Goal: Task Accomplishment & Management: Complete application form

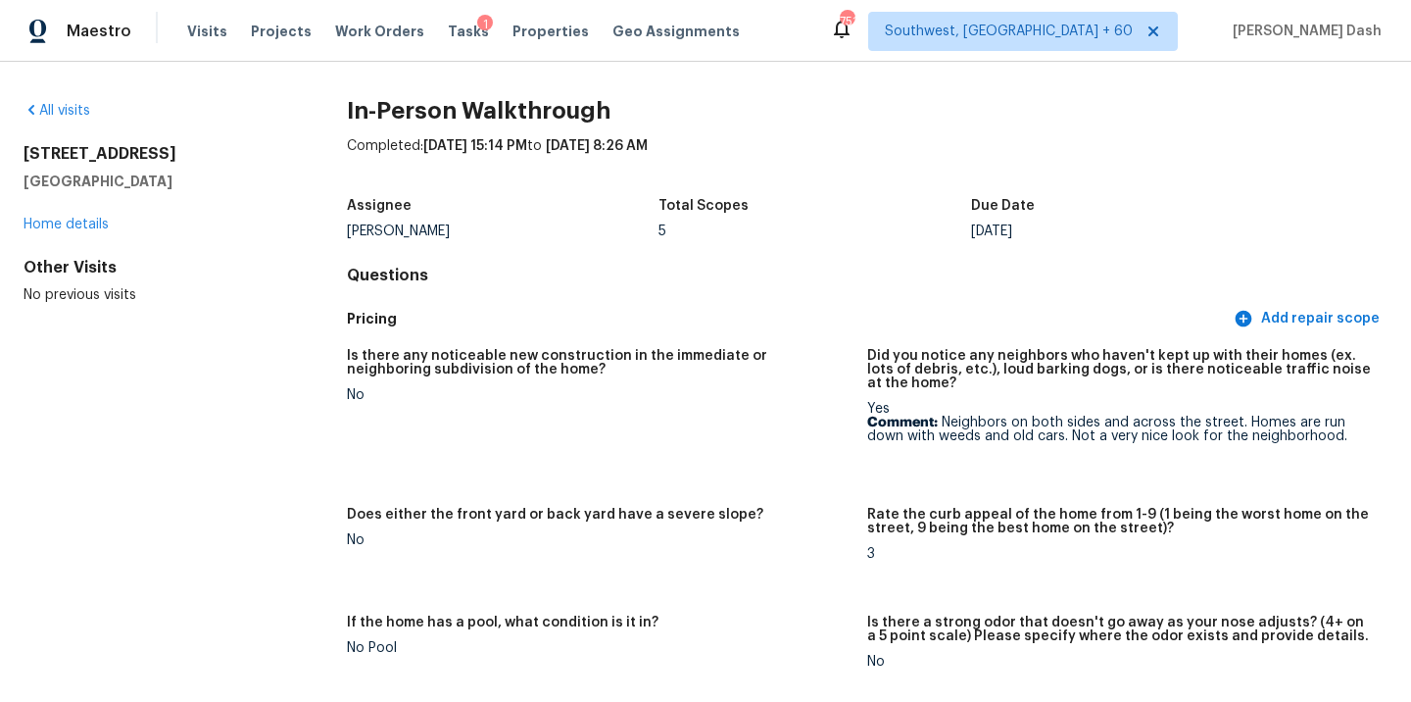
scroll to position [2522, 0]
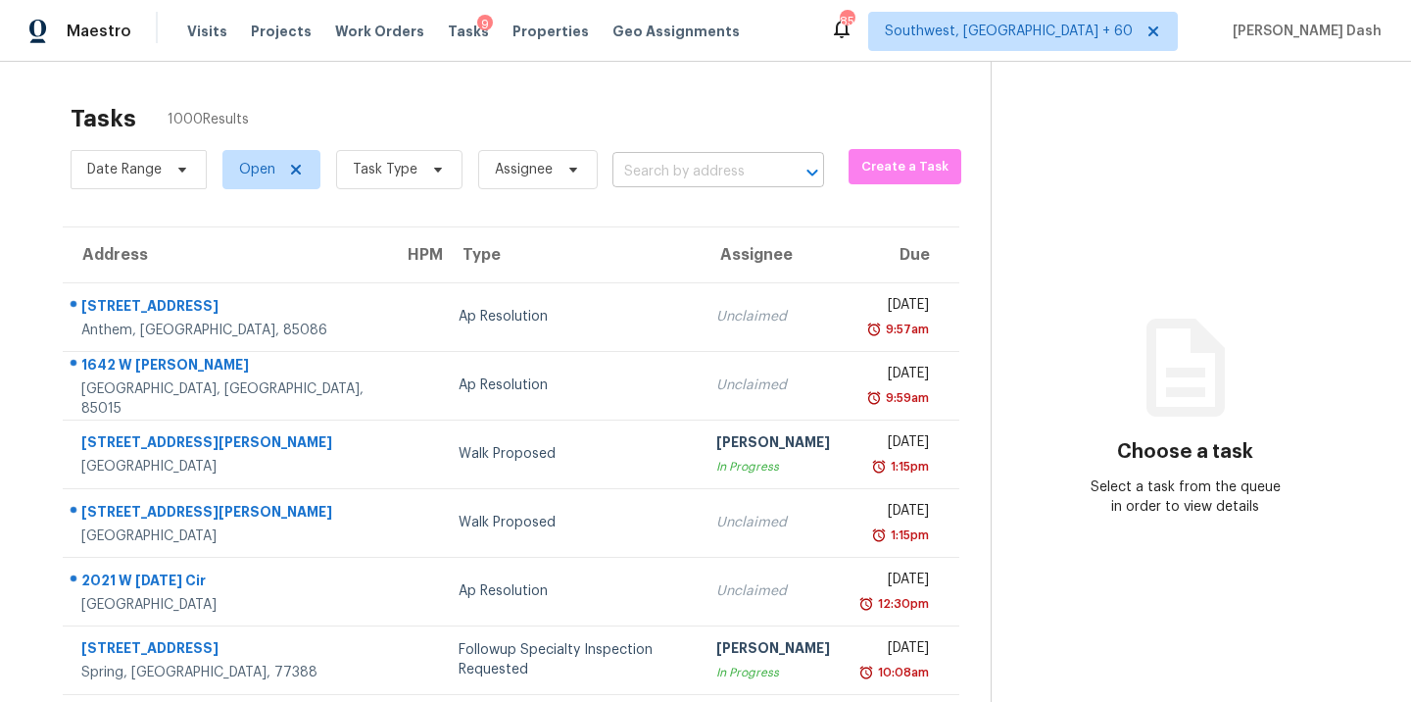
click at [658, 178] on input "text" at bounding box center [691, 172] width 157 height 30
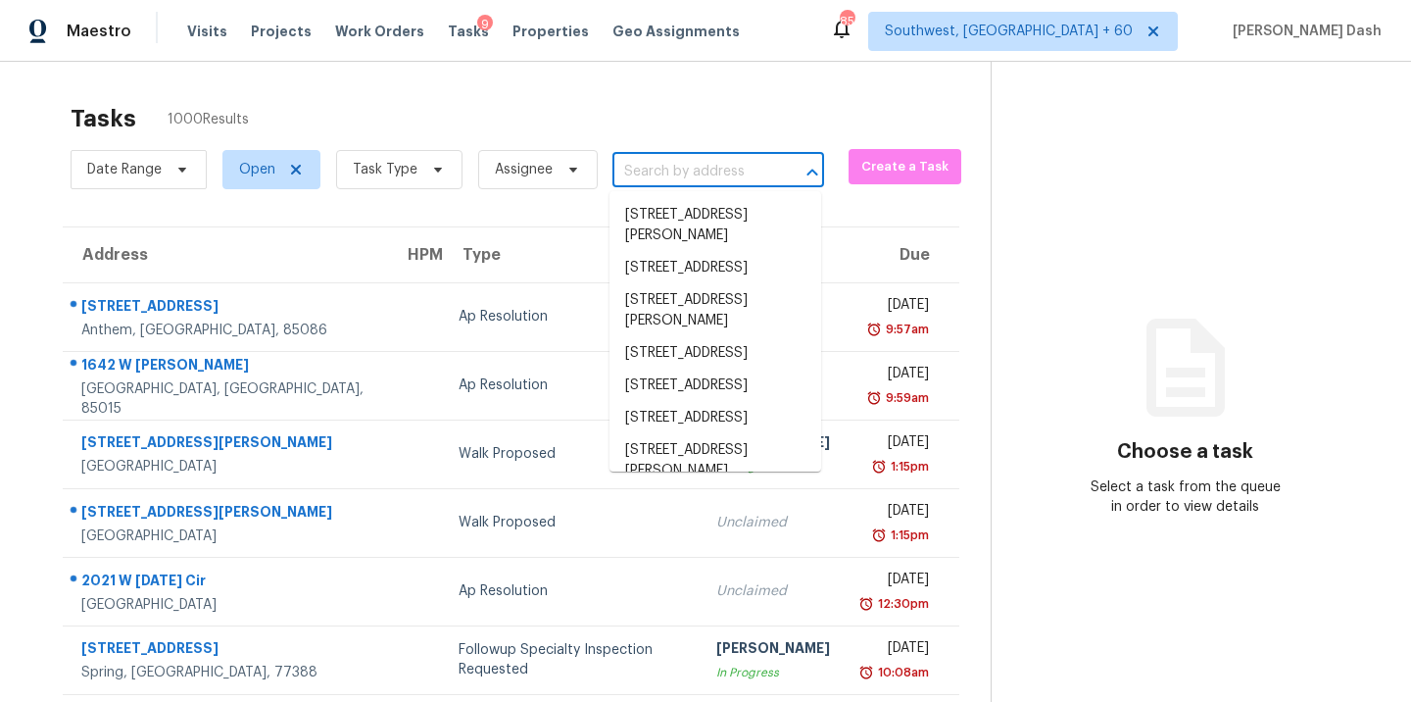
paste input "[STREET_ADDRESS]"
type input "[STREET_ADDRESS]"
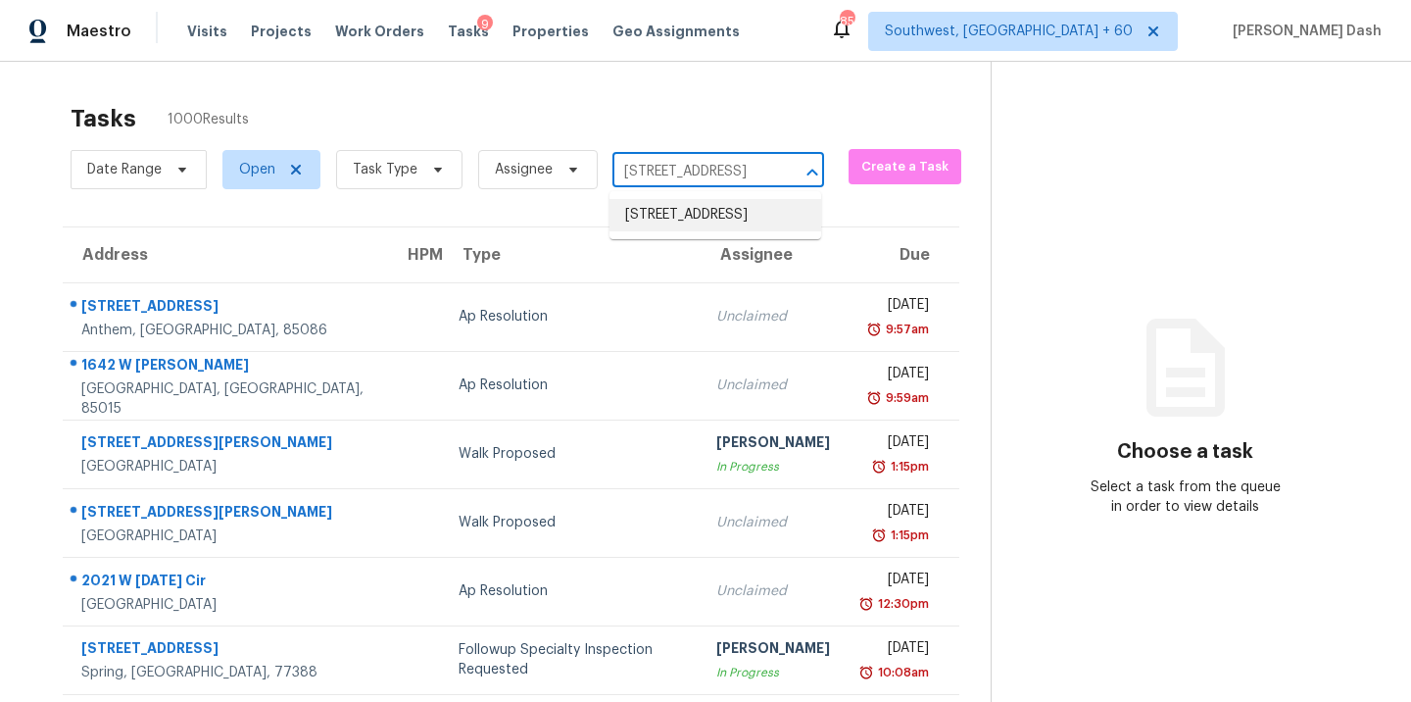
click at [662, 222] on li "5105 Preakness Pl, Hope Mills, NC 28348" at bounding box center [716, 215] width 212 height 32
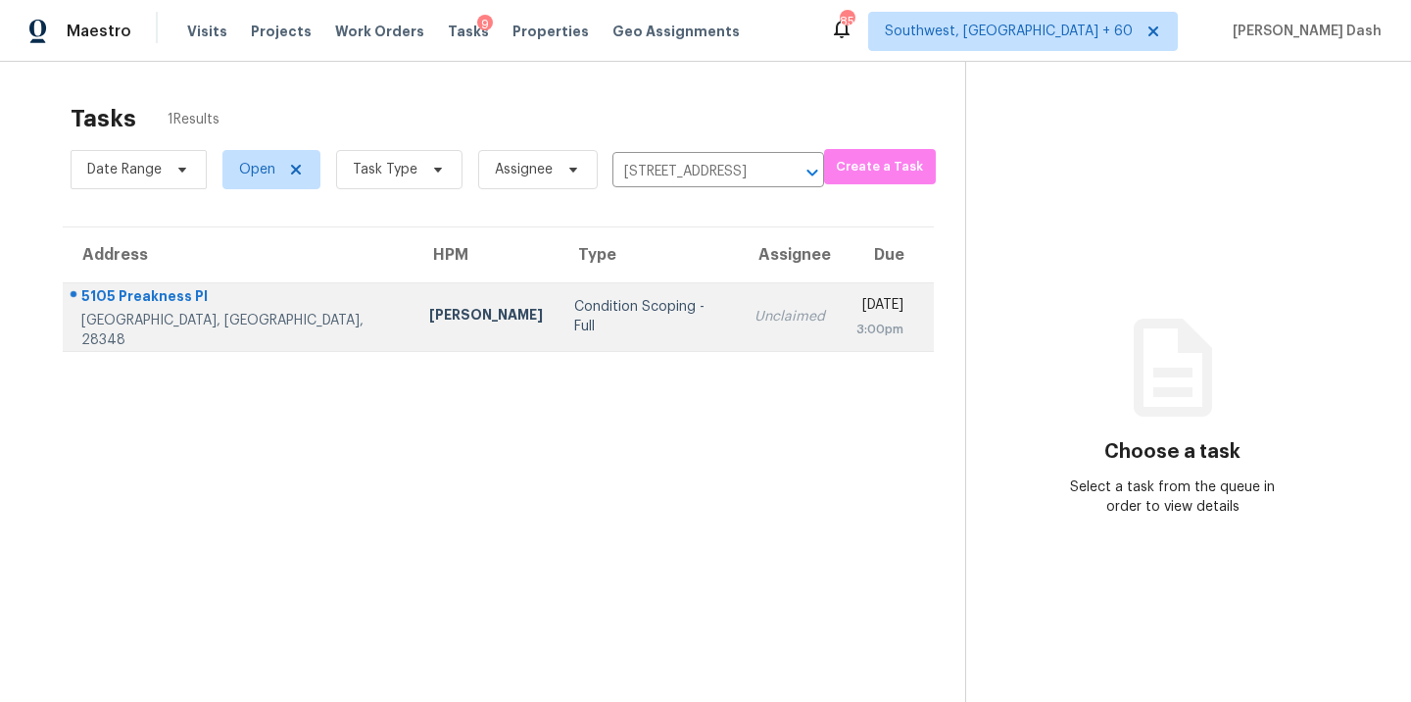
click at [574, 317] on div "Condition Scoping - Full" at bounding box center [648, 316] width 149 height 39
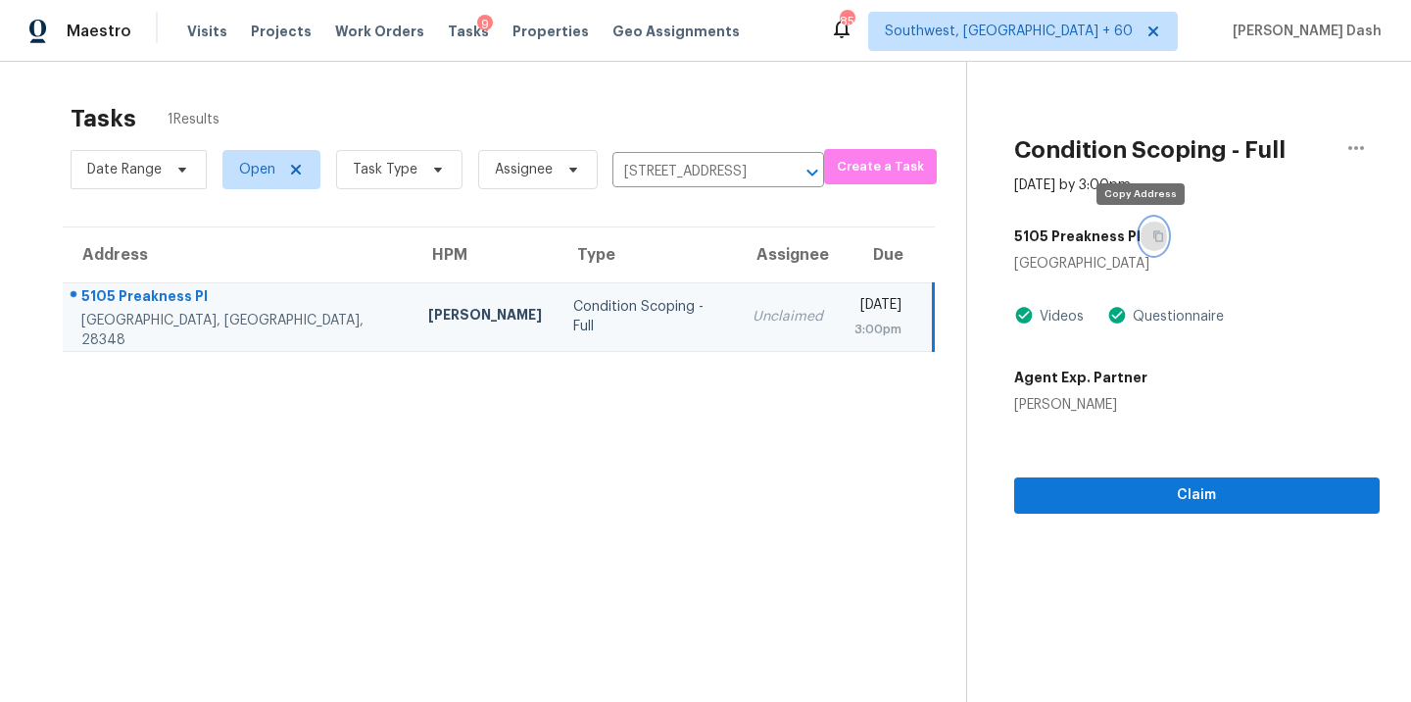
drag, startPoint x: 1143, startPoint y: 229, endPoint x: 1143, endPoint y: 458, distance: 228.4
click at [1153, 233] on icon "button" at bounding box center [1159, 236] width 12 height 12
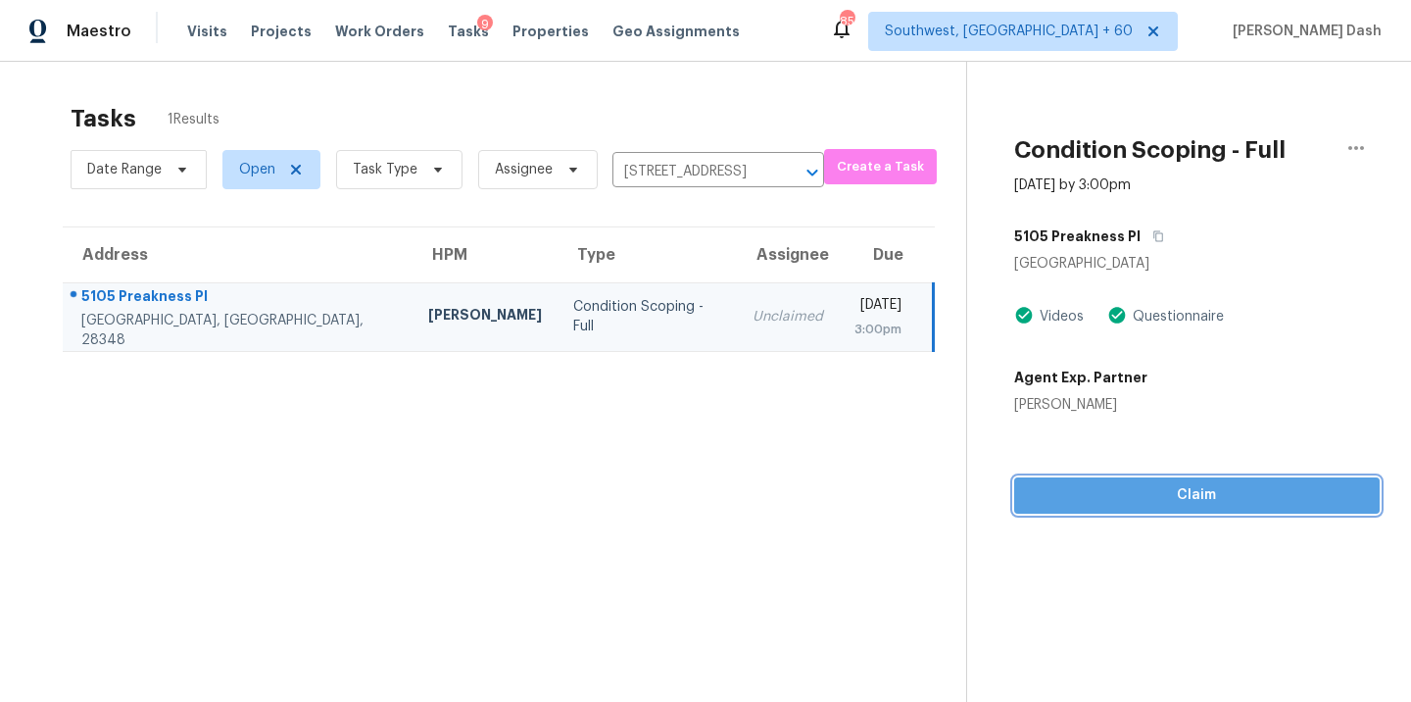
click at [1143, 495] on span "Claim" at bounding box center [1197, 495] width 334 height 25
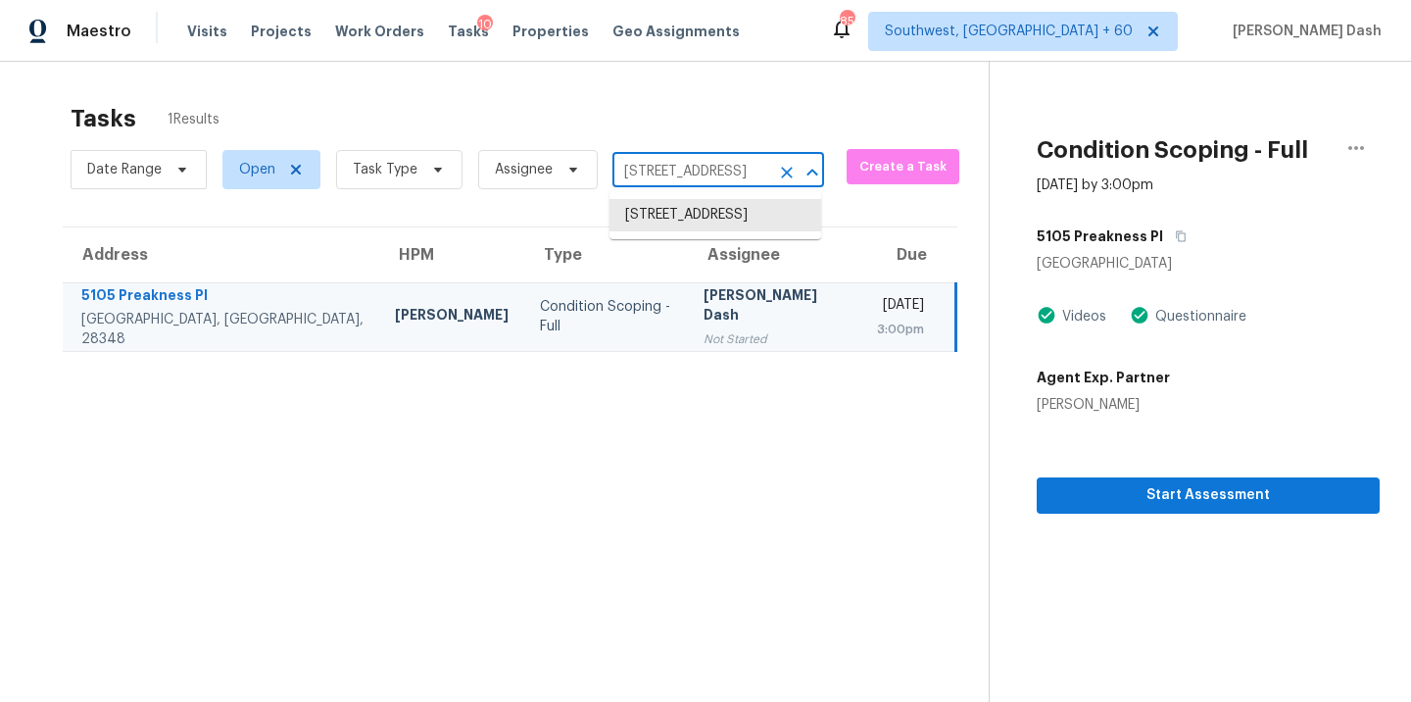
click at [680, 173] on input "5105 Preakness Pl, Hope Mills, NC 28348" at bounding box center [691, 172] width 157 height 30
paste input "6522 Limerick Dr Huntington Beach, CA, 92647"
type input "6522 Limerick Dr Huntington Beach, CA, 92647"
click at [661, 212] on li "6522 Limerick Dr, Huntington Beach, CA 92647" at bounding box center [716, 215] width 212 height 32
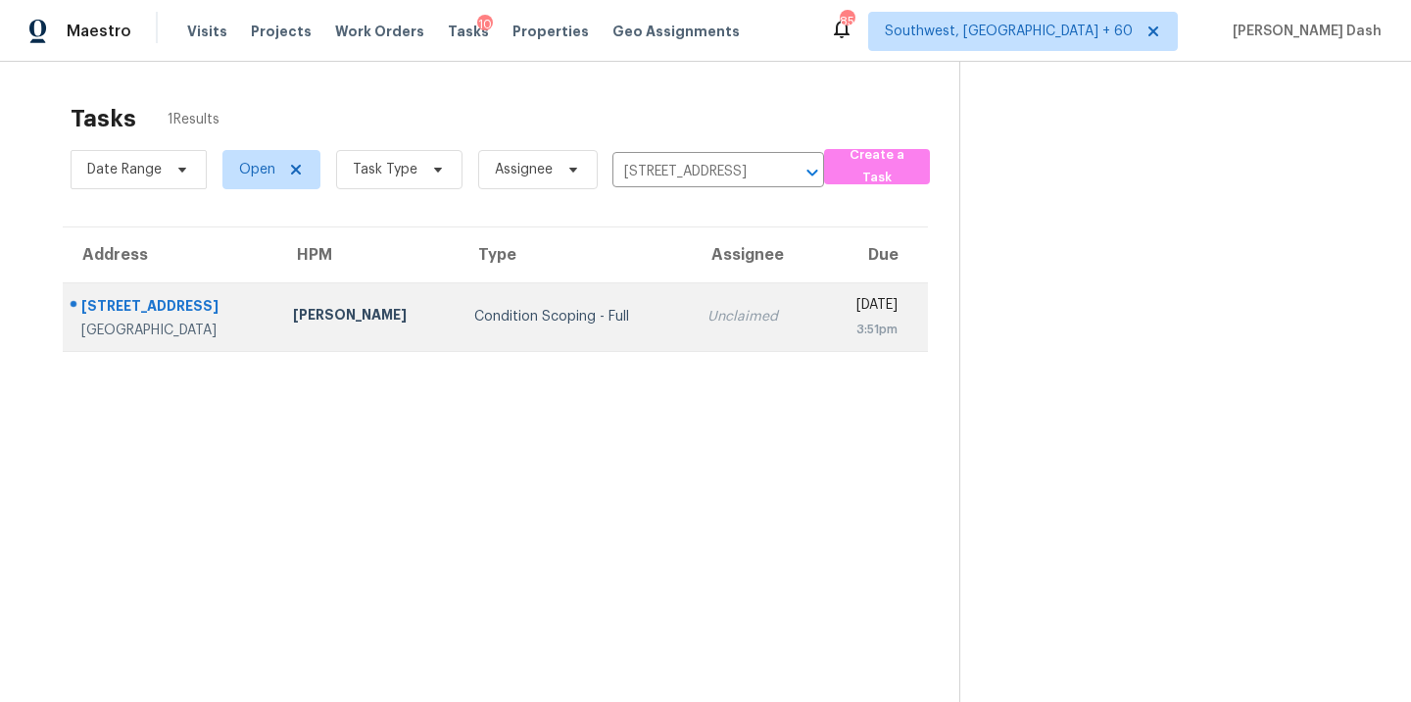
click at [598, 301] on td "Condition Scoping - Full" at bounding box center [575, 316] width 233 height 69
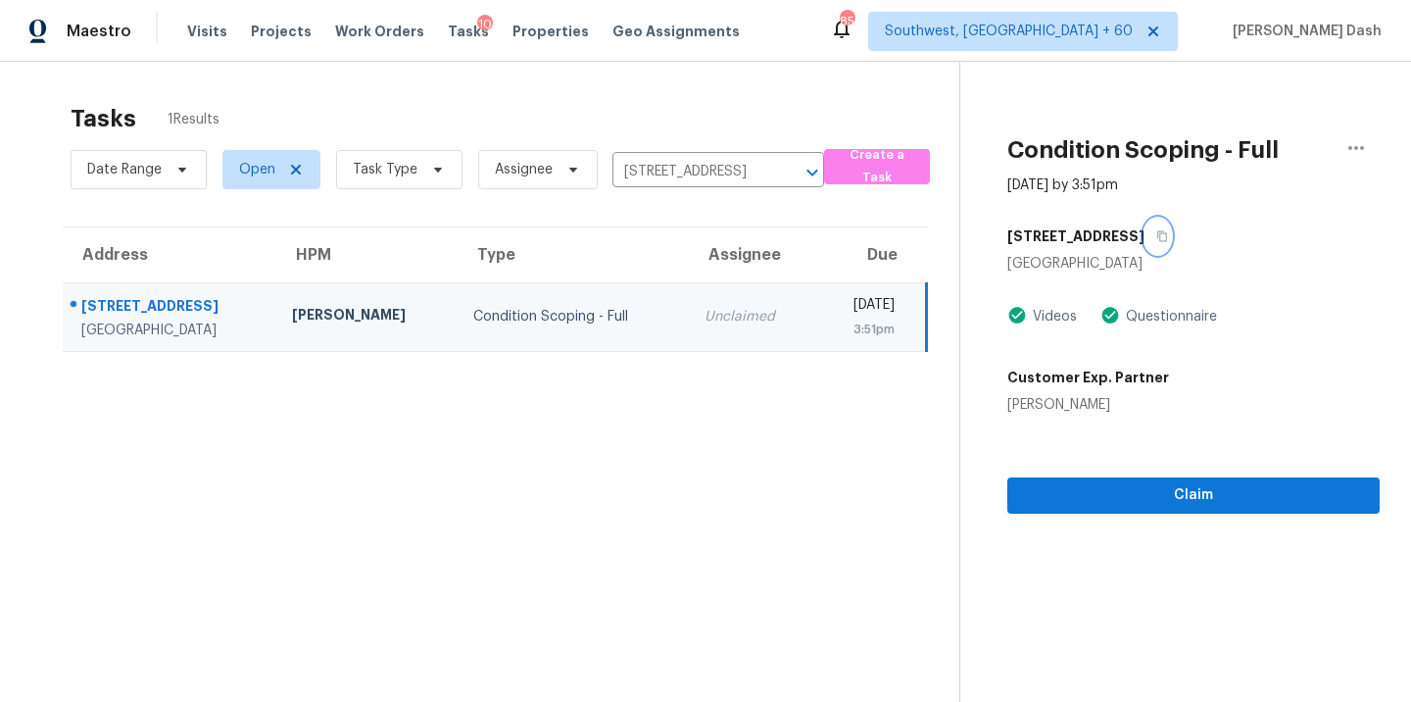
click at [1157, 232] on icon "button" at bounding box center [1163, 236] width 12 height 12
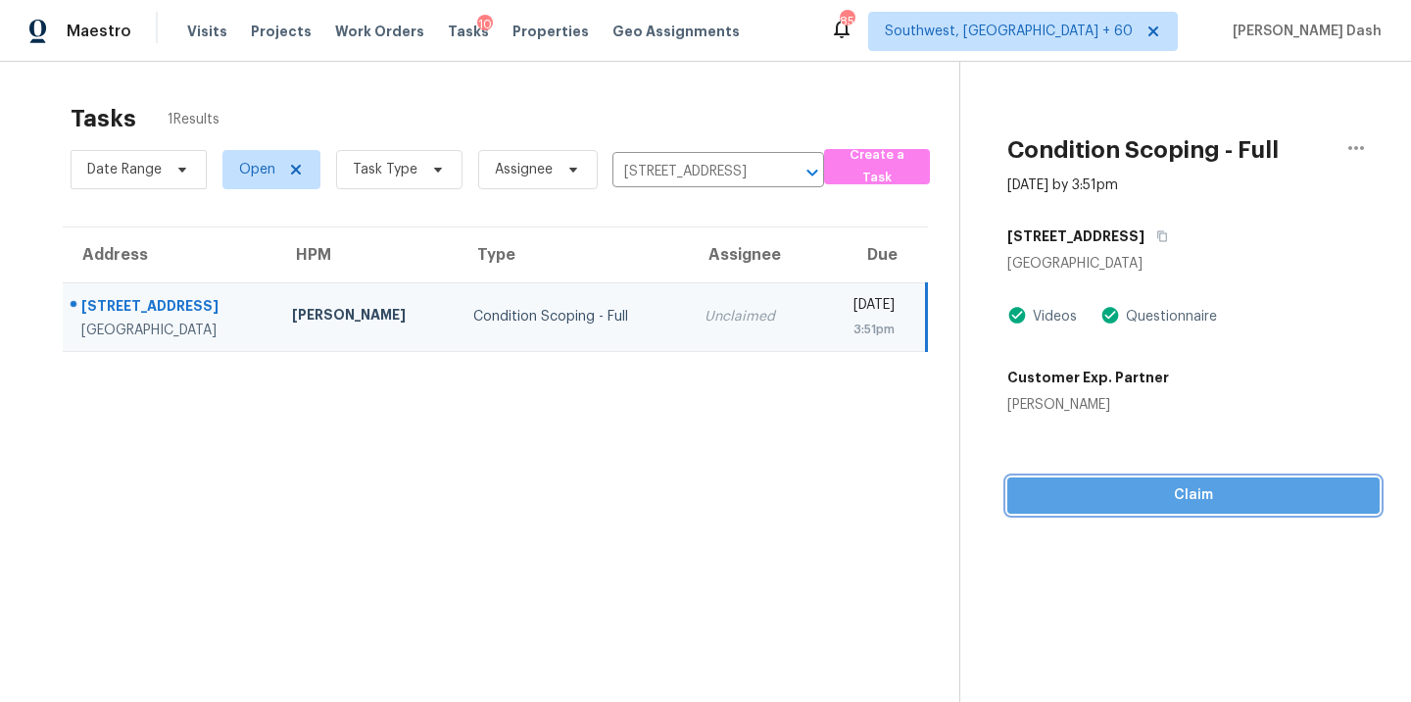
click at [1137, 501] on span "Claim" at bounding box center [1193, 495] width 341 height 25
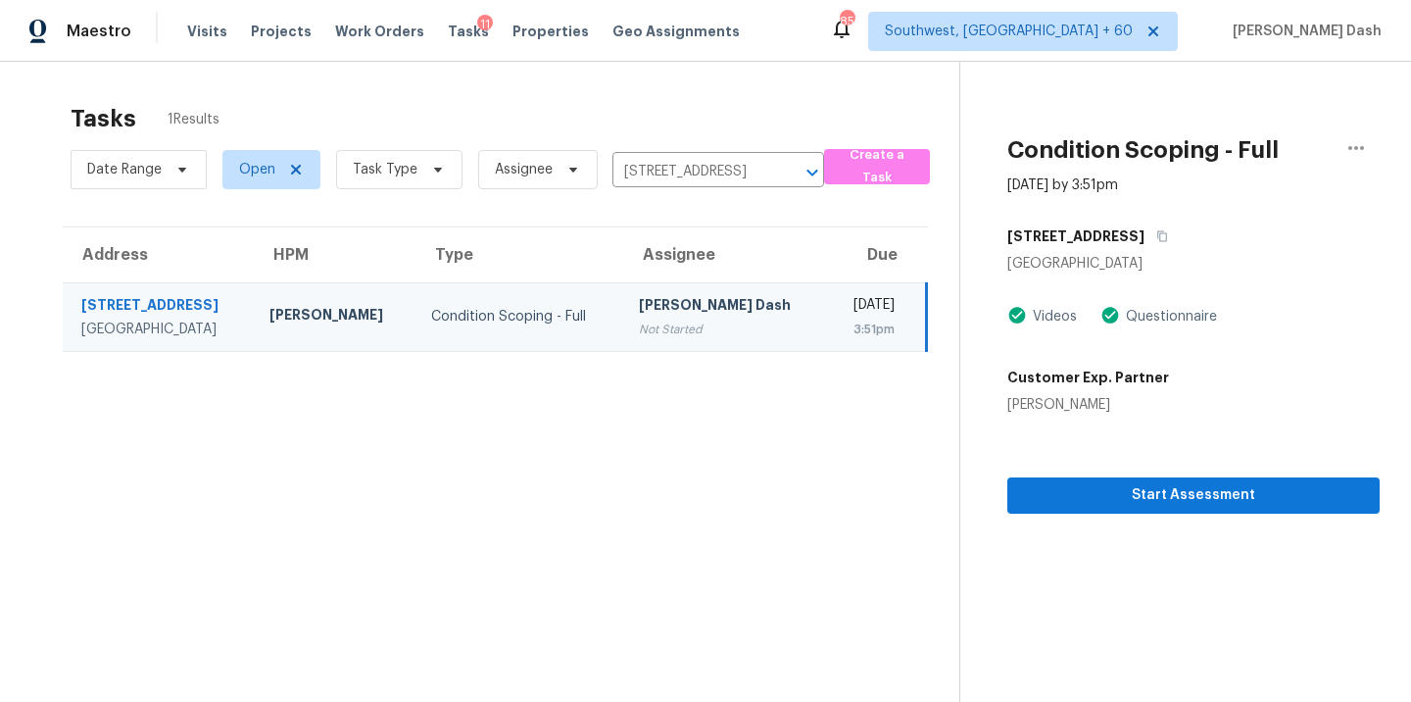
click at [628, 147] on div "Date Range Open Task Type Assignee 6522 Limerick Dr, Huntington Beach, CA 92647…" at bounding box center [448, 169] width 754 height 51
click at [635, 165] on input "6522 Limerick Dr, Huntington Beach, CA 92647" at bounding box center [691, 172] width 157 height 30
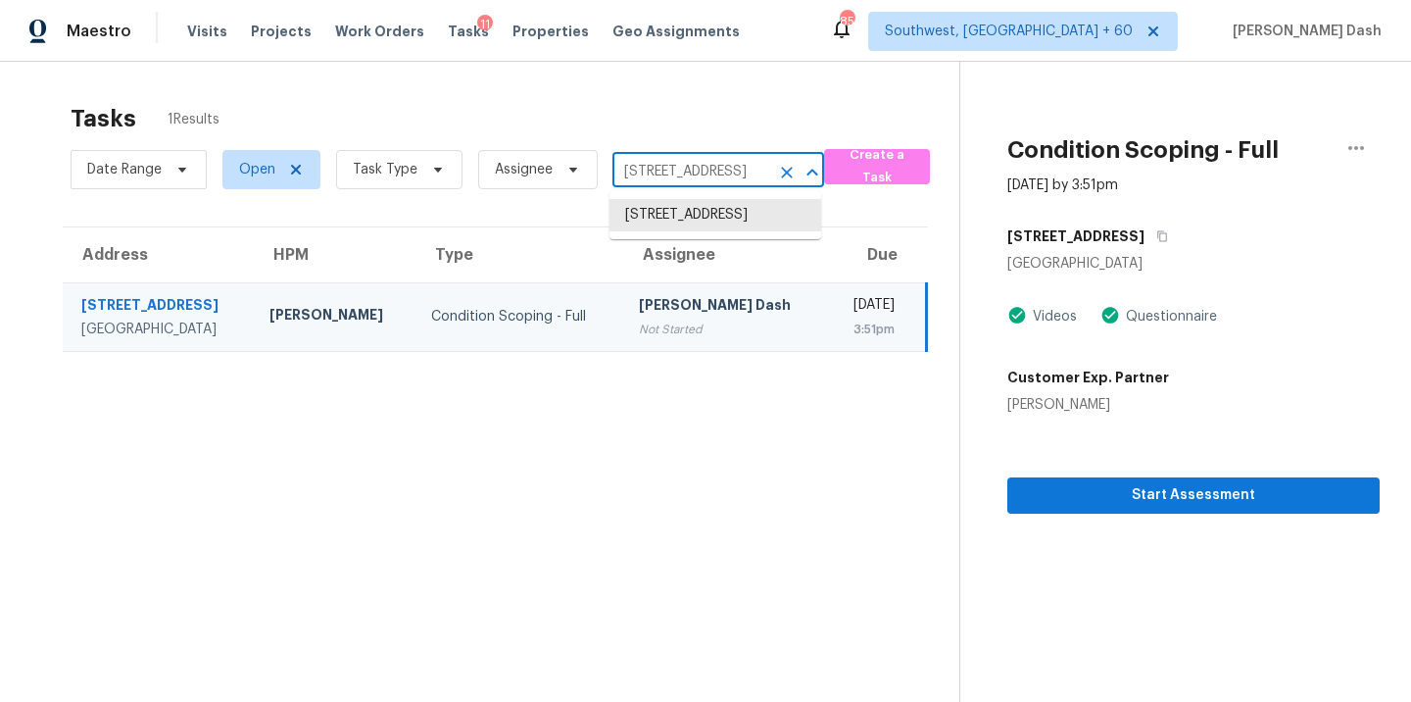
paste input "12326 Fort Duncan San Antonio, TX, 78245"
type input "12326 Fort Duncan San Antonio, TX, 78245"
click at [655, 216] on li "12326 Fort Duncan, San Antonio, TX 78245" at bounding box center [716, 225] width 212 height 53
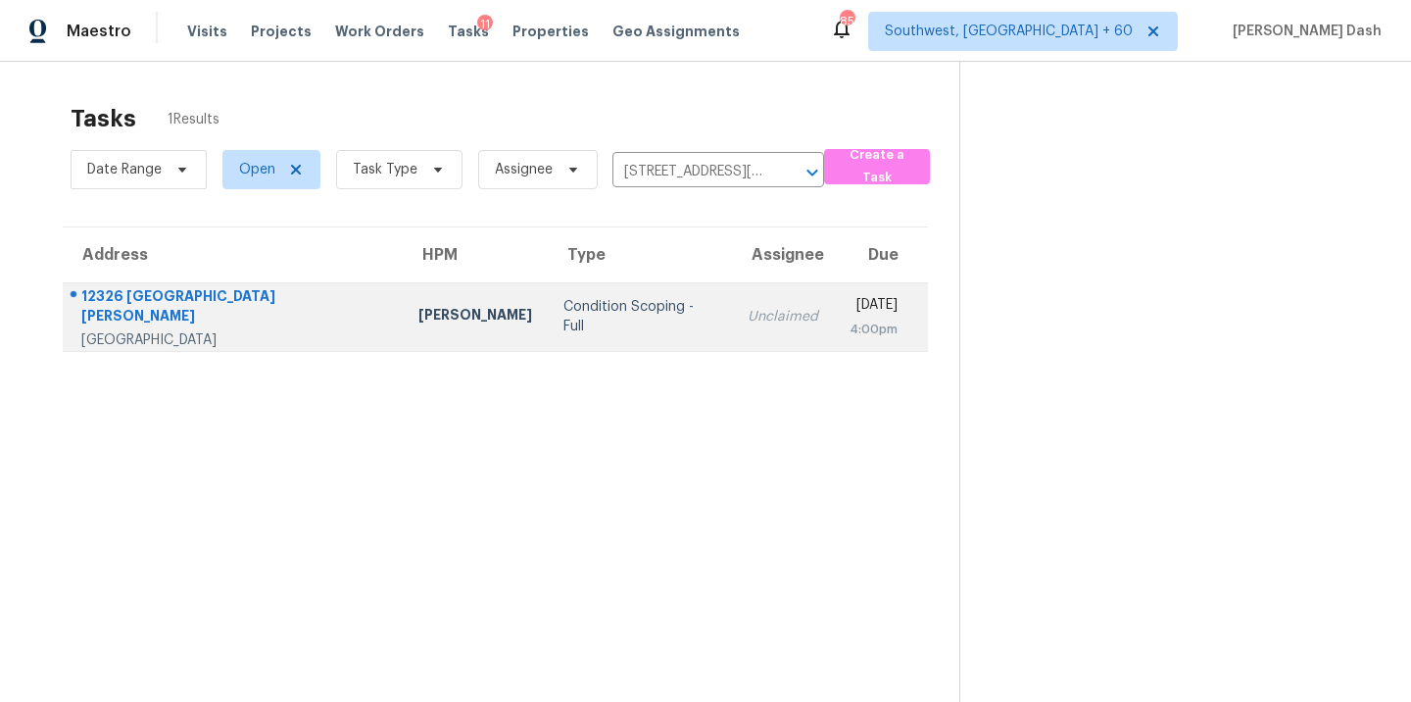
click at [564, 310] on div "Condition Scoping - Full" at bounding box center [641, 316] width 154 height 39
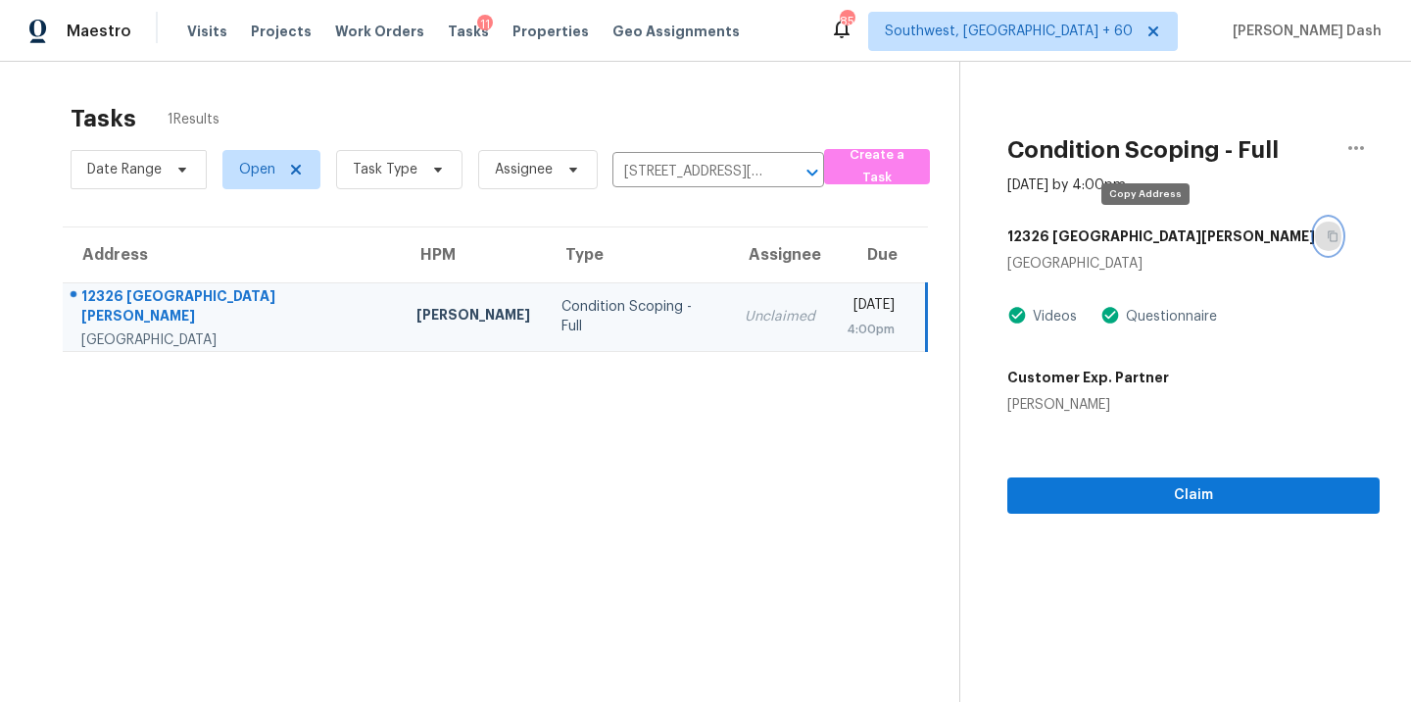
click at [1315, 232] on button "button" at bounding box center [1328, 236] width 26 height 35
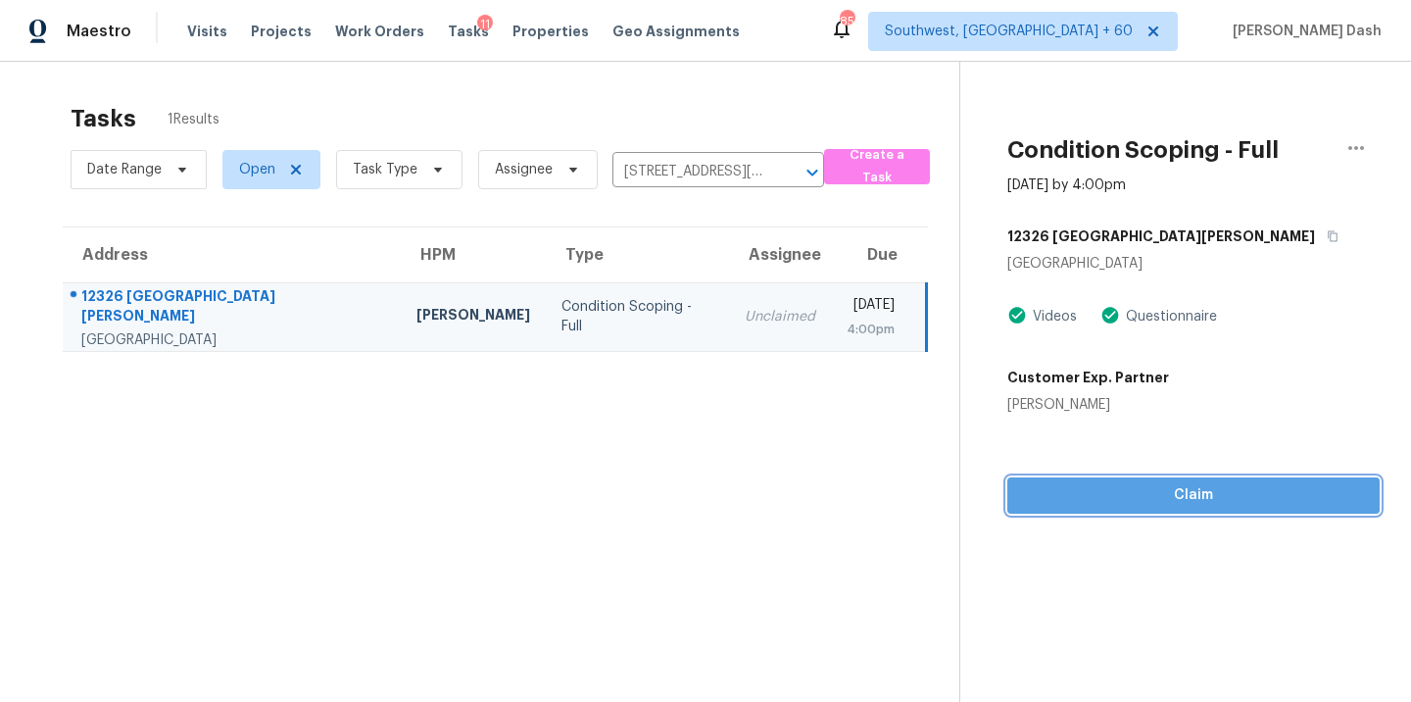
click at [1194, 509] on button "Claim" at bounding box center [1194, 495] width 372 height 36
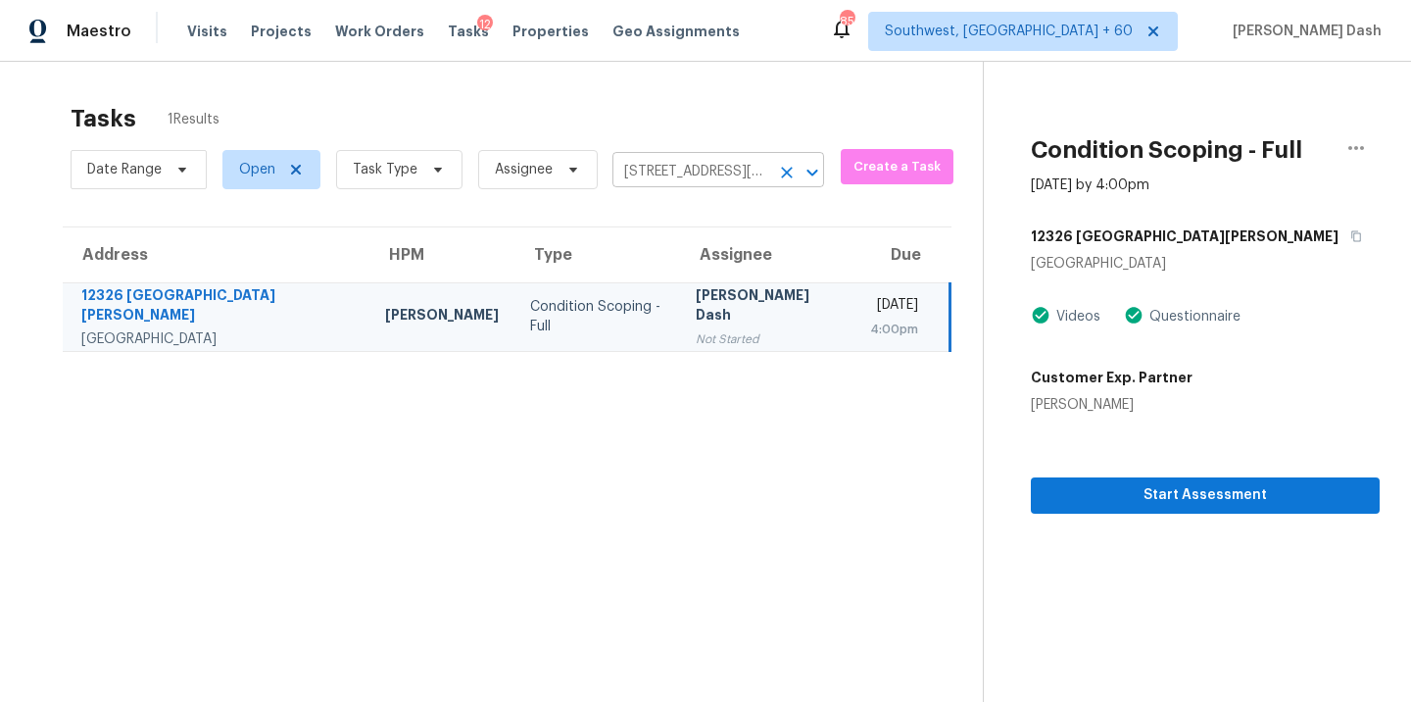
click at [634, 171] on input "12326 Fort Duncan, San Antonio, TX 78245" at bounding box center [691, 172] width 157 height 30
paste input "1918 Orangewood Dr Dade City, FL, 3352"
type input "11918 Orangewood Dr Dade City, FL, 33525"
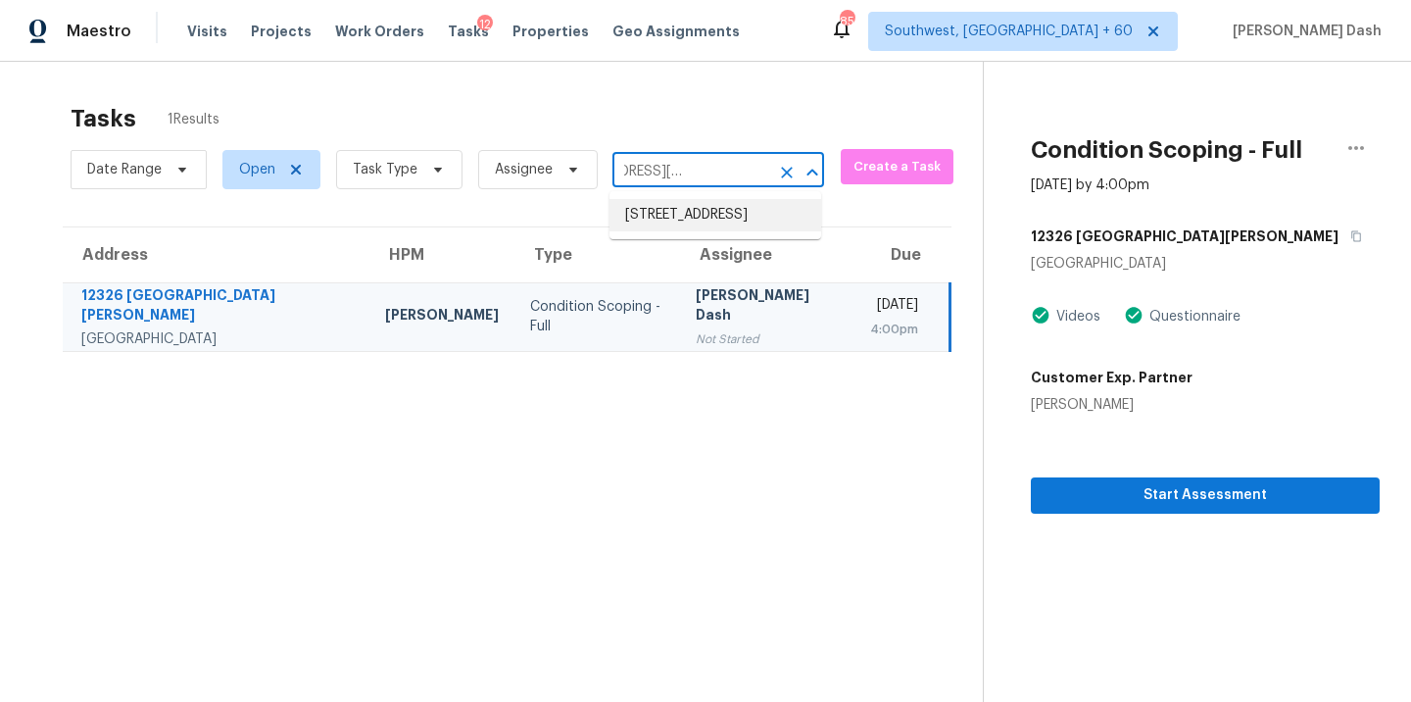
click at [678, 218] on li "11918 Orangewood Dr, Dade City, FL 33525" at bounding box center [716, 215] width 212 height 32
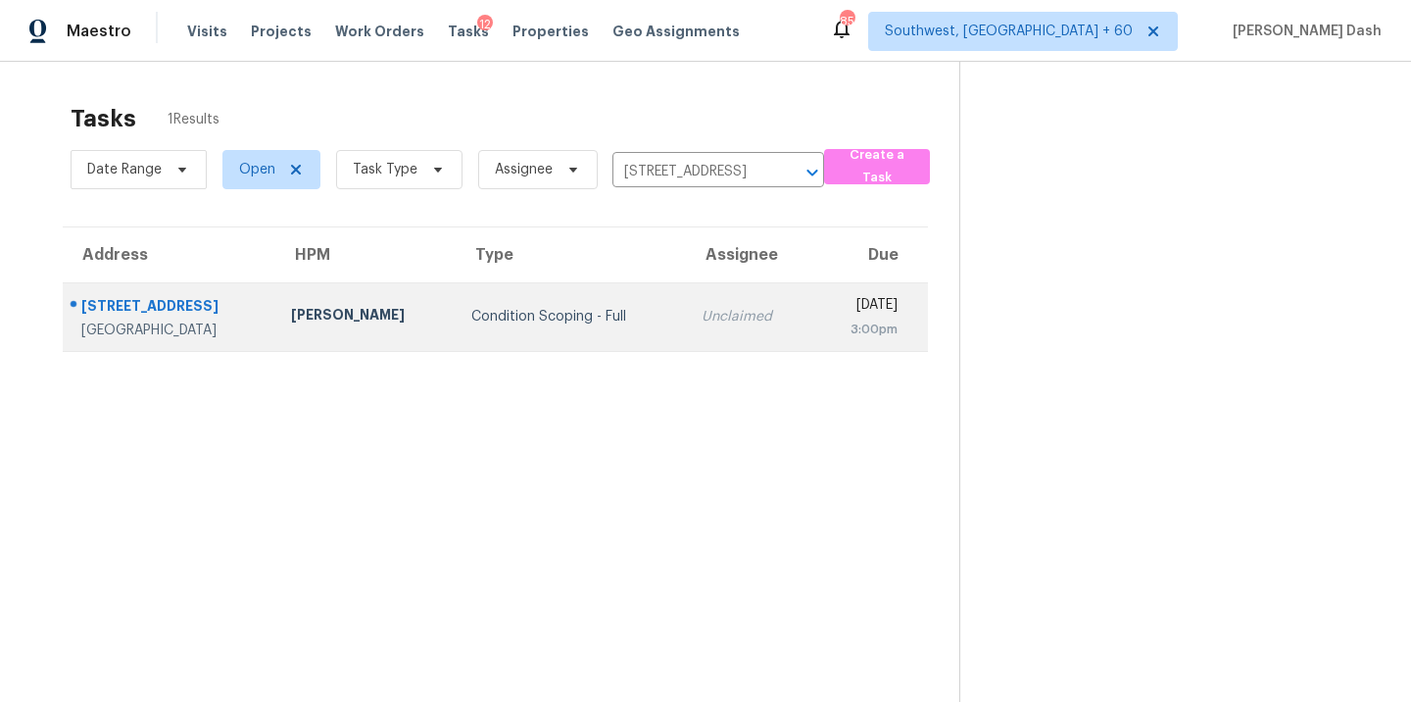
click at [476, 305] on td "Condition Scoping - Full" at bounding box center [571, 316] width 231 height 69
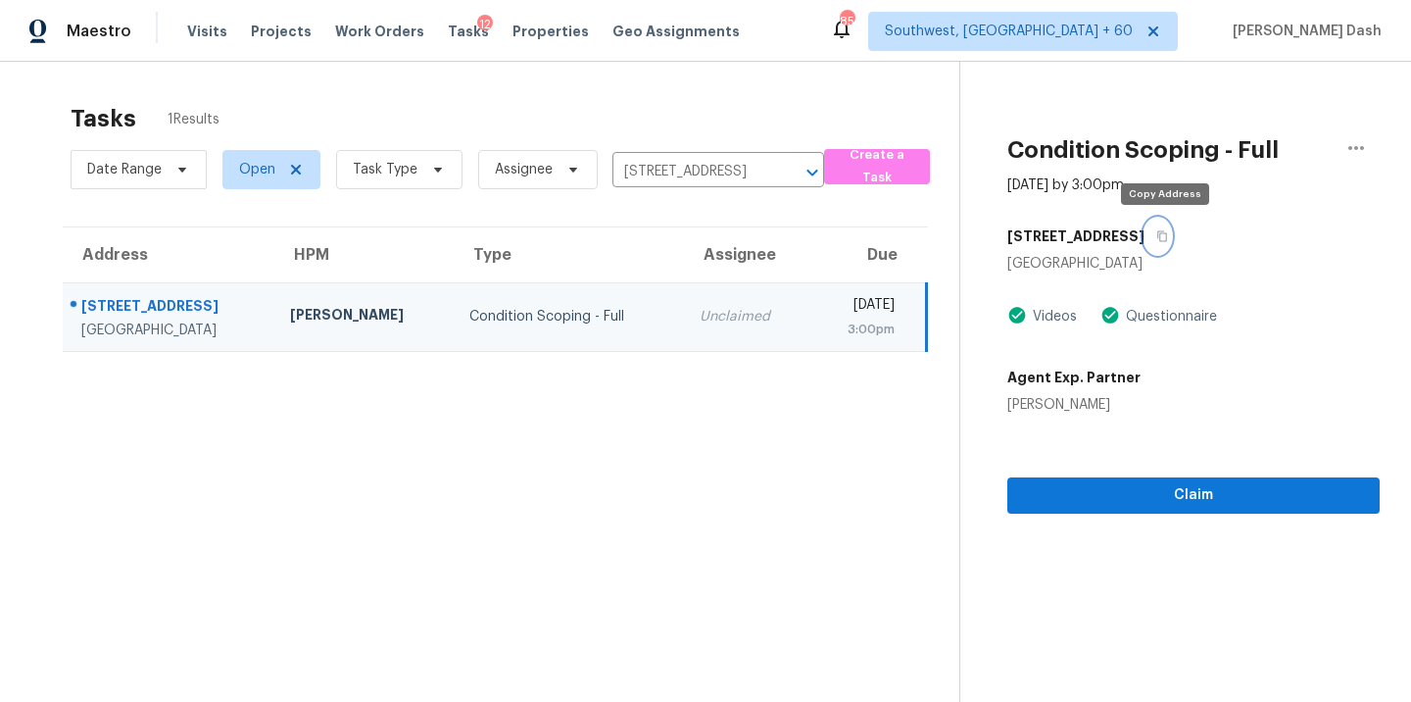
click at [1162, 238] on icon "button" at bounding box center [1163, 236] width 12 height 12
click at [1134, 476] on div "Claim" at bounding box center [1194, 464] width 372 height 99
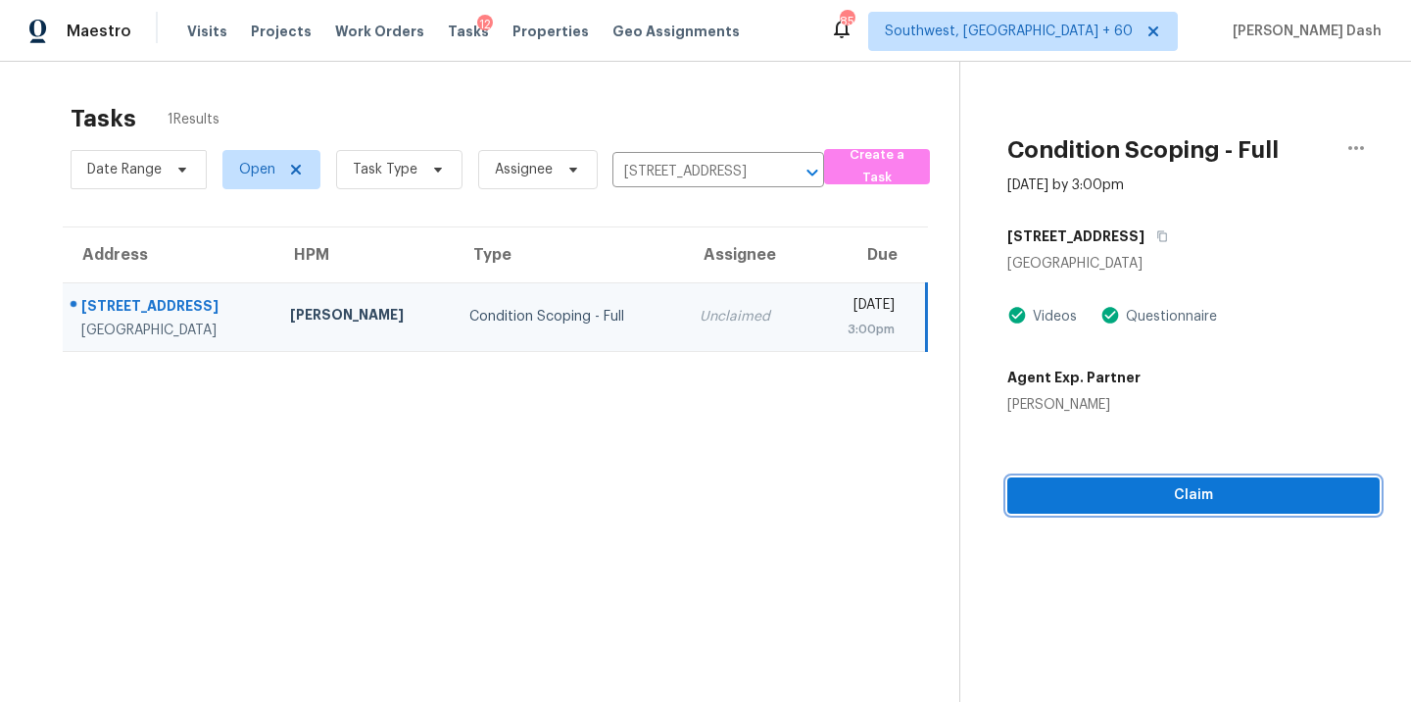
click at [1134, 492] on span "Claim" at bounding box center [1193, 495] width 341 height 25
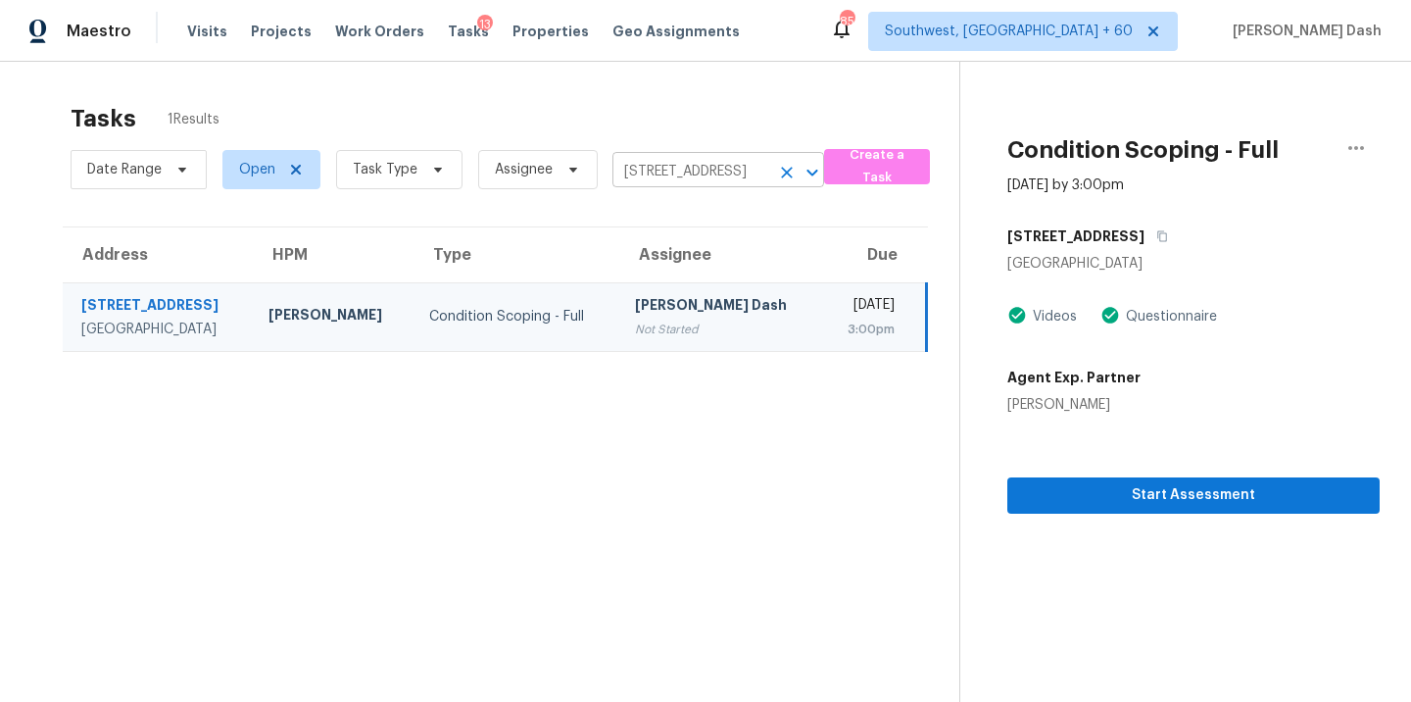
click at [688, 179] on input "11918 Orangewood Dr, Dade City, FL 33525" at bounding box center [691, 172] width 157 height 30
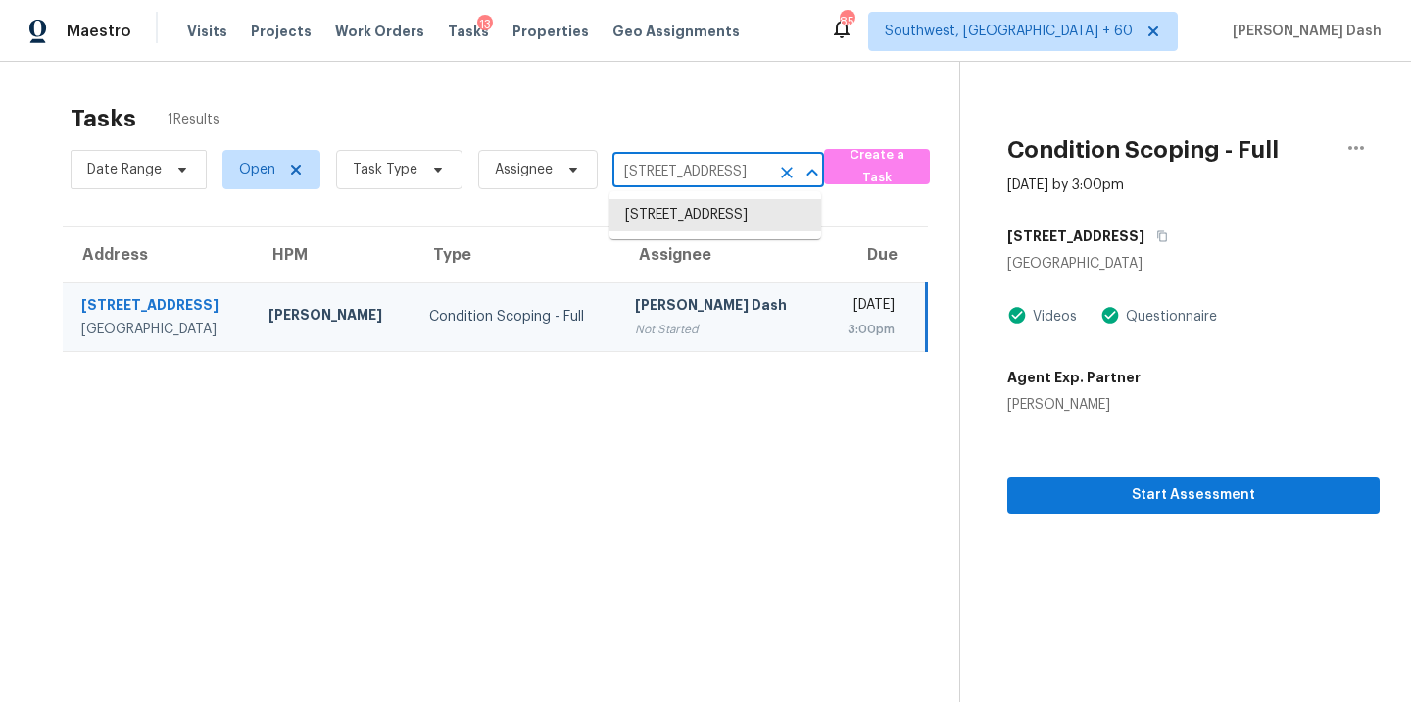
paste input "704 Clearwater Ct Nashville, TN, 37217"
type input "704 Clearwater Ct Nashville, TN, 37217"
click at [693, 220] on li "704 Clearwater Ct, Nashville, TN 37217" at bounding box center [716, 215] width 212 height 32
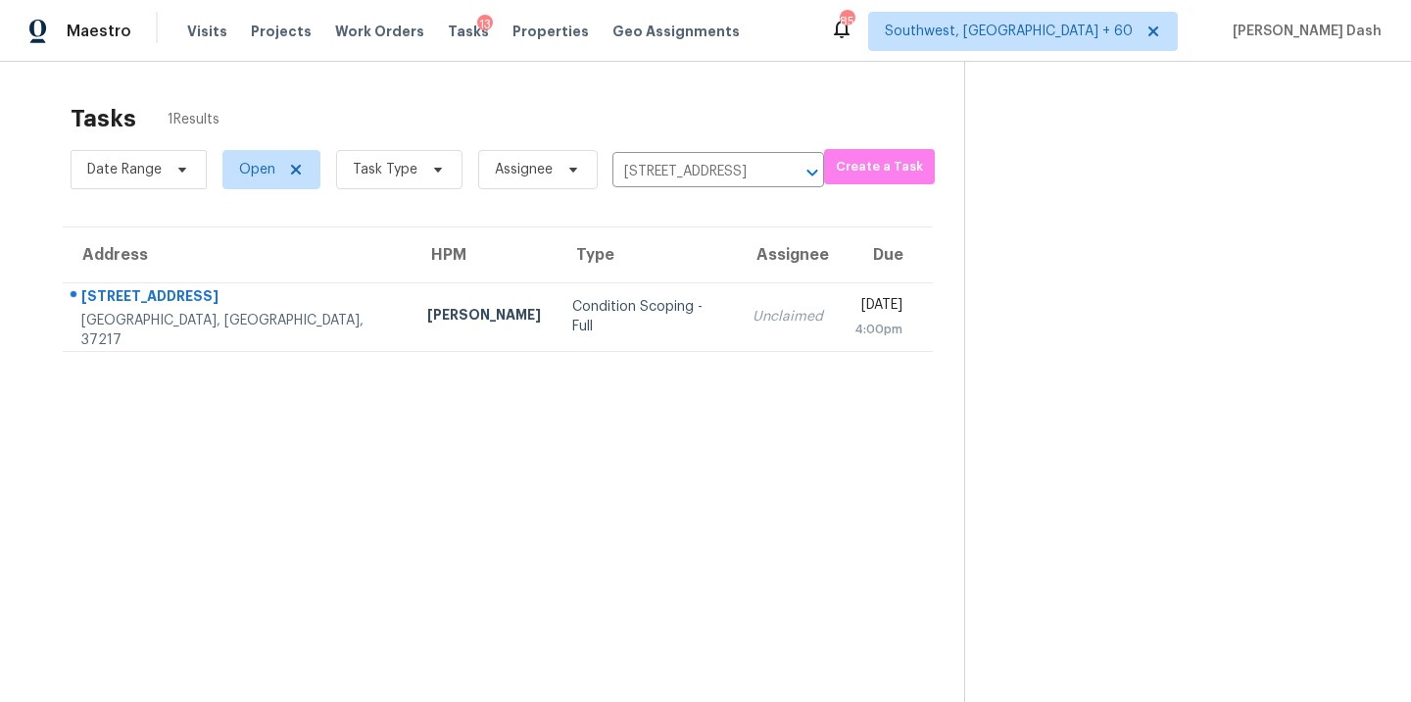
click at [572, 308] on div "Condition Scoping - Full" at bounding box center [646, 316] width 149 height 39
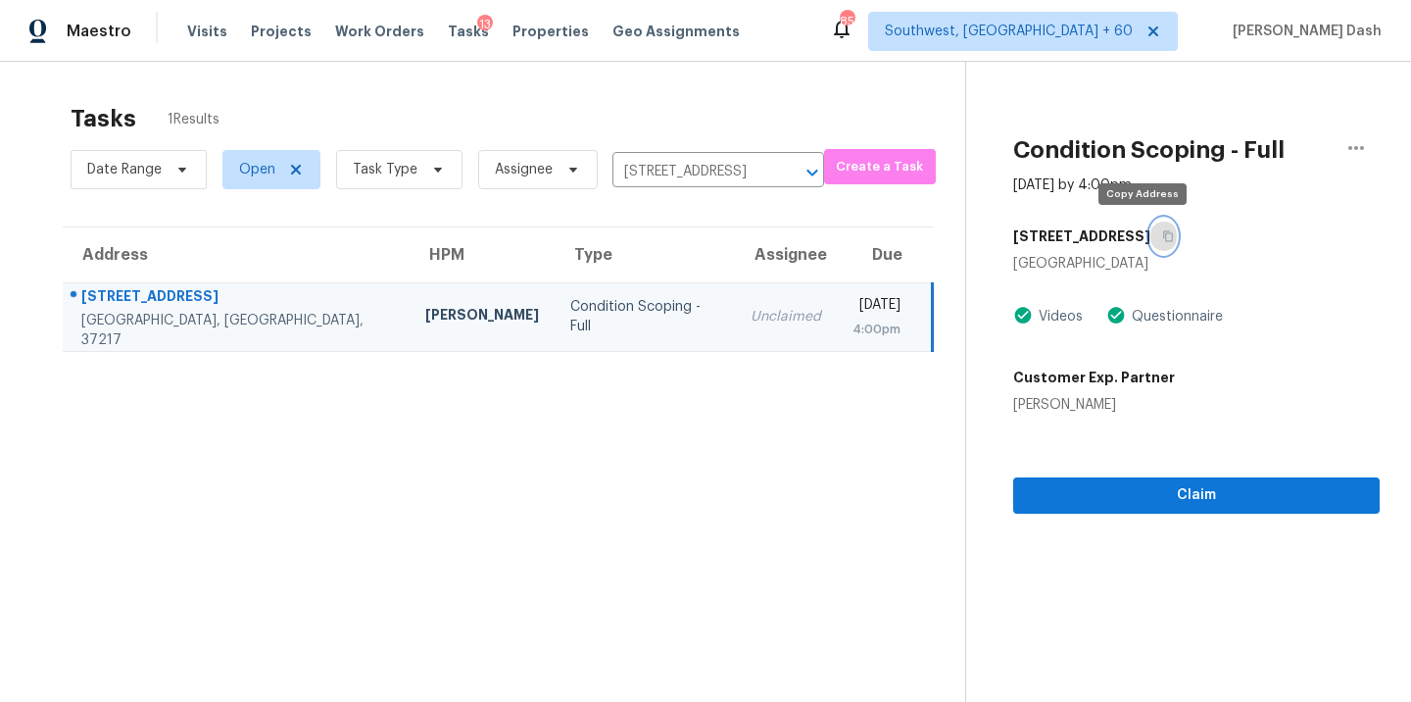
click at [1162, 237] on icon "button" at bounding box center [1168, 236] width 12 height 12
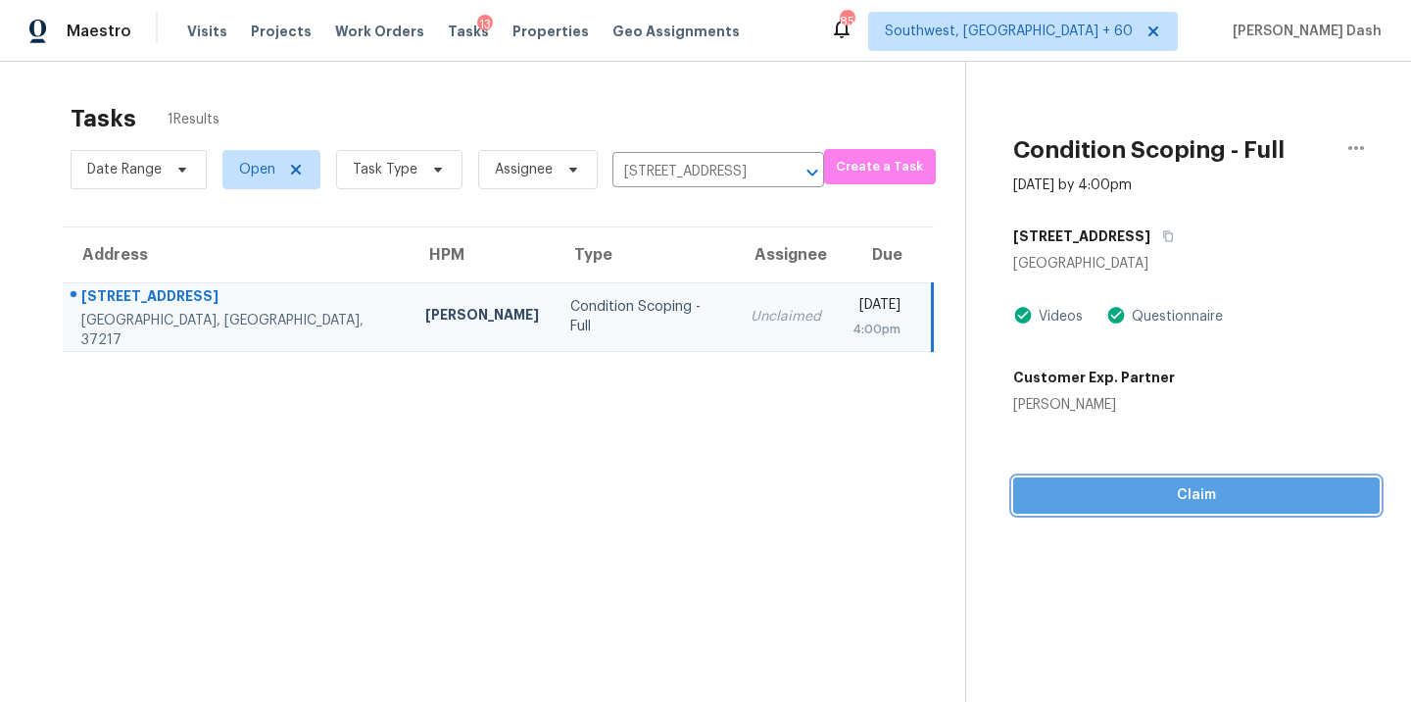
click at [1166, 496] on span "Claim" at bounding box center [1196, 495] width 335 height 25
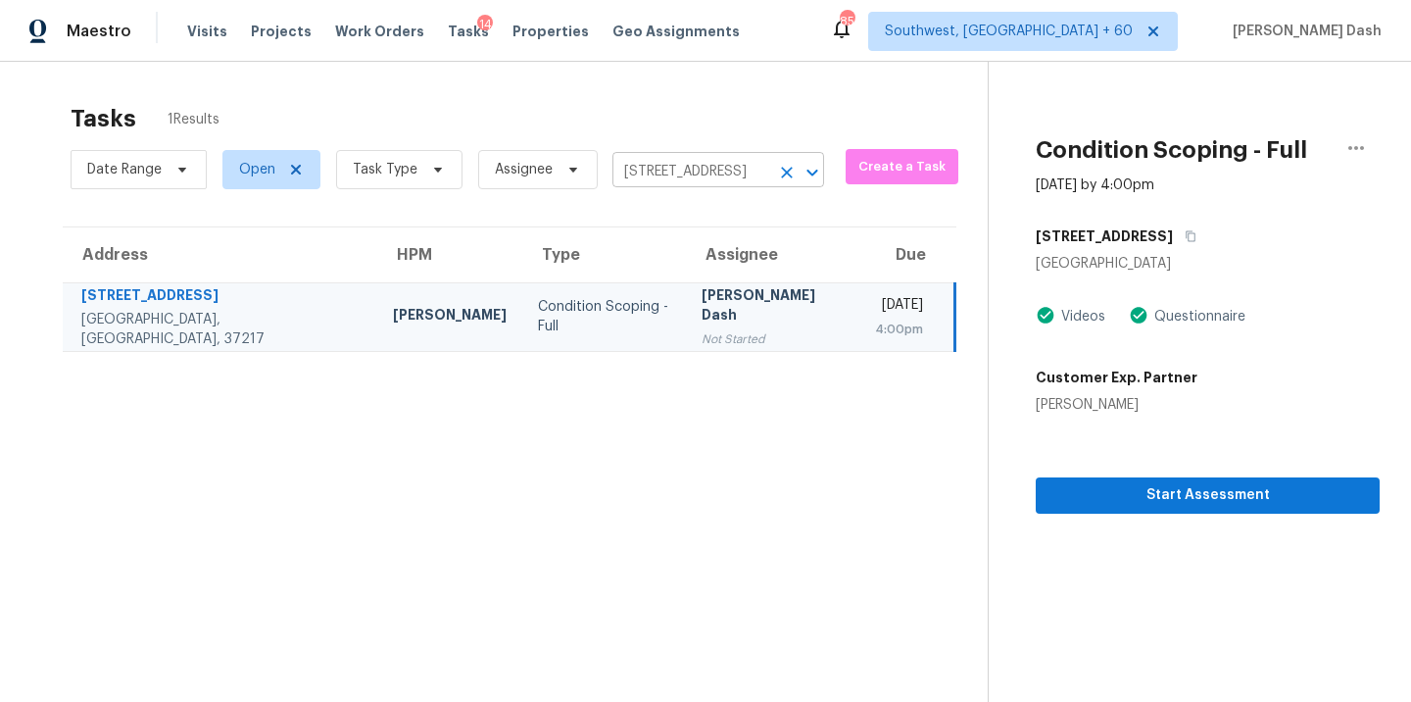
click at [658, 166] on input "704 Clearwater Ct, Nashville, TN 37217" at bounding box center [691, 172] width 157 height 30
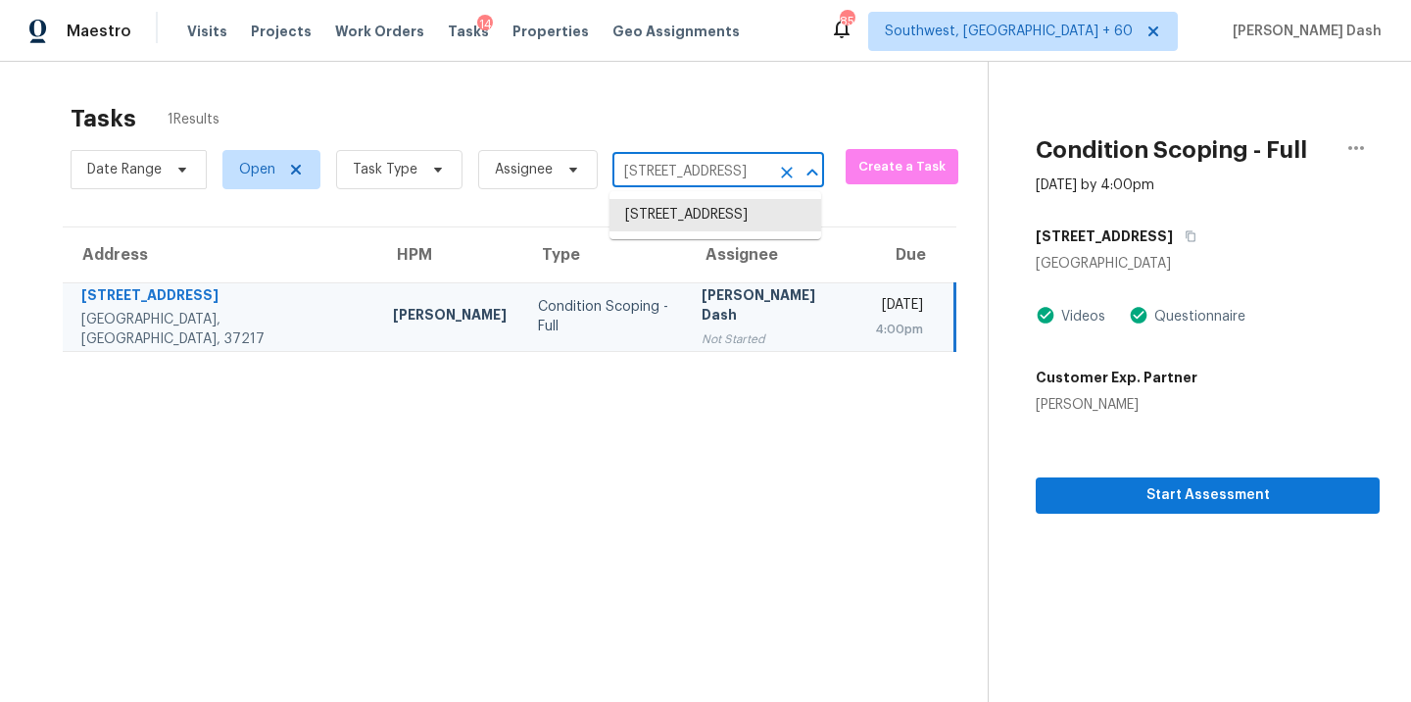
paste input "11423 W 17th Pl Lakewood, CO, 80215"
type input "11423 W 17th Pl Lakewood, CO, 80215"
click at [664, 218] on li "11423 W 17th Pl, Lakewood, CO 80215" at bounding box center [716, 215] width 212 height 32
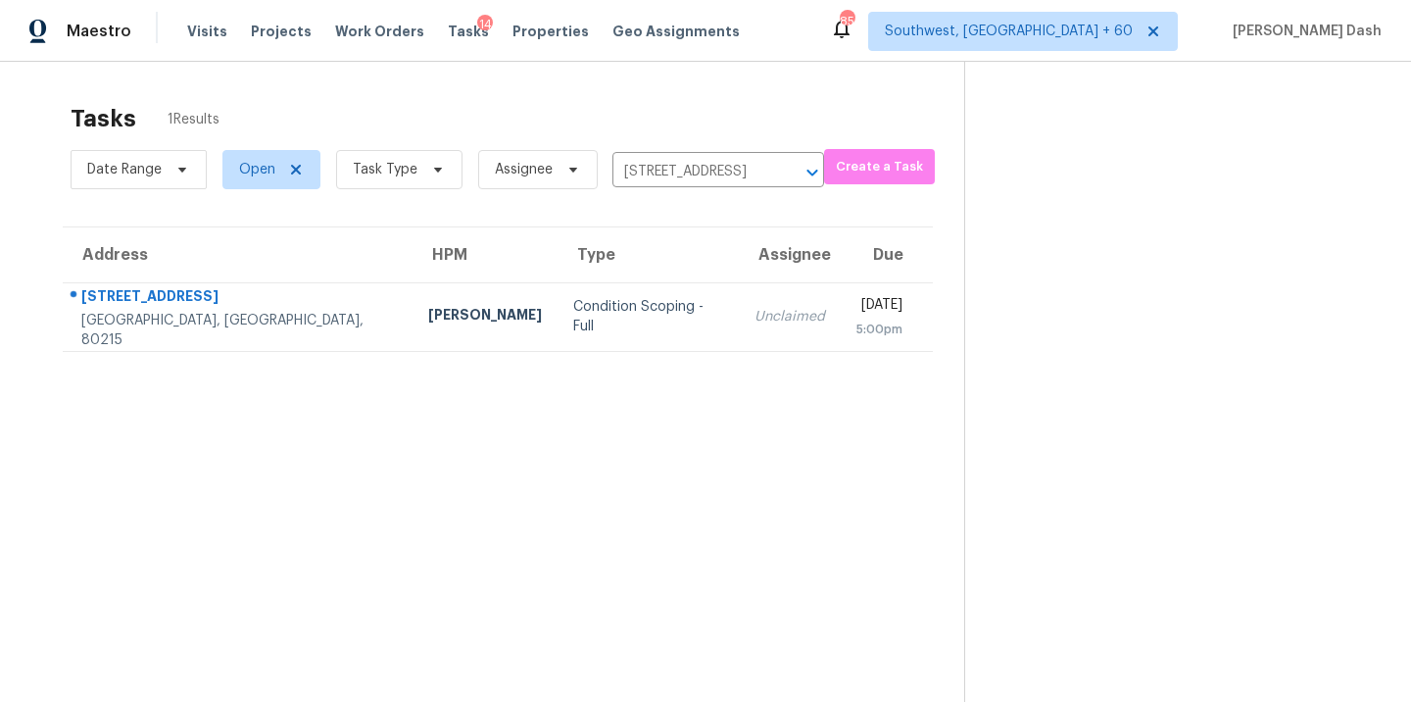
click at [558, 290] on td "Condition Scoping - Full" at bounding box center [648, 316] width 180 height 69
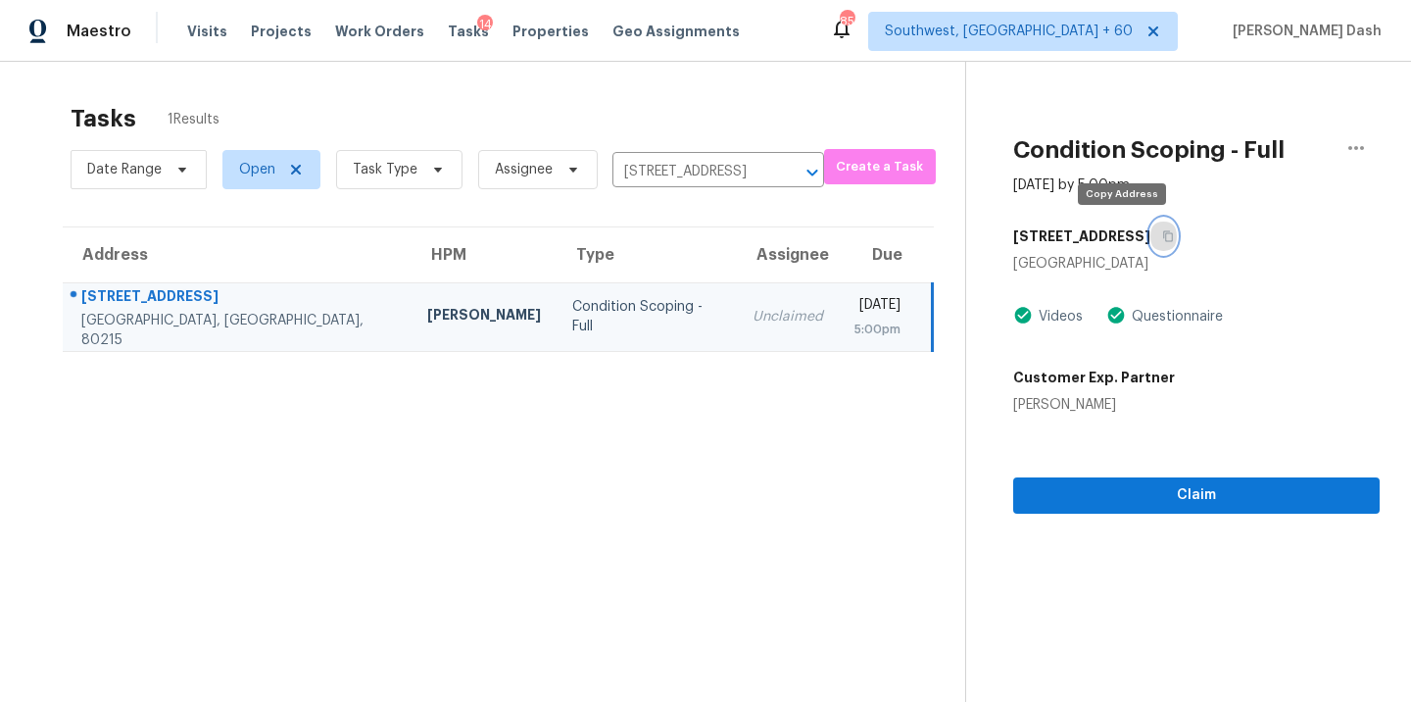
click at [1162, 236] on icon "button" at bounding box center [1168, 236] width 12 height 12
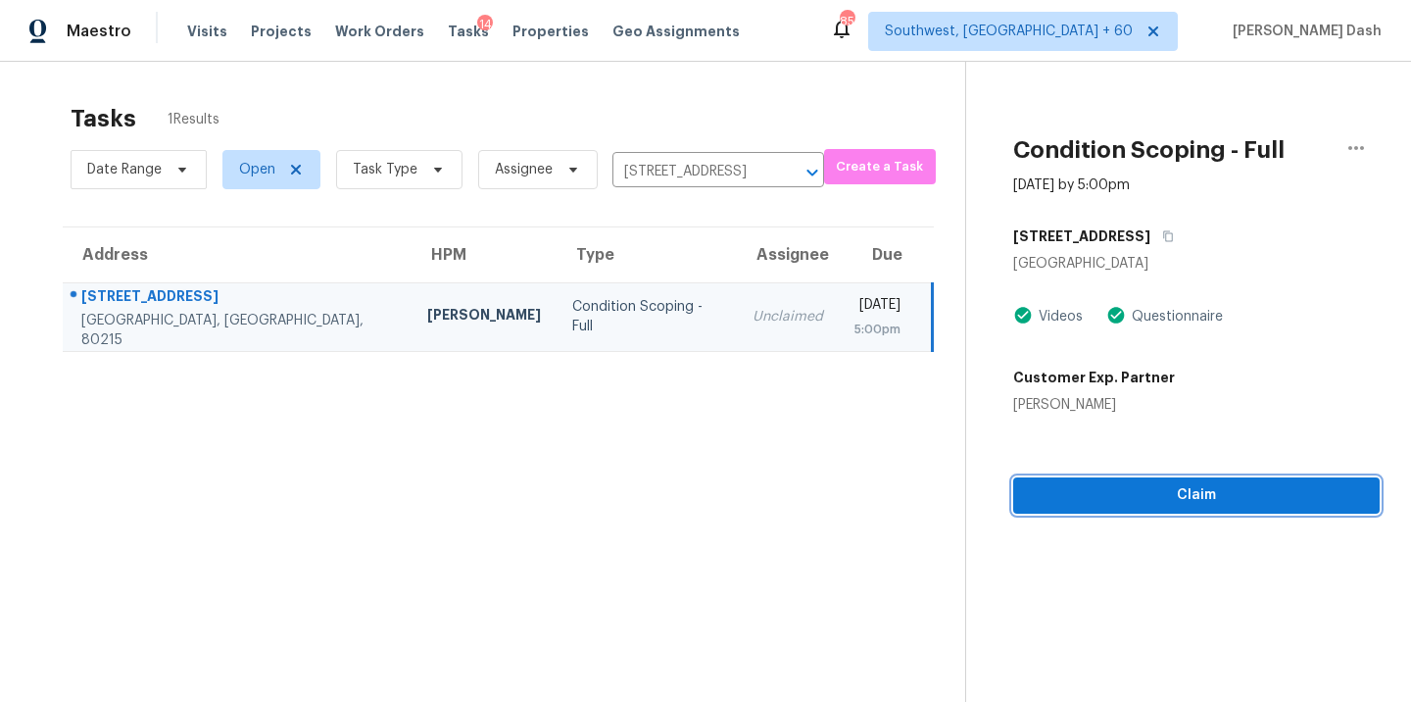
click at [1123, 487] on span "Claim" at bounding box center [1196, 495] width 335 height 25
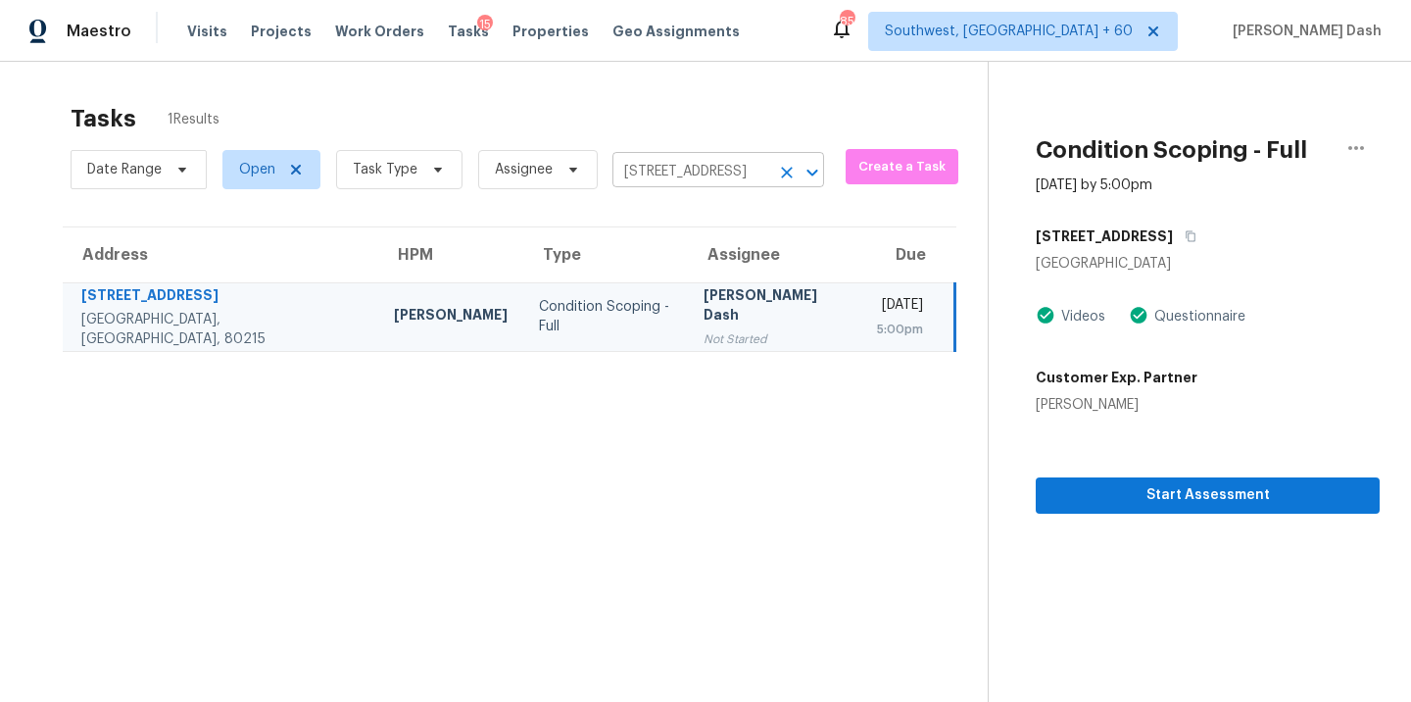
click at [651, 185] on input "11423 W 17th Pl, Lakewood, CO 80215" at bounding box center [691, 172] width 157 height 30
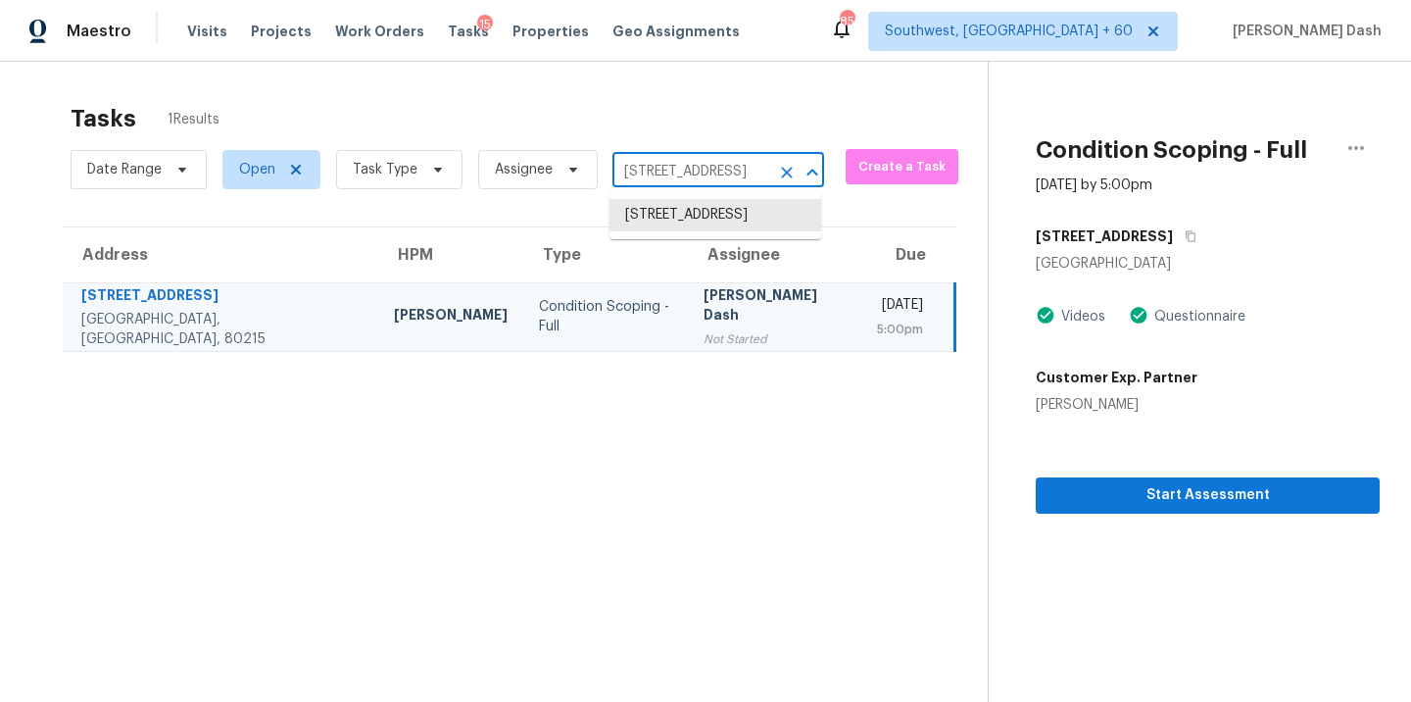
paste input "5429 W Mercer Ln Surprise, AZ, 85379"
type input "15429 W Mercer Ln Surprise, AZ, 85379"
click at [652, 225] on li "15429 W Mercer Ln, Surprise, AZ 85379" at bounding box center [716, 225] width 212 height 53
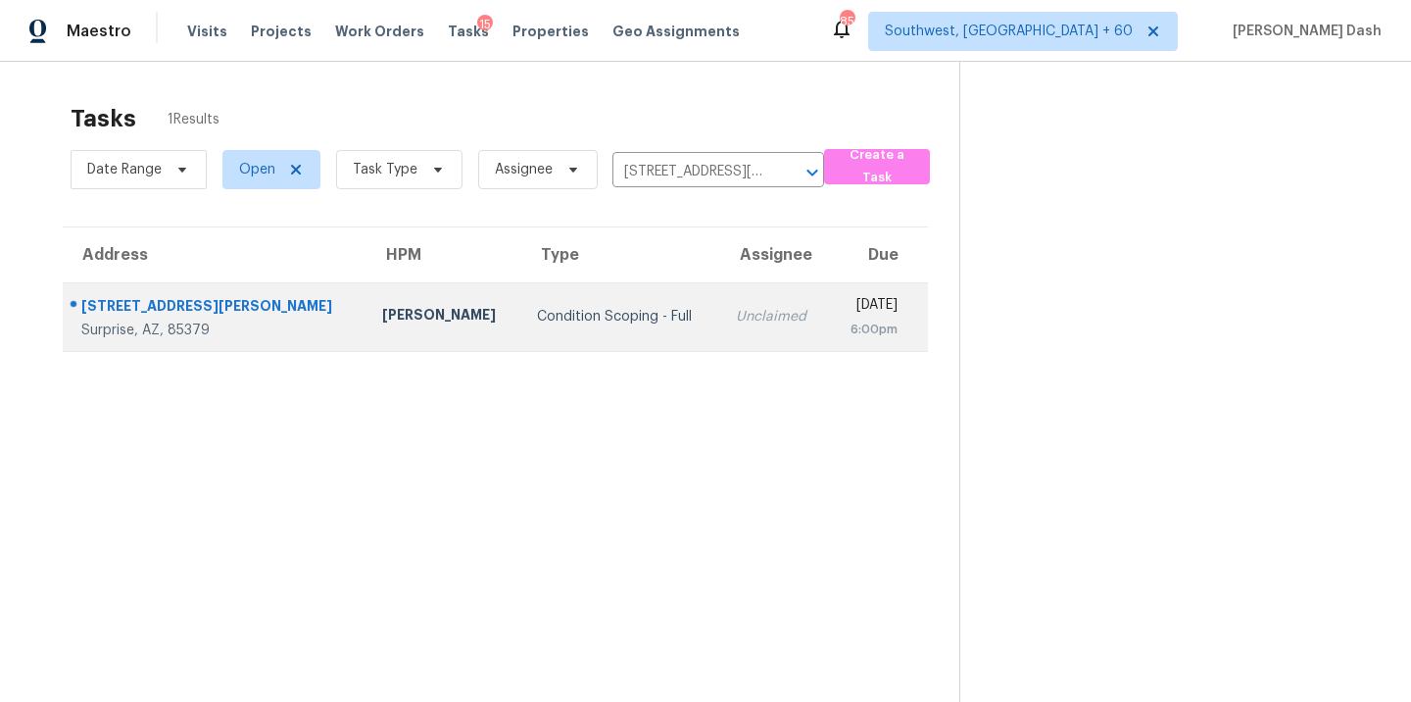
click at [521, 305] on td "Condition Scoping - Full" at bounding box center [620, 316] width 199 height 69
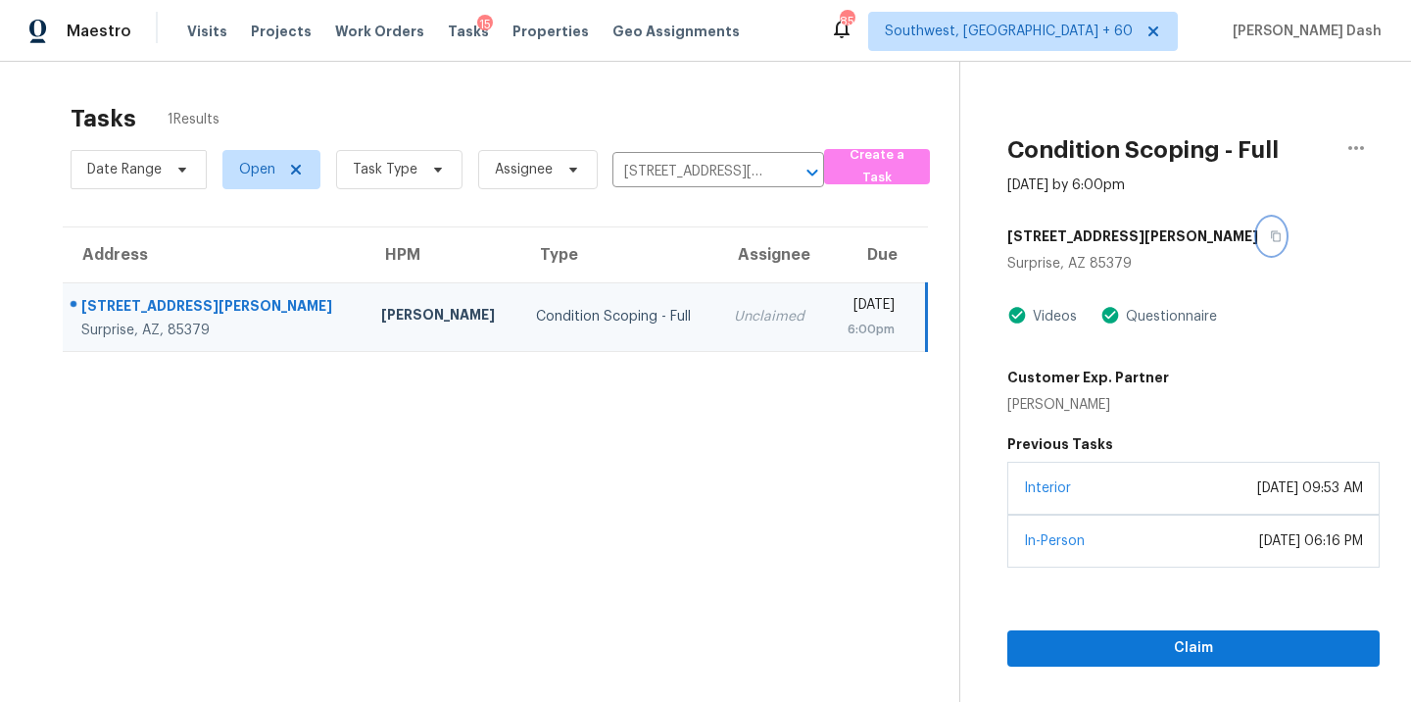
click at [1271, 234] on icon "button" at bounding box center [1276, 236] width 10 height 11
click at [1156, 627] on div "Claim" at bounding box center [1194, 617] width 372 height 99
click at [1156, 645] on span "Claim" at bounding box center [1193, 648] width 341 height 25
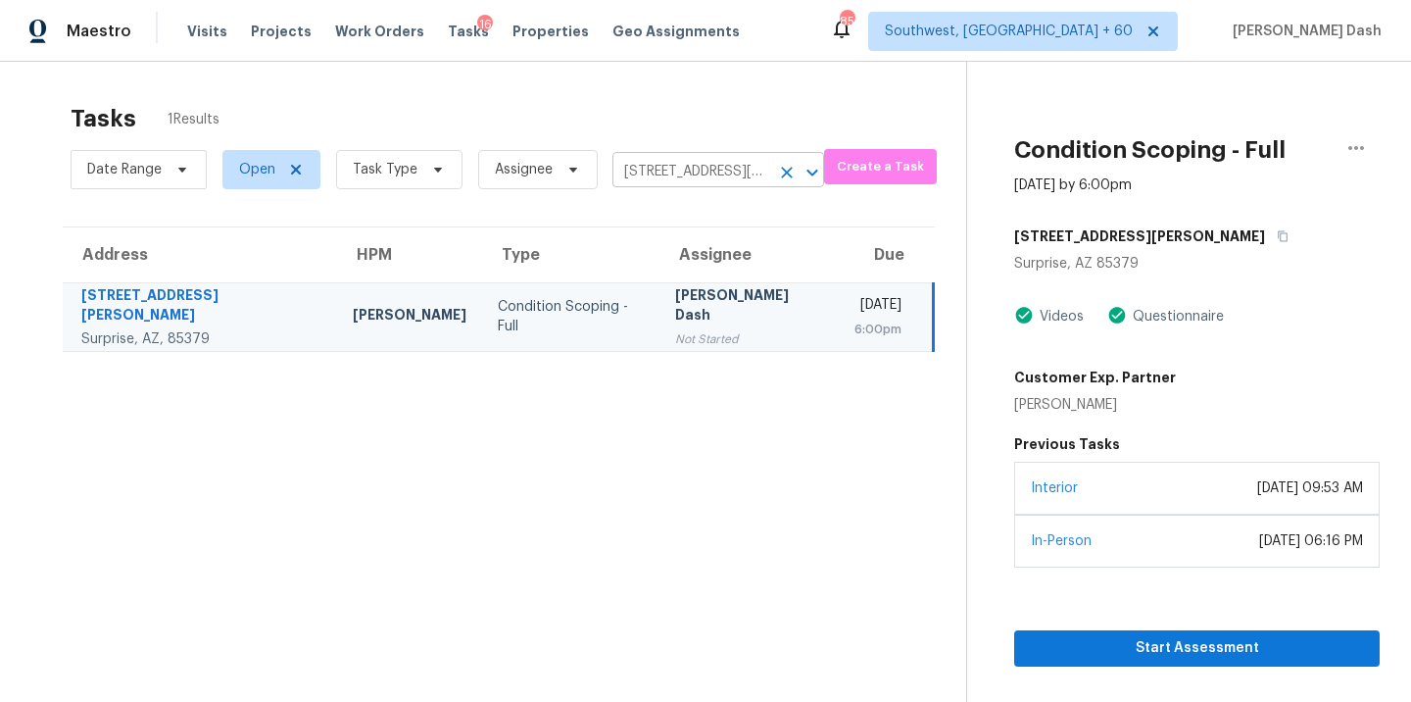
click at [644, 168] on input "15429 W Mercer Ln, Surprise, AZ 85379" at bounding box center [691, 172] width 157 height 30
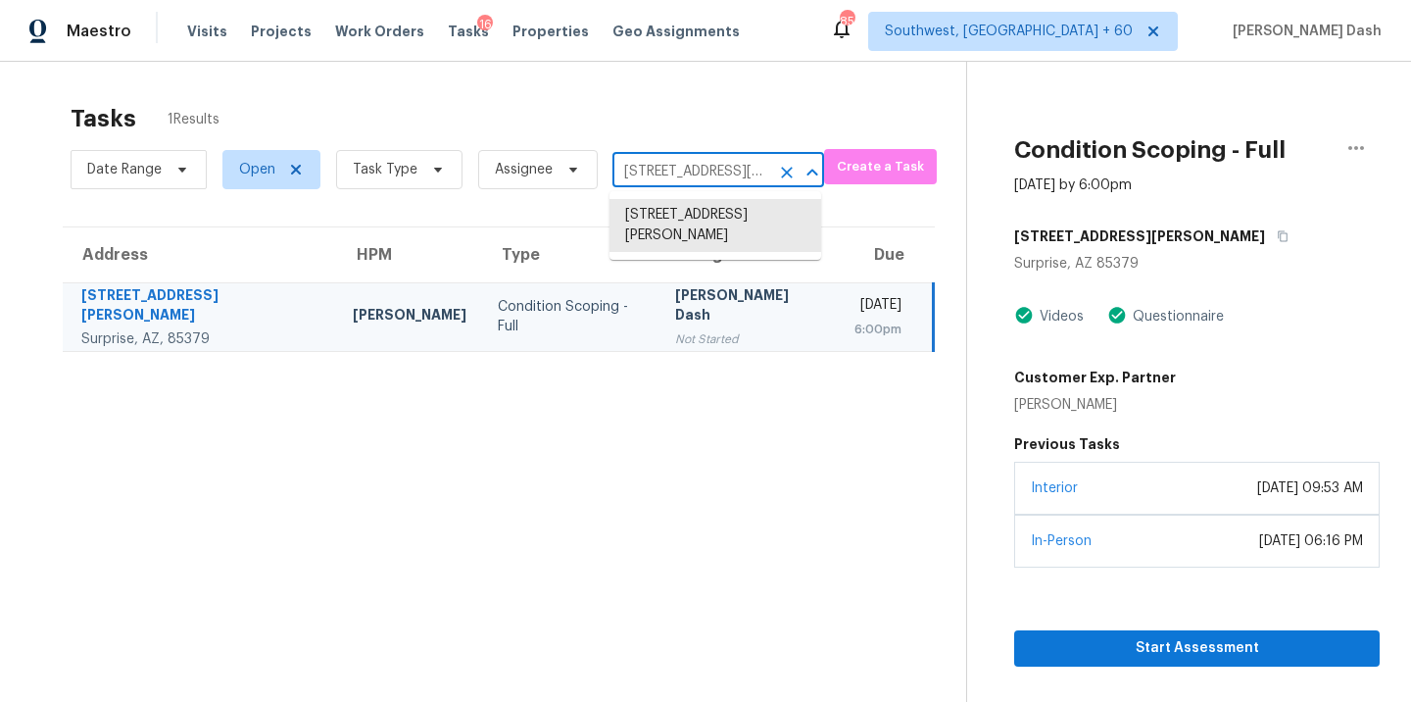
paste input "950 W Summerwalk Dr Surprise, AZ, 85374"
click at [661, 177] on input "15429 W Mercer Ln, Surprise, AZ 85379" at bounding box center [691, 172] width 157 height 30
paste input "9238 W Elm St Litchfield Park, AZ, 85340"
type input "19238 W Elm St Litchfield Park, AZ, 85340"
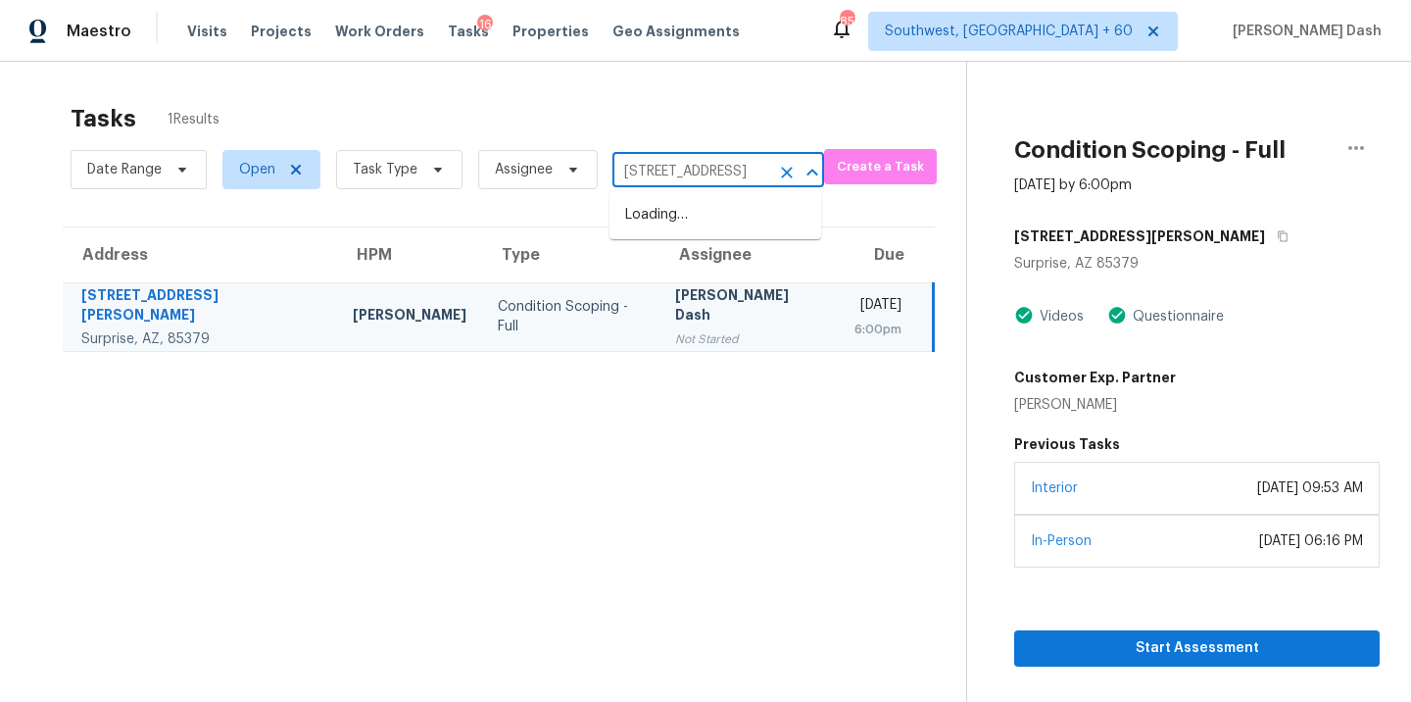
scroll to position [0, 123]
click at [667, 223] on li "19238 W Elm St, Litchfield Park, AZ 85340" at bounding box center [716, 215] width 212 height 32
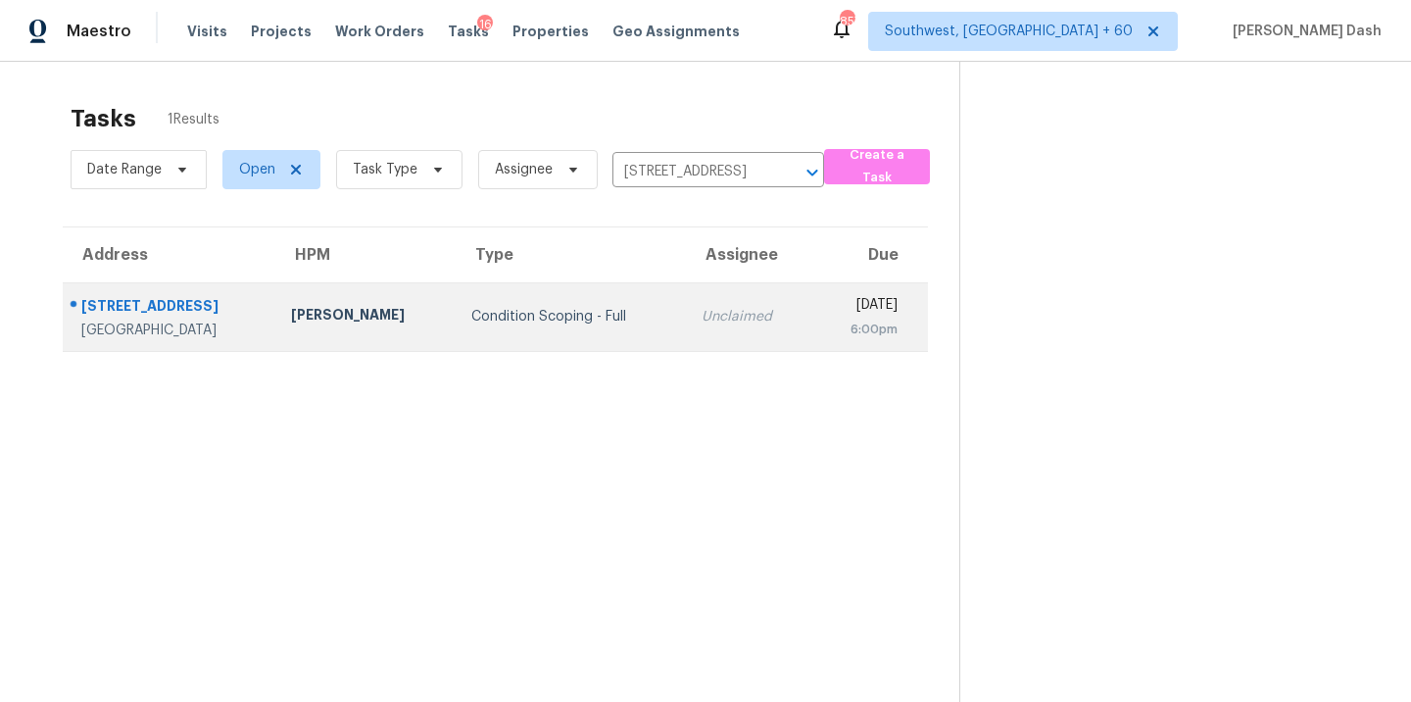
click at [505, 338] on td "Condition Scoping - Full" at bounding box center [571, 316] width 231 height 69
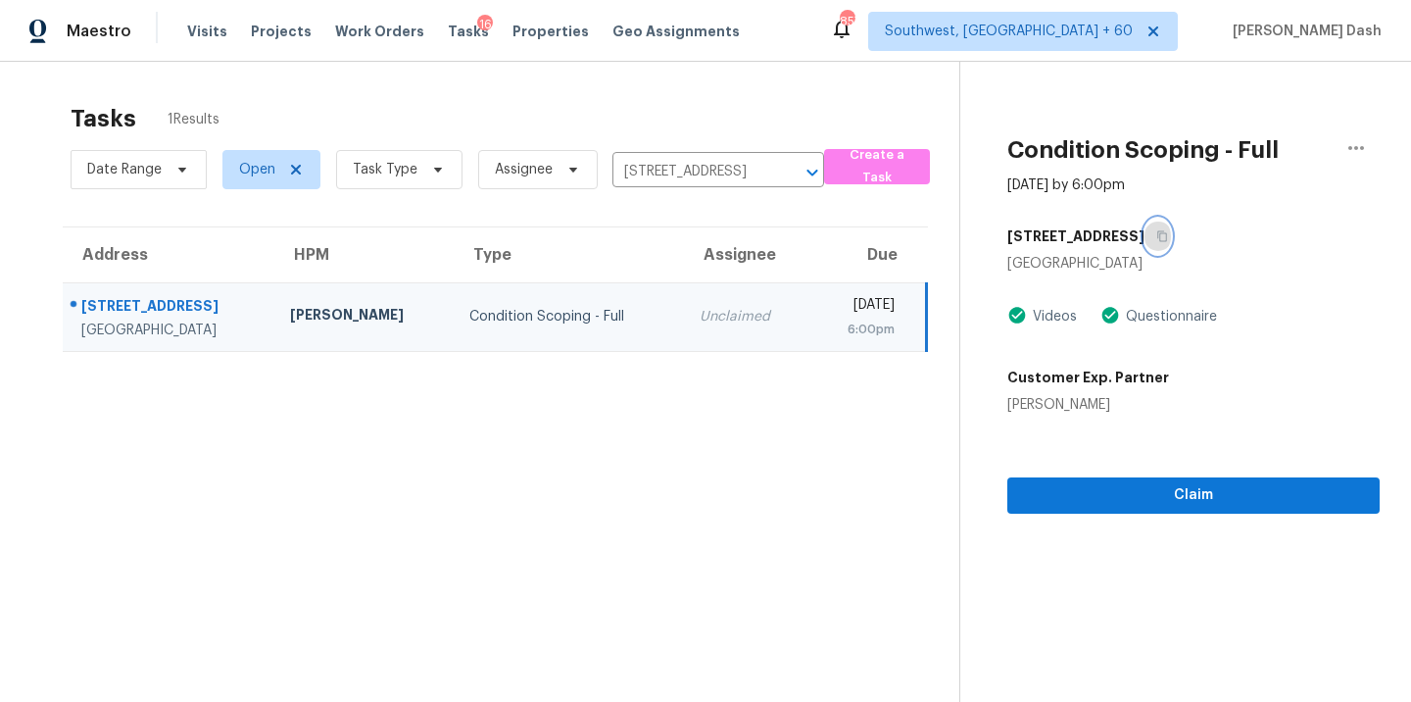
click at [1158, 234] on icon "button" at bounding box center [1163, 236] width 10 height 11
click at [1160, 489] on span "Claim" at bounding box center [1193, 495] width 341 height 25
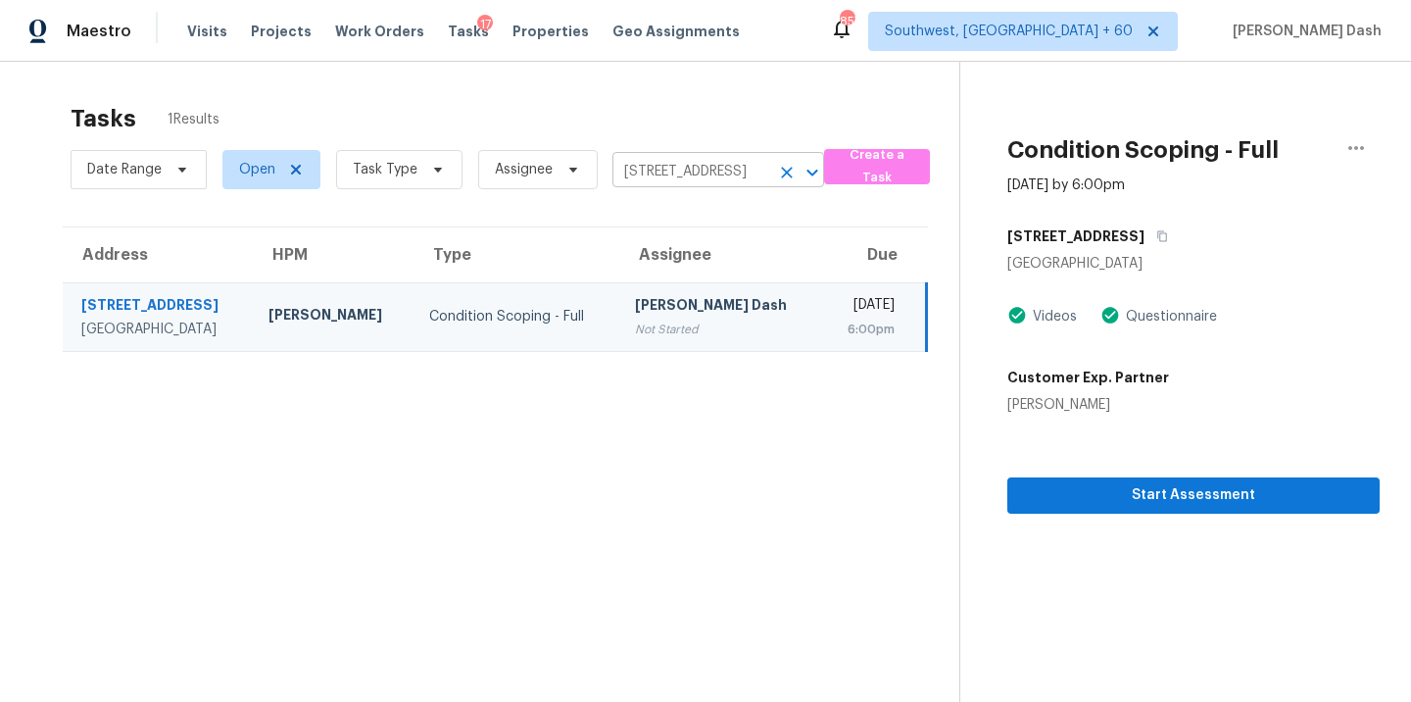
click at [680, 165] on input "19238 W Elm St, Litchfield Park, AZ 85340" at bounding box center [691, 172] width 157 height 30
paste input "3223 SW 41st Ave Ocala, FL, 34474"
type input "3223 SW 41st Ave Ocala, FL, 34474"
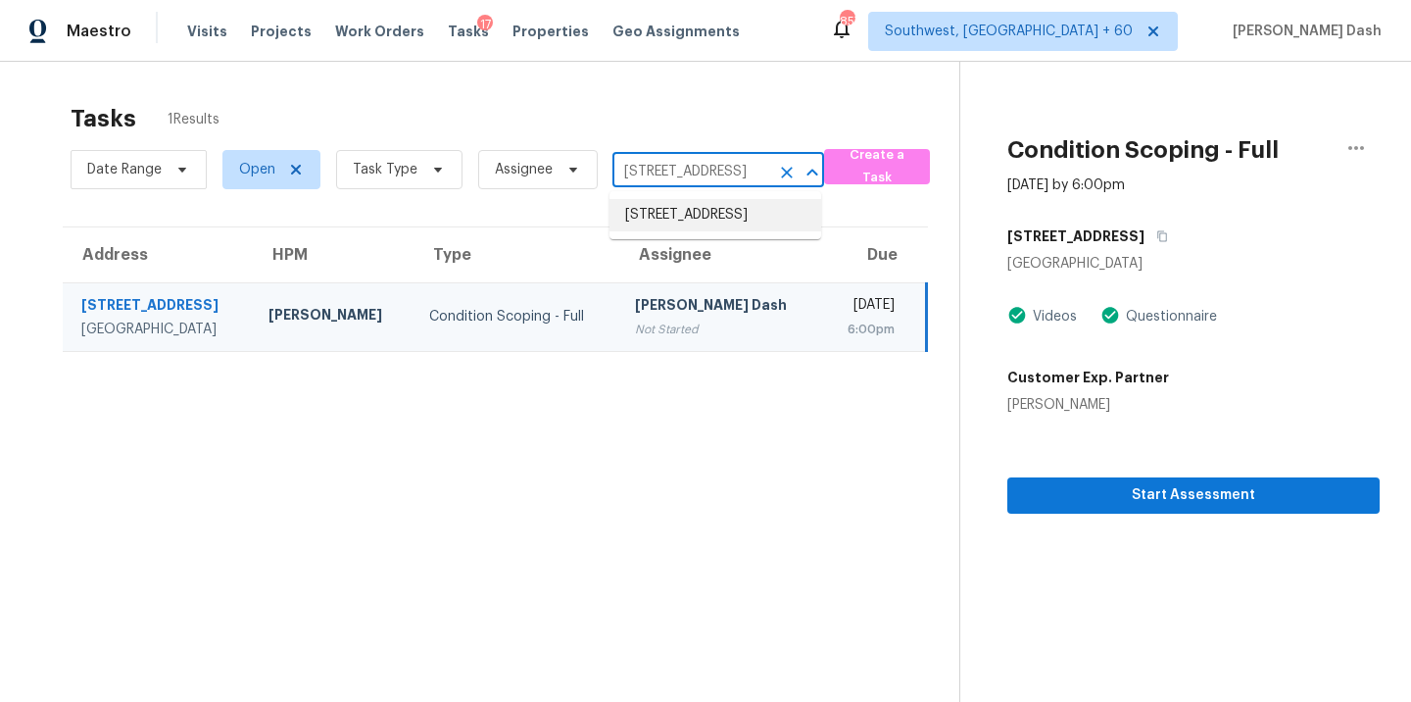
click at [684, 219] on li "3223 SW 41st Ave, Ocala, FL 34474" at bounding box center [716, 215] width 212 height 32
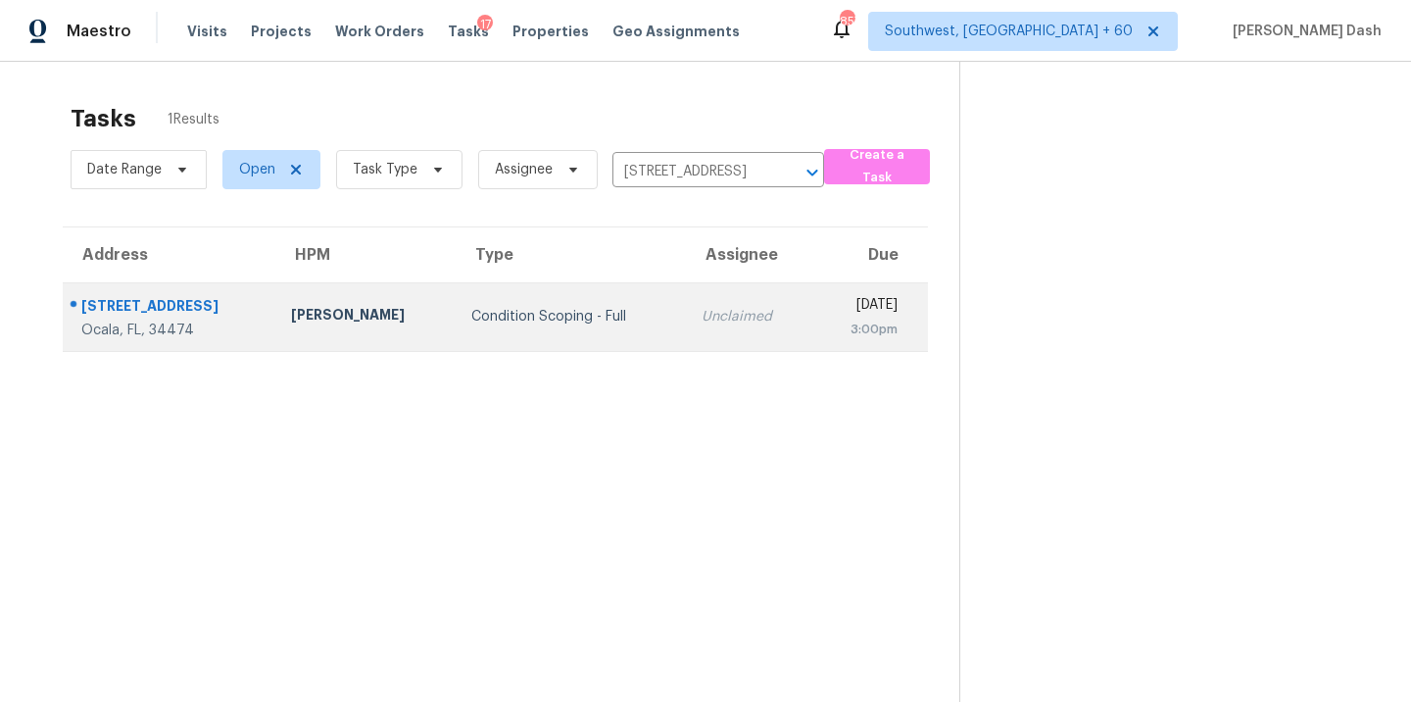
click at [587, 323] on td "Condition Scoping - Full" at bounding box center [571, 316] width 231 height 69
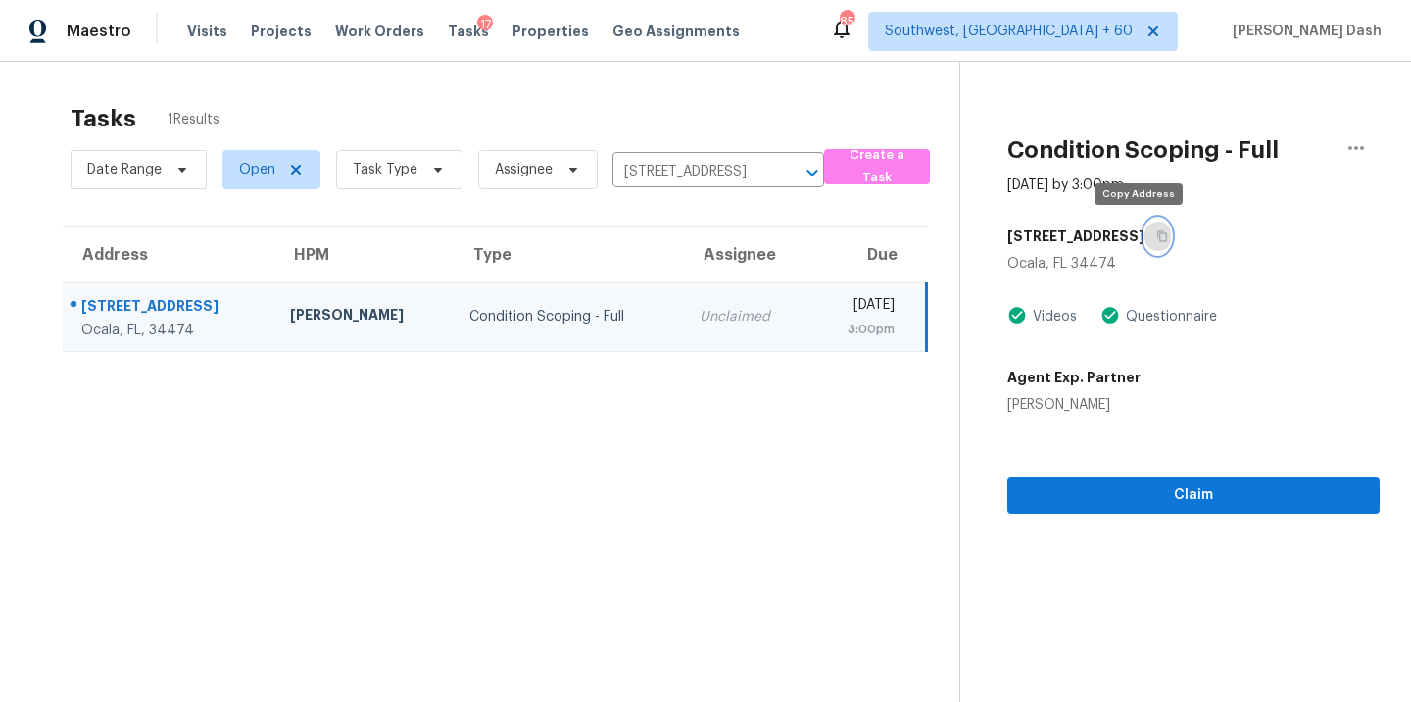
click at [1145, 233] on button "button" at bounding box center [1158, 236] width 26 height 35
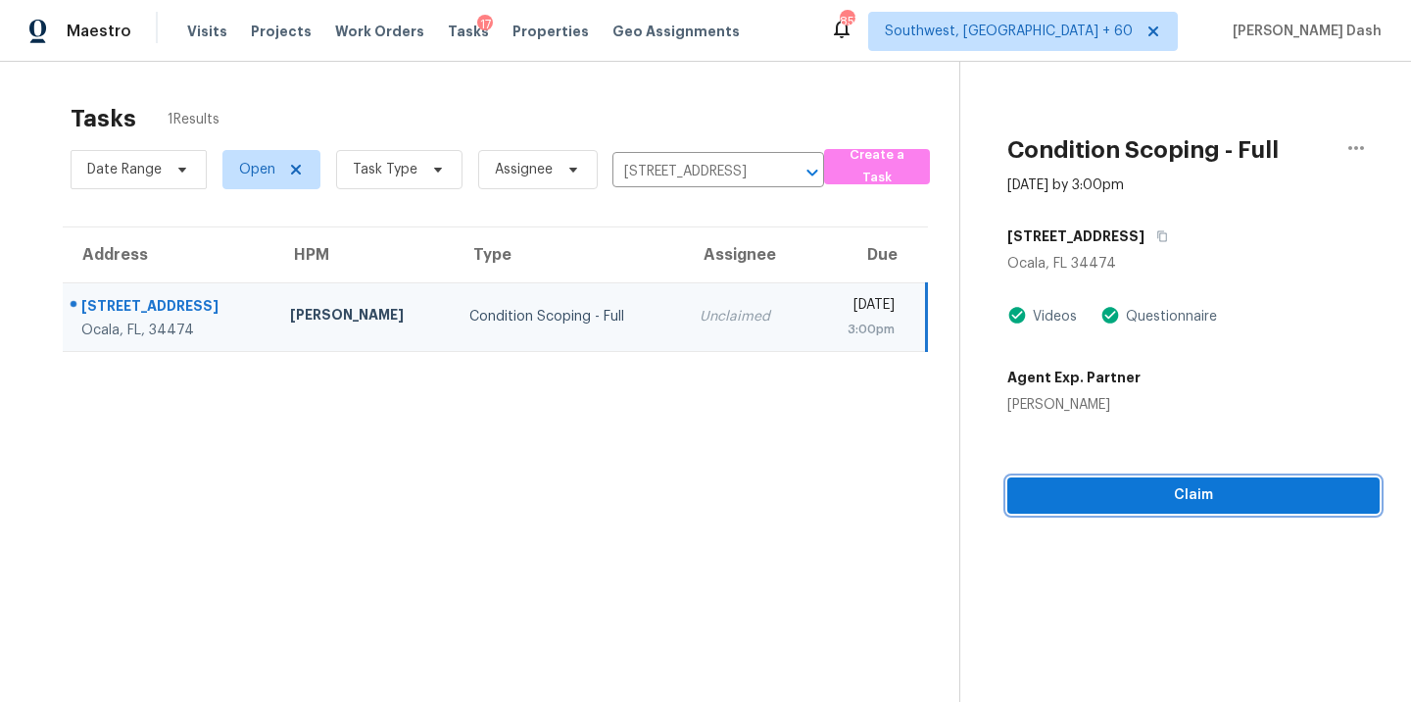
click at [1200, 478] on button "Claim" at bounding box center [1194, 495] width 372 height 36
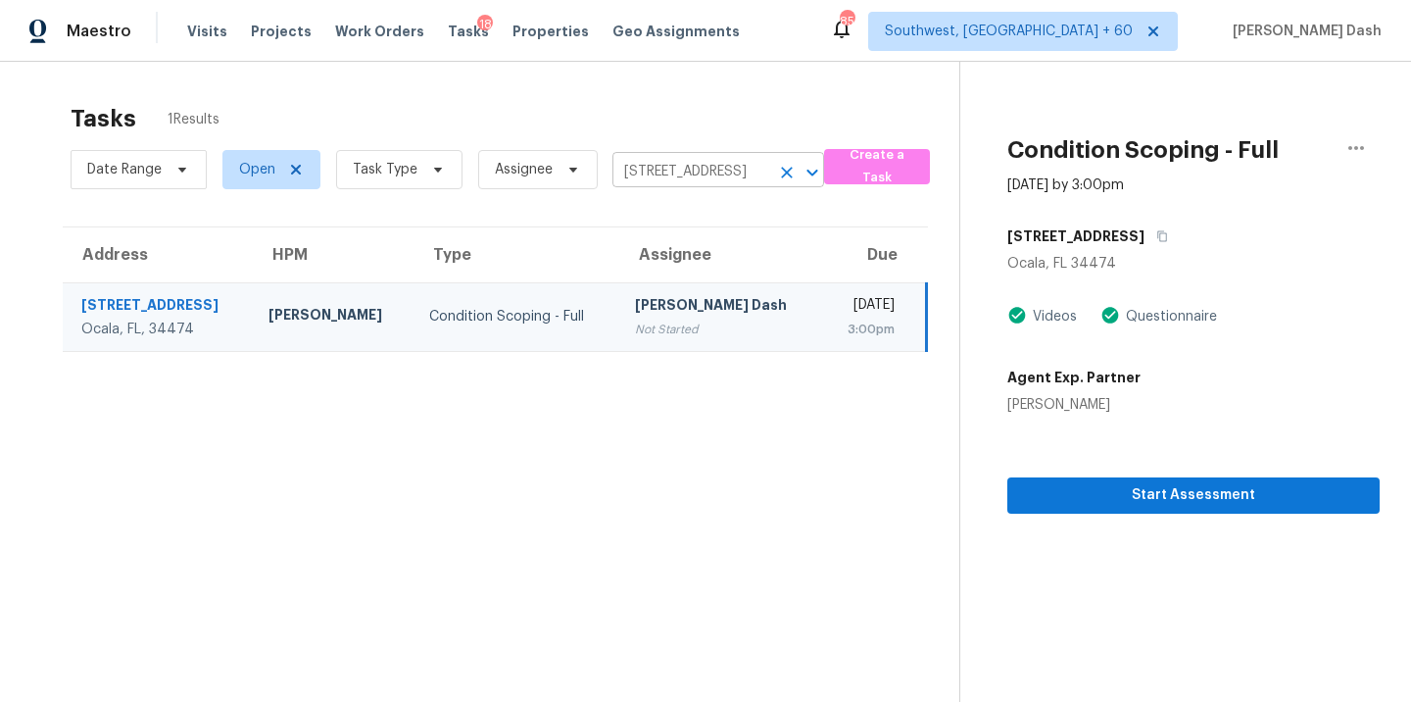
click at [697, 182] on input "3223 SW 41st Ave, Ocala, FL 34474" at bounding box center [691, 172] width 157 height 30
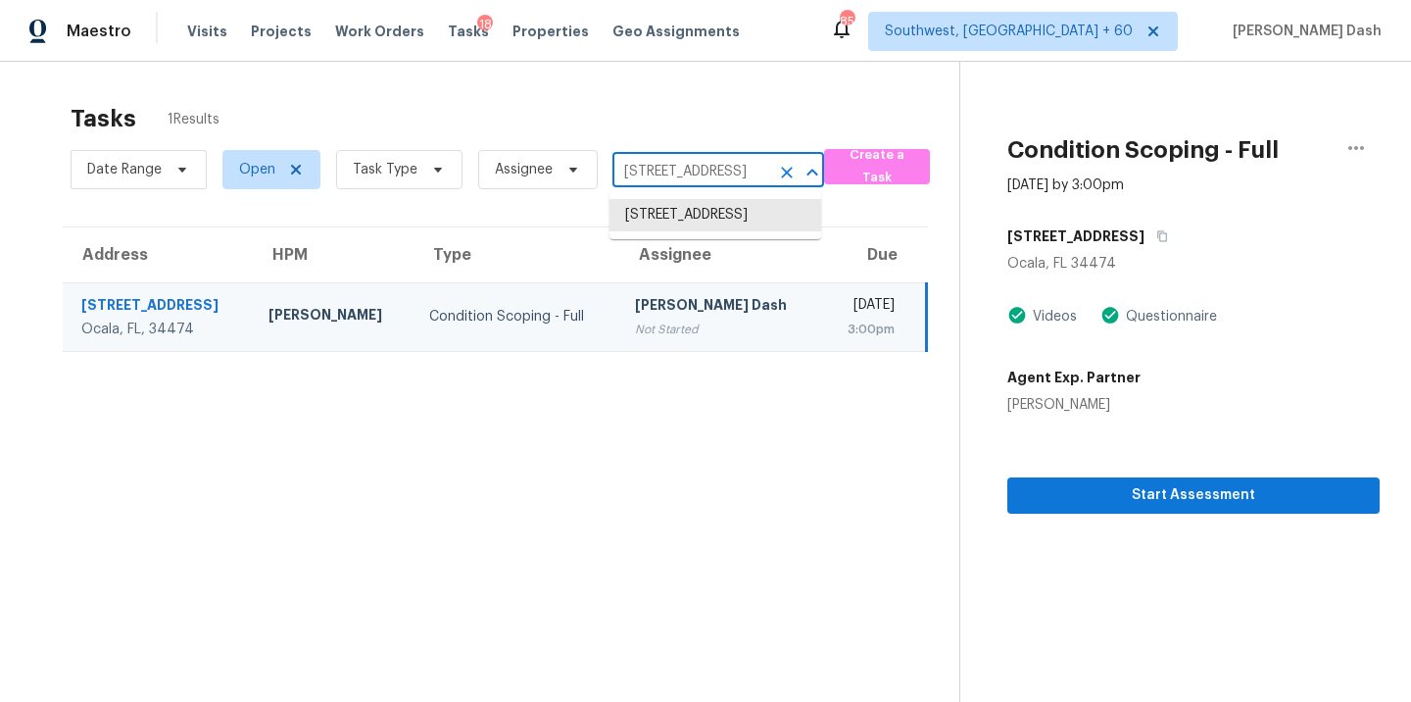
paste input "15950 W Summerwalk Dr Surprise, AZ, 853"
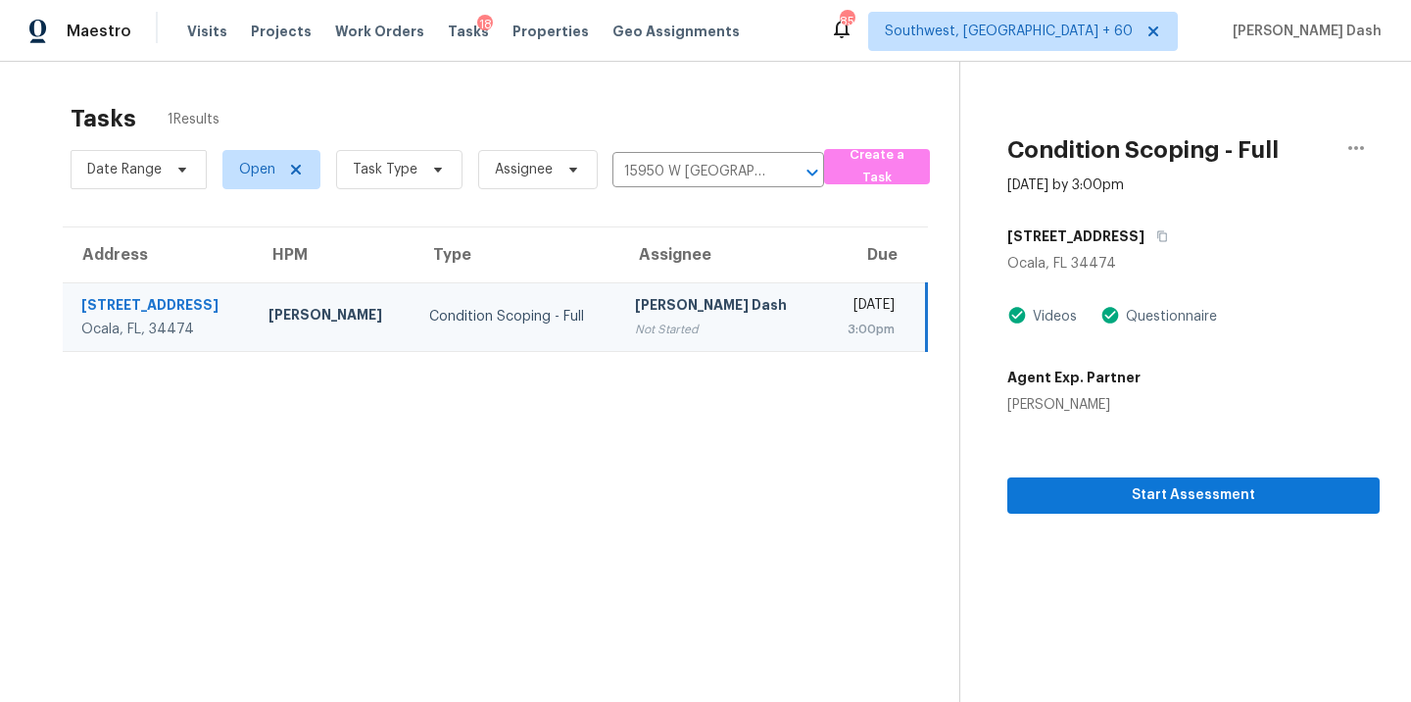
type input "3223 SW 41st Ave, Ocala, FL 34474"
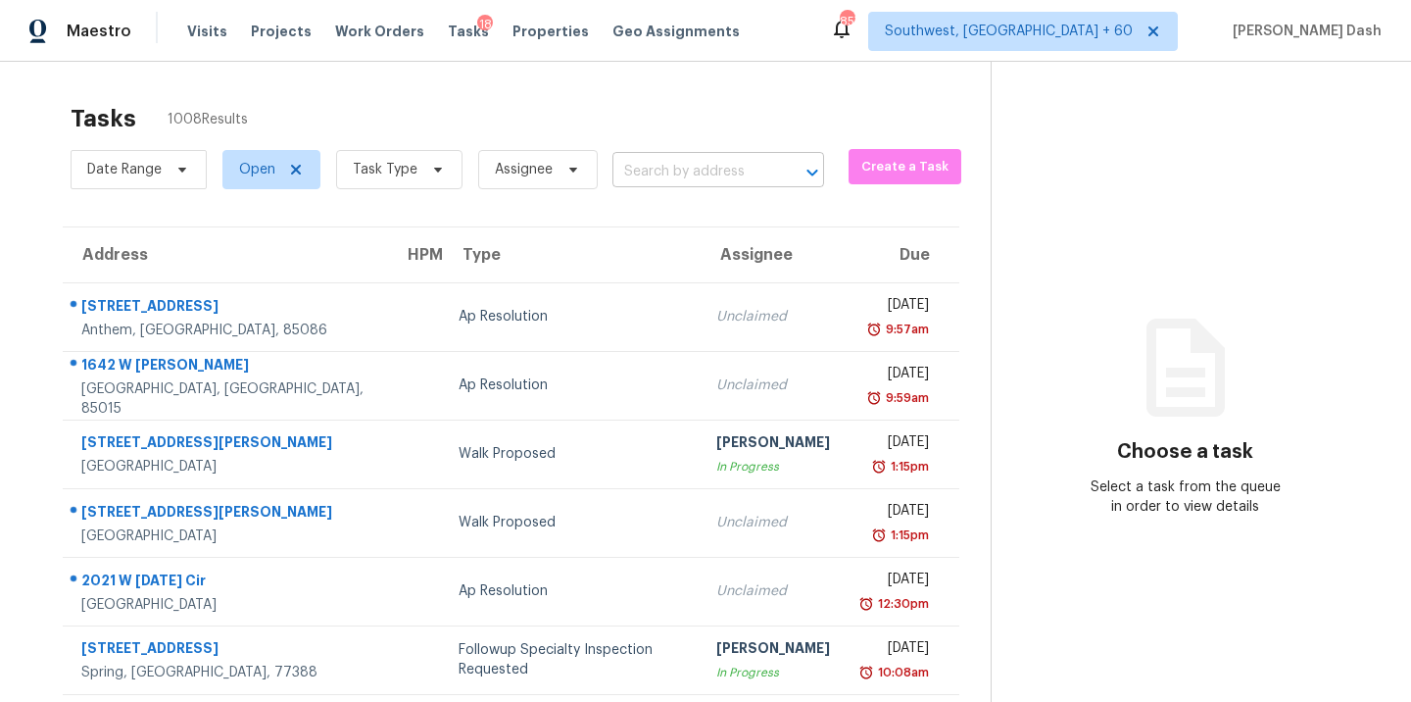
click at [644, 169] on input "text" at bounding box center [691, 172] width 157 height 30
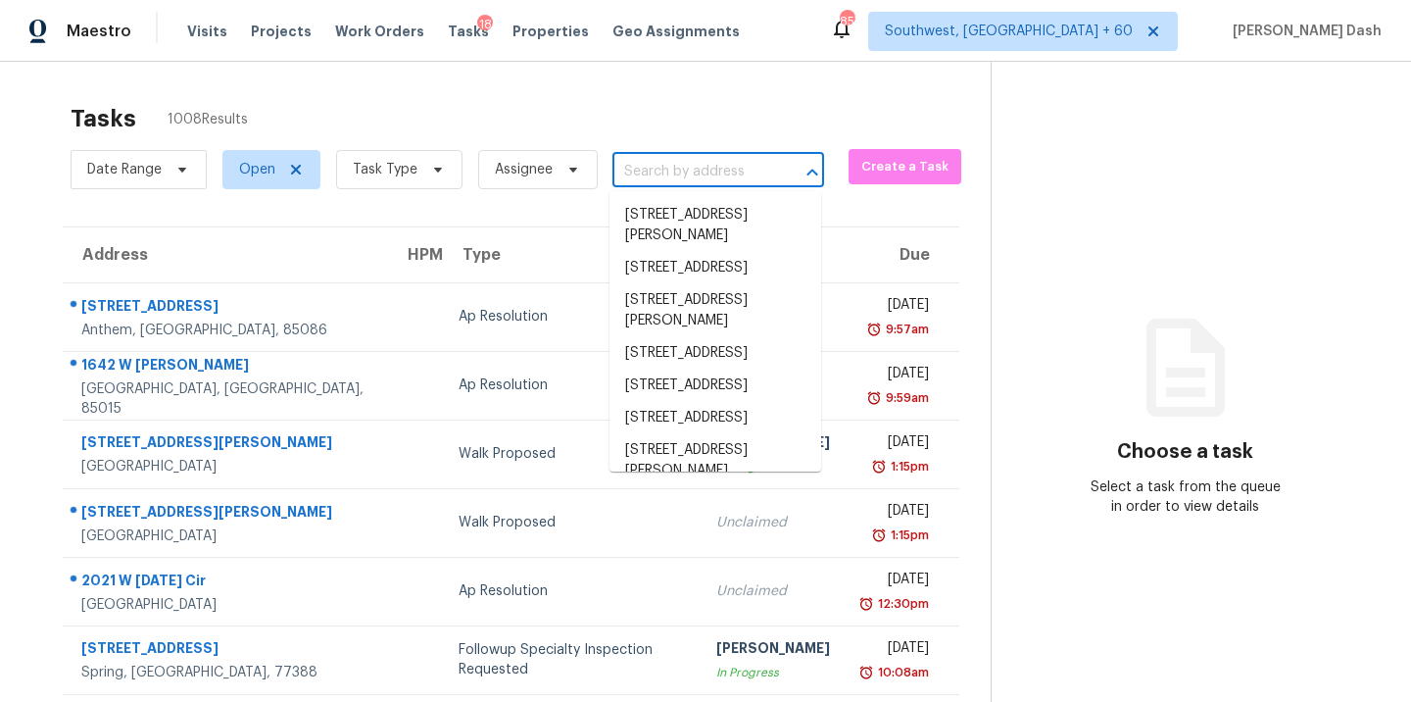
paste input "[STREET_ADDRESS][PERSON_NAME]"
type input "[STREET_ADDRESS][PERSON_NAME]"
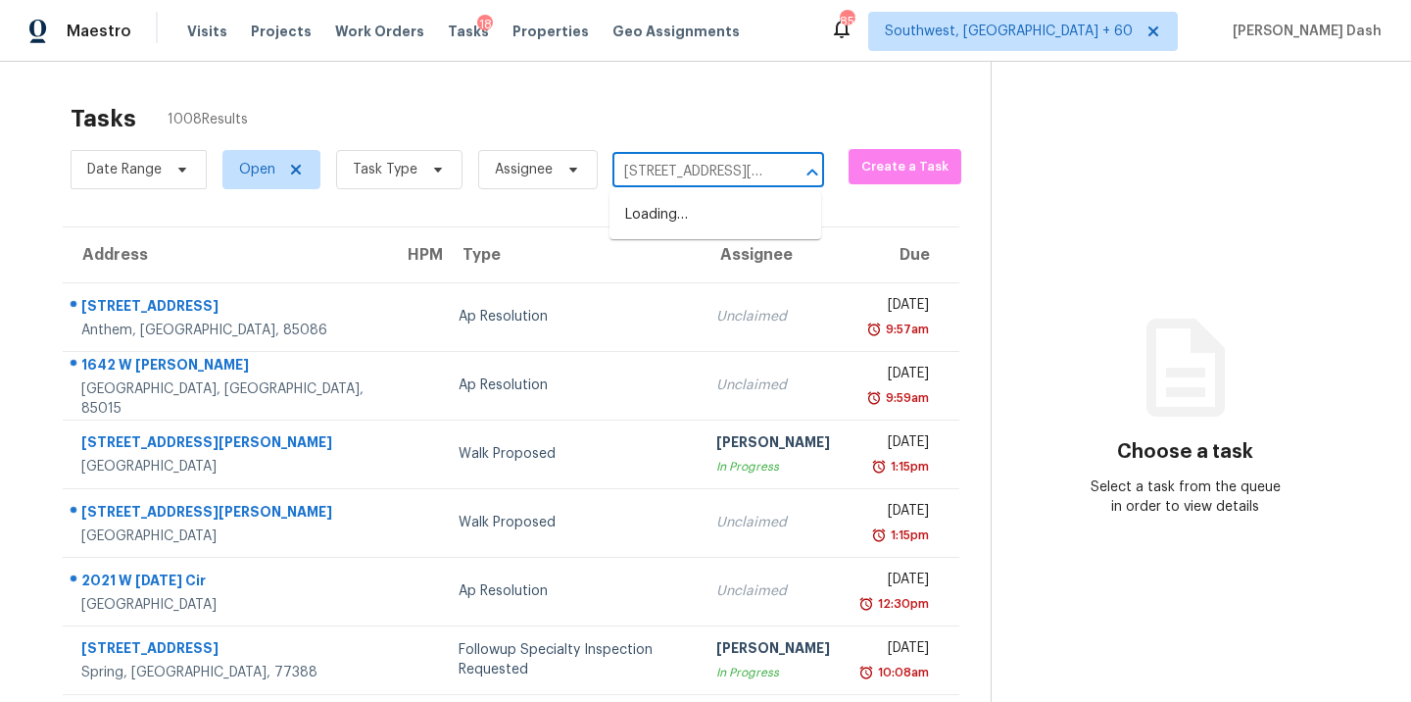
scroll to position [0, 144]
click at [672, 222] on li "15950 W Summerwalk Dr, Surprise, AZ 85374" at bounding box center [716, 215] width 212 height 32
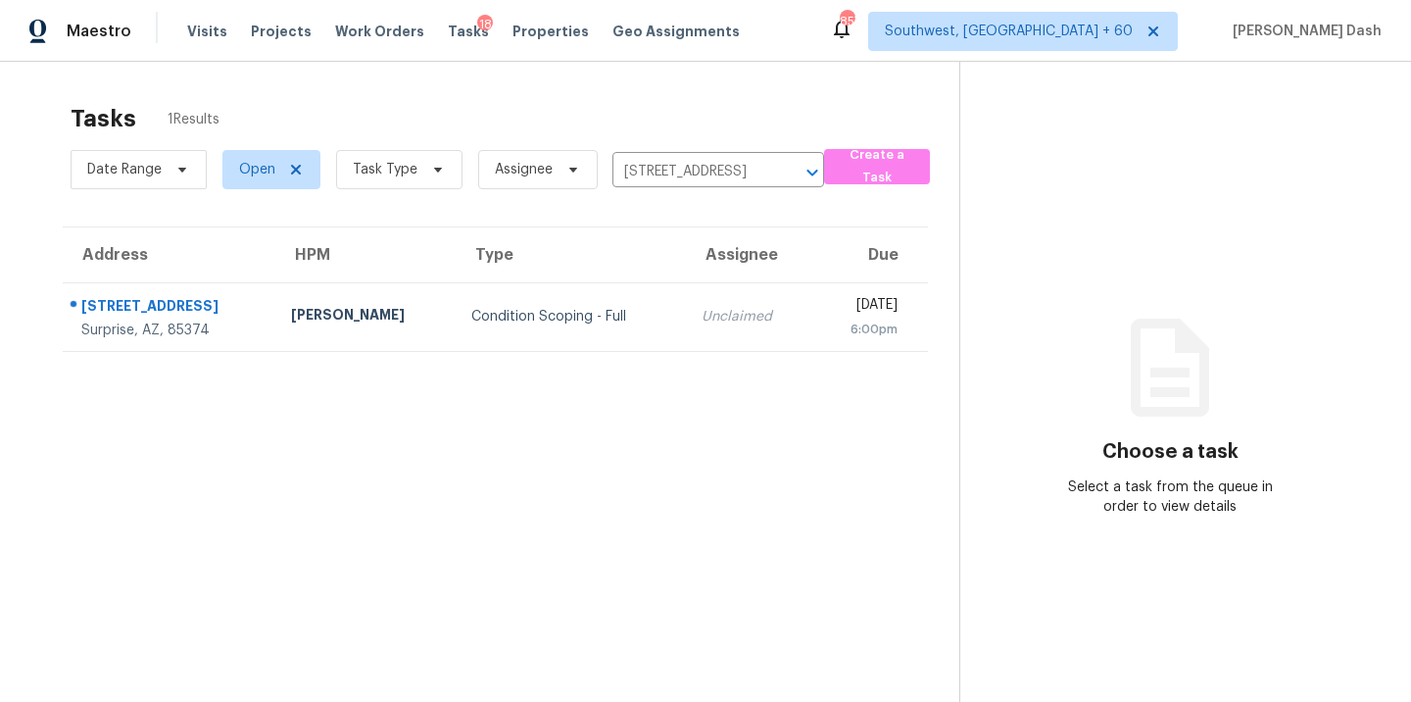
click at [1037, 214] on section "Choose a task Select a task from the queue in order to view details" at bounding box center [1170, 413] width 420 height 702
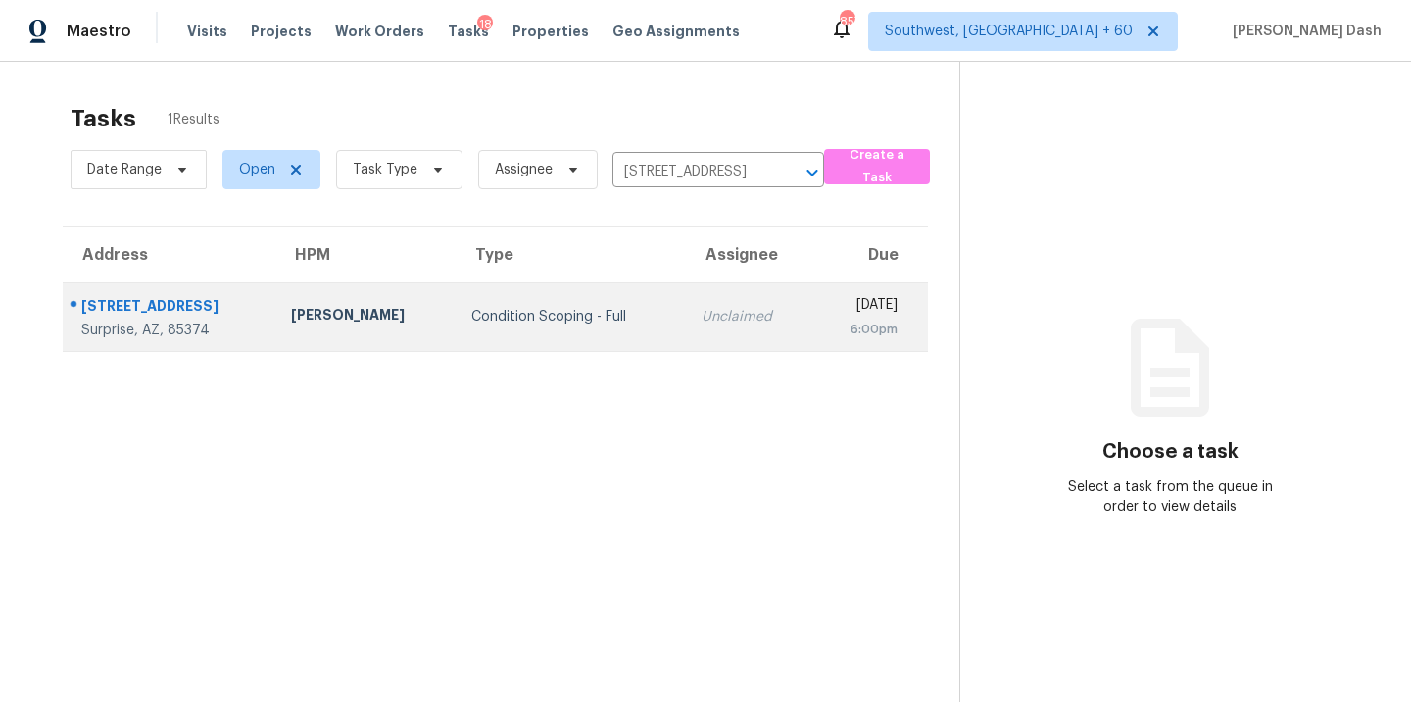
click at [702, 318] on div "Unclaimed" at bounding box center [749, 317] width 95 height 20
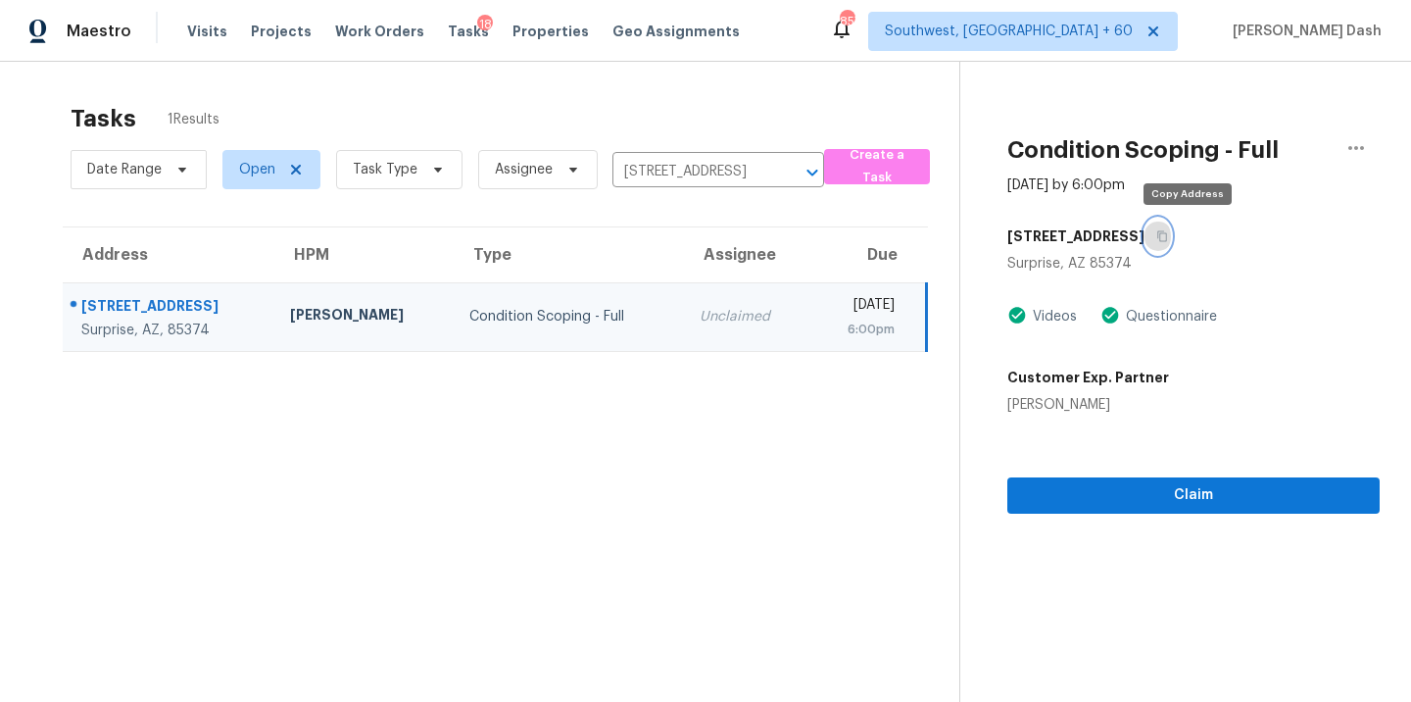
click at [1171, 234] on button "button" at bounding box center [1158, 236] width 26 height 35
click at [635, 165] on input "15950 W Summerwalk Dr, Surprise, AZ 85374" at bounding box center [691, 172] width 157 height 30
paste input "[STREET_ADDRESS]"
type input "[STREET_ADDRESS]"
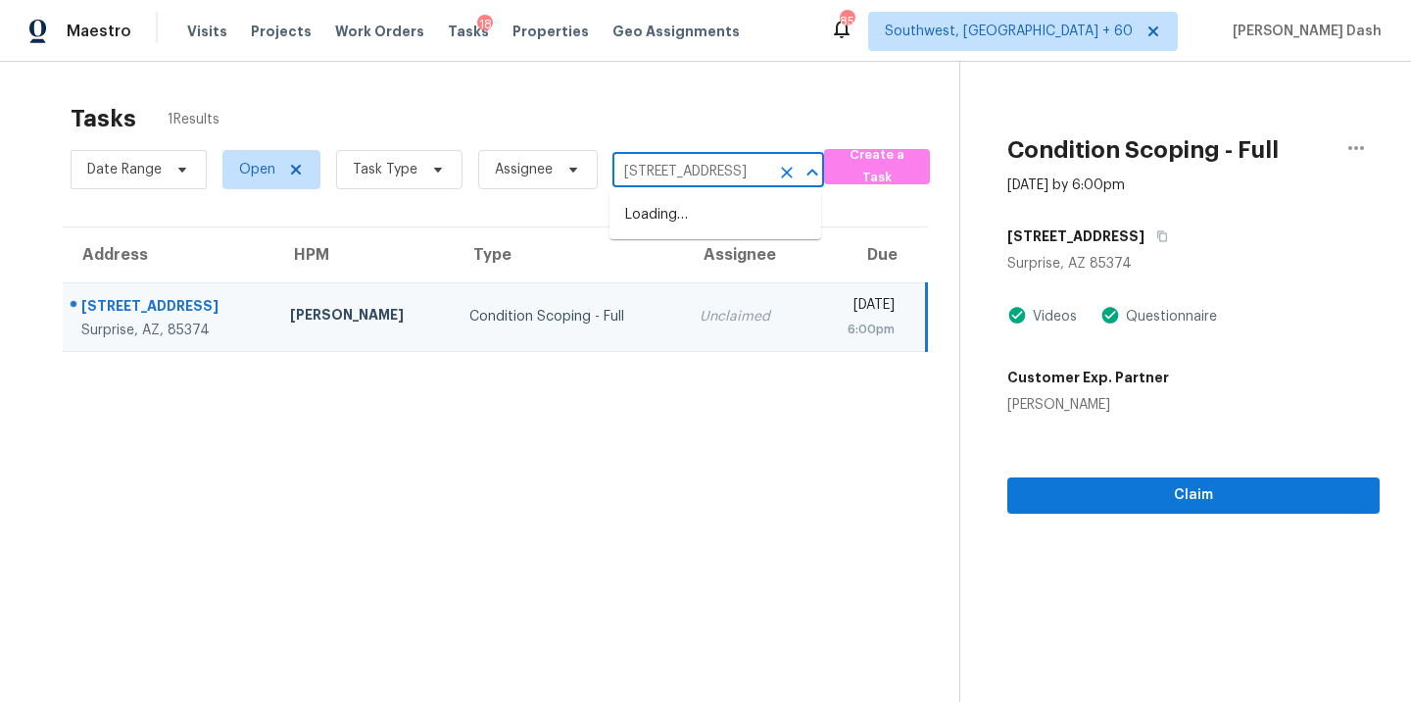
scroll to position [0, 142]
click at [675, 224] on li "[STREET_ADDRESS]" at bounding box center [716, 215] width 212 height 32
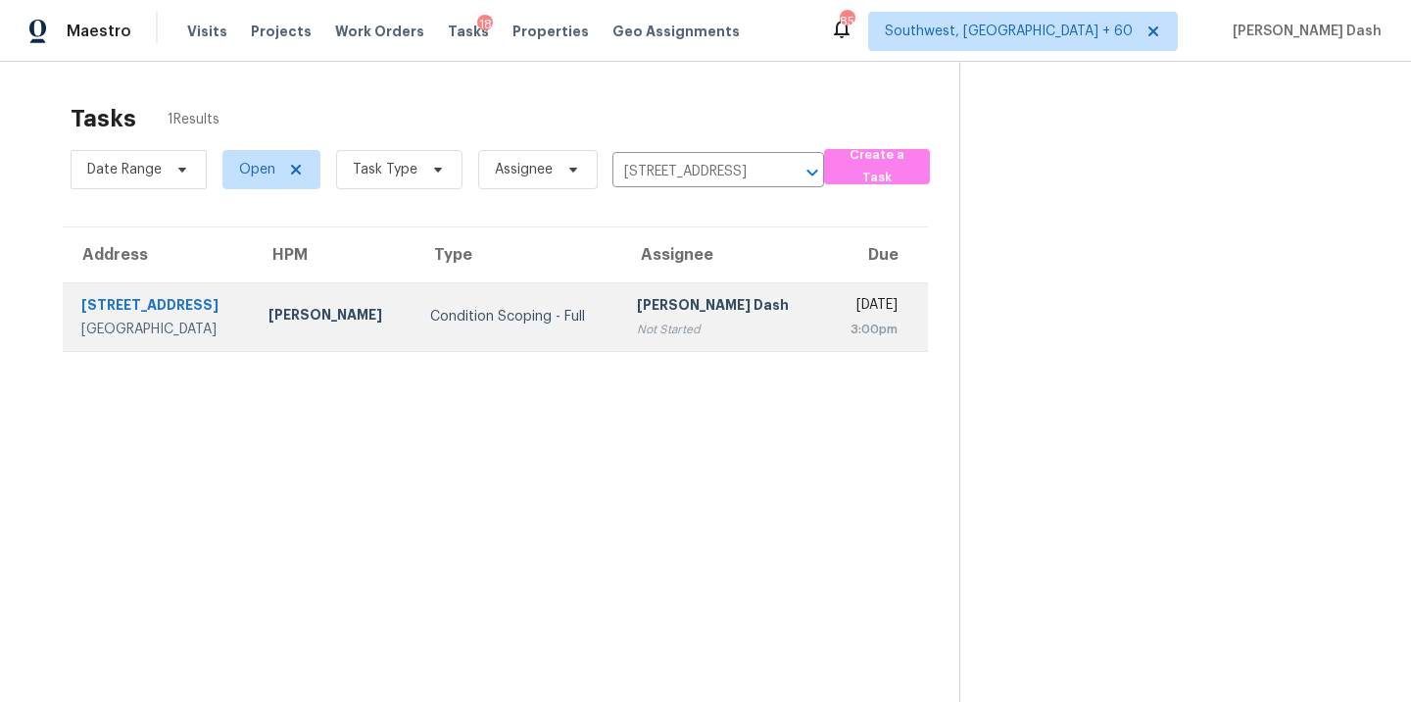
click at [521, 318] on div "Condition Scoping - Full" at bounding box center [517, 317] width 175 height 20
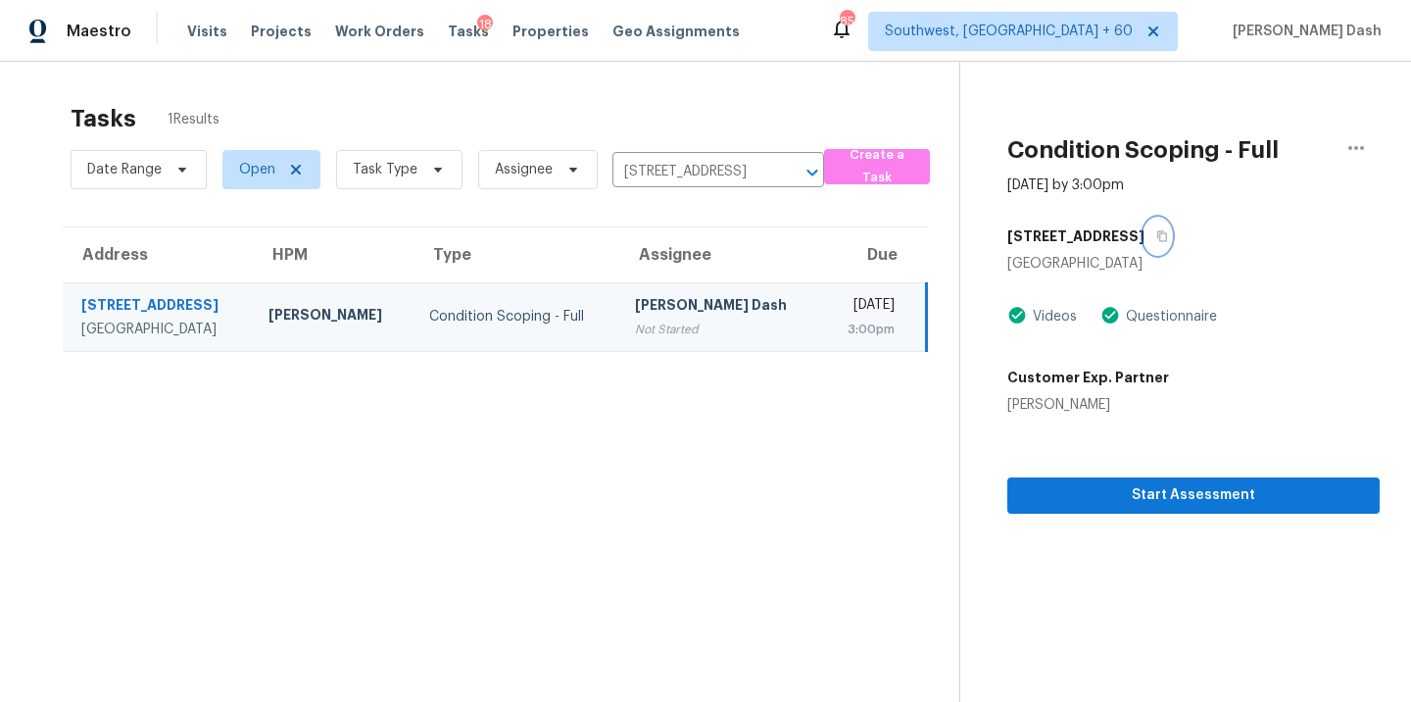
click at [1157, 240] on icon "button" at bounding box center [1163, 236] width 12 height 12
click at [1174, 497] on span "Start Assessment" at bounding box center [1193, 495] width 341 height 25
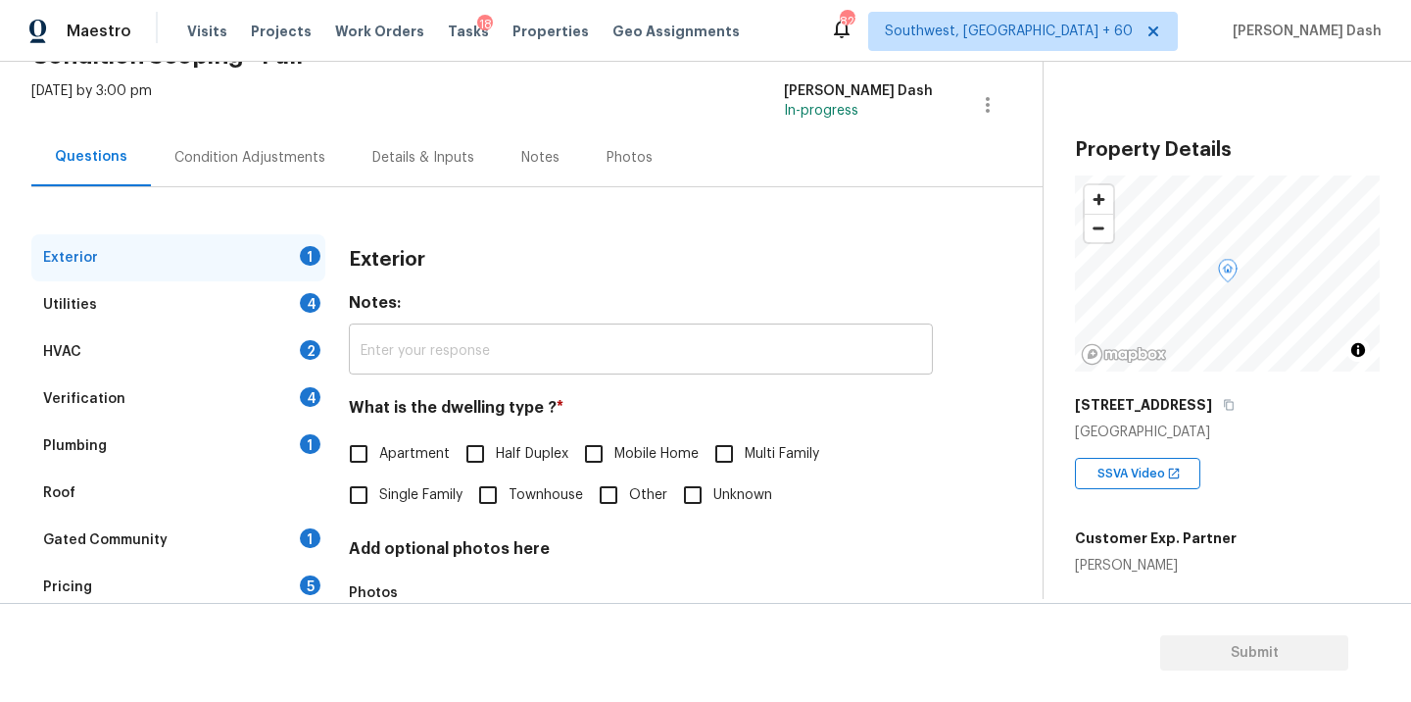
scroll to position [242, 0]
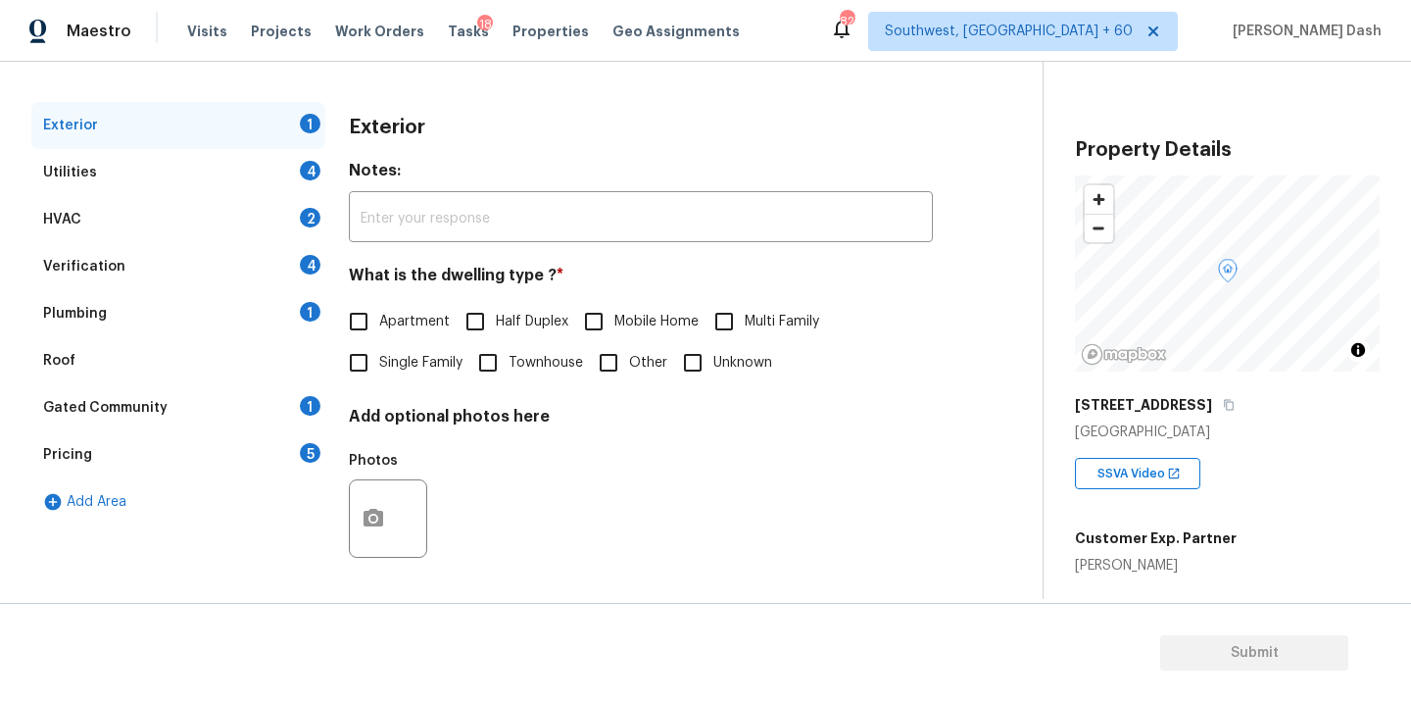
click at [408, 362] on span "Single Family" at bounding box center [420, 363] width 83 height 21
click at [379, 362] on input "Single Family" at bounding box center [358, 362] width 41 height 41
checkbox input "true"
click at [292, 167] on div "Utilities 4" at bounding box center [178, 172] width 294 height 47
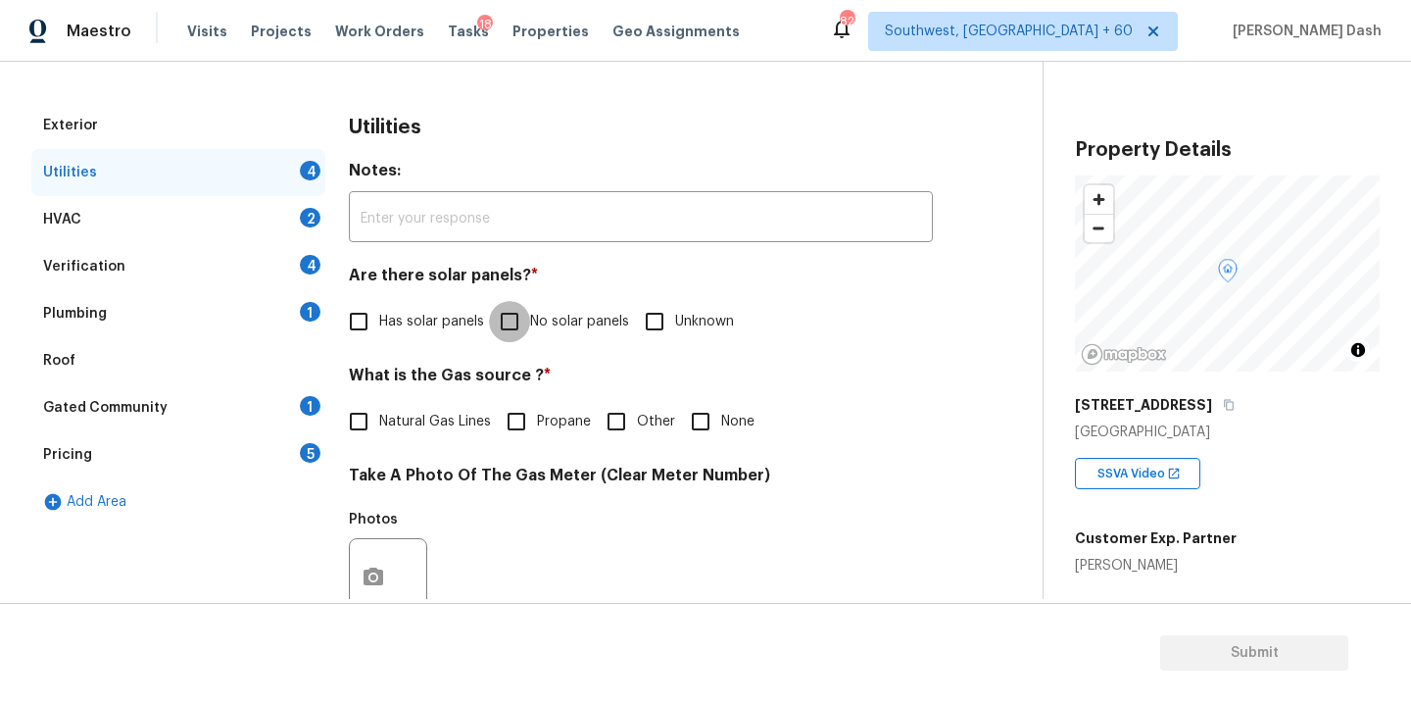
click at [528, 325] on input "No solar panels" at bounding box center [509, 321] width 41 height 41
checkbox input "true"
click at [392, 428] on span "Natural Gas Lines" at bounding box center [435, 422] width 112 height 21
click at [379, 428] on input "Natural Gas Lines" at bounding box center [358, 421] width 41 height 41
checkbox input "true"
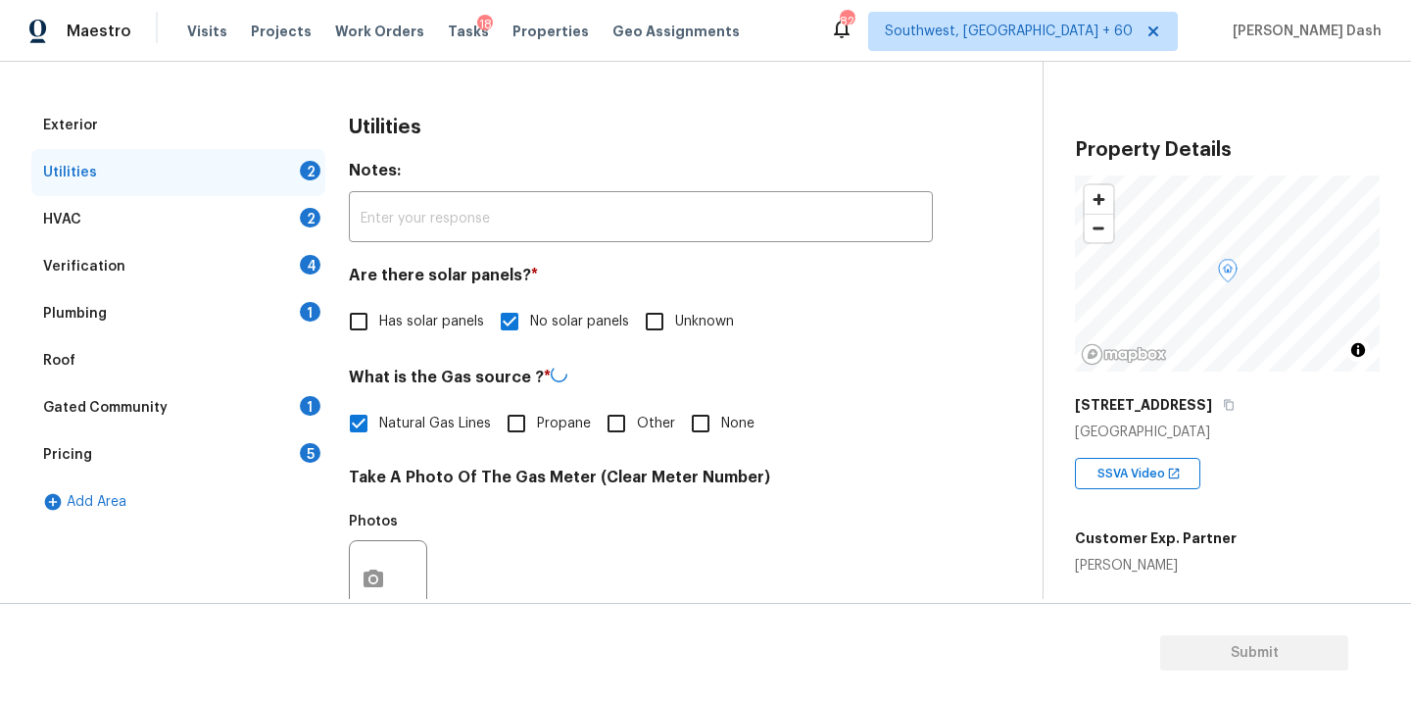
click at [596, 424] on input "Other" at bounding box center [616, 423] width 41 height 41
checkbox input "true"
checkbox input "false"
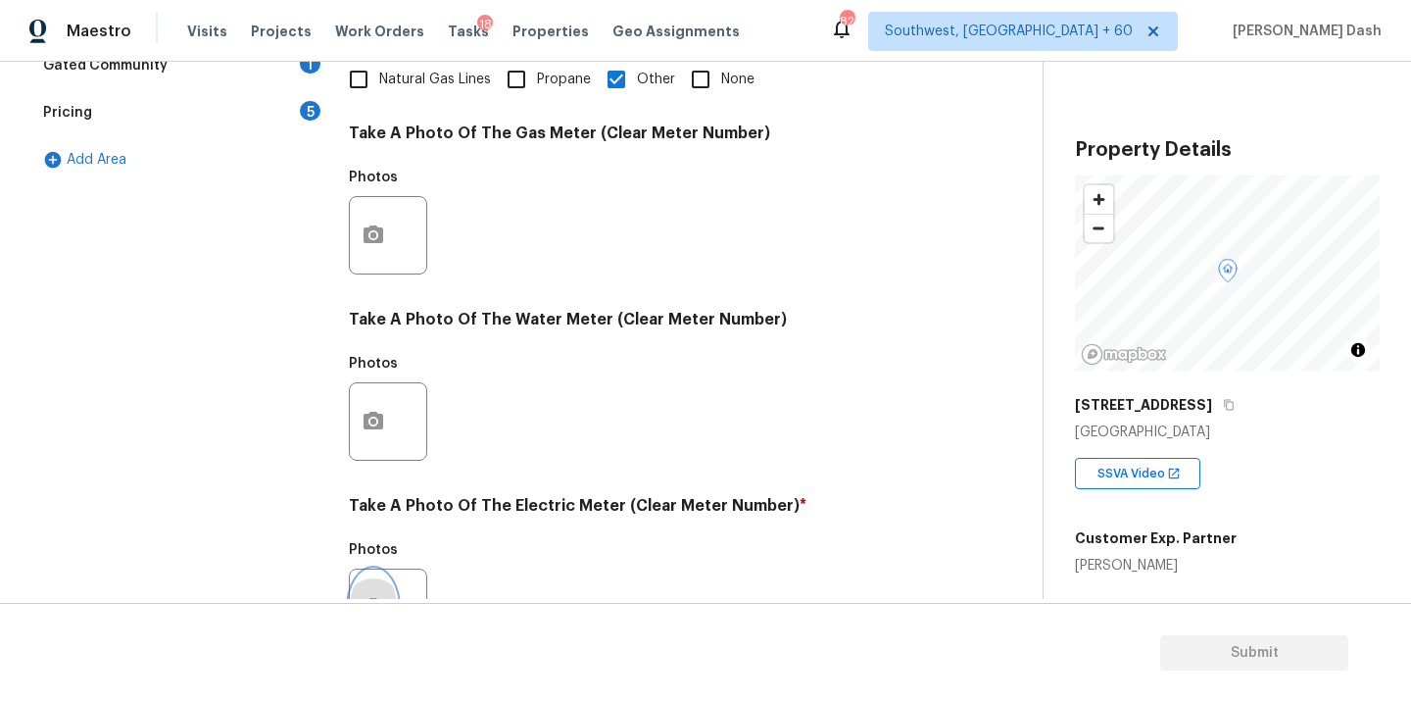
click at [383, 580] on button "button" at bounding box center [373, 607] width 47 height 76
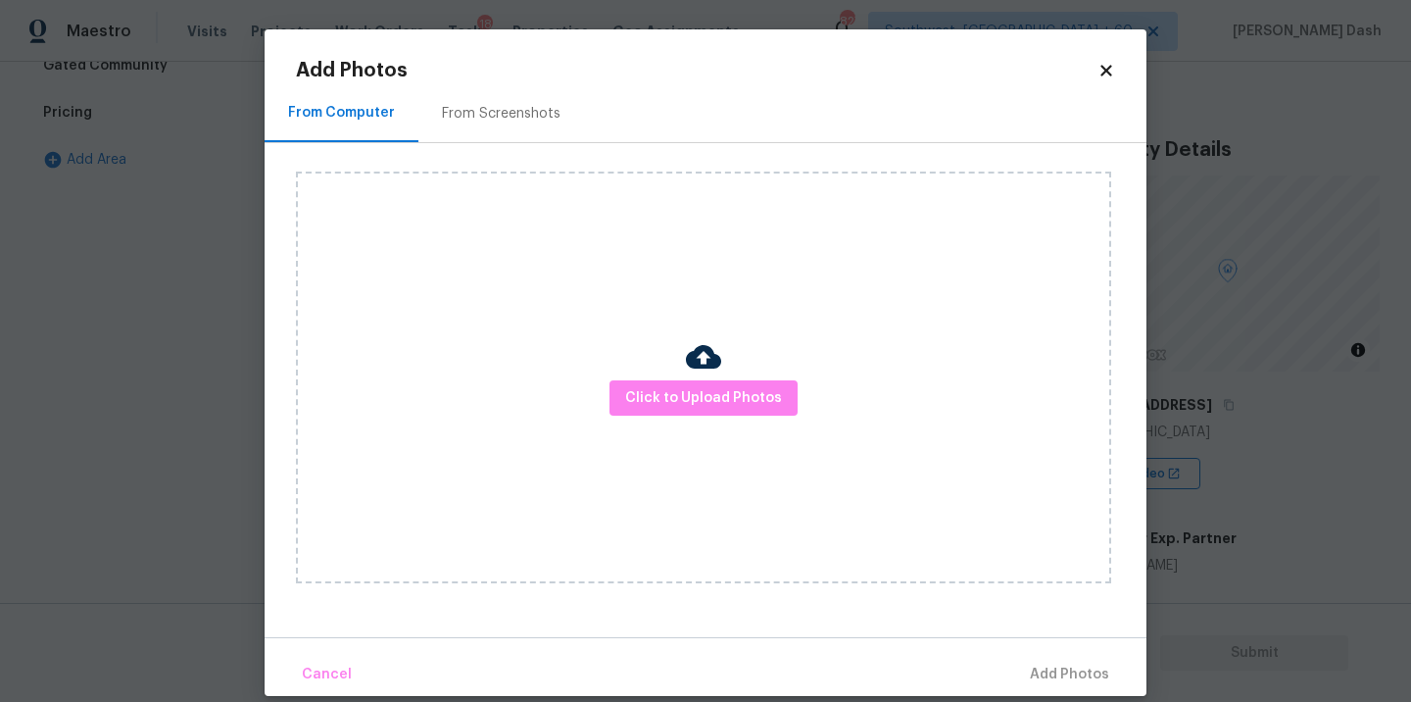
scroll to position [24, 0]
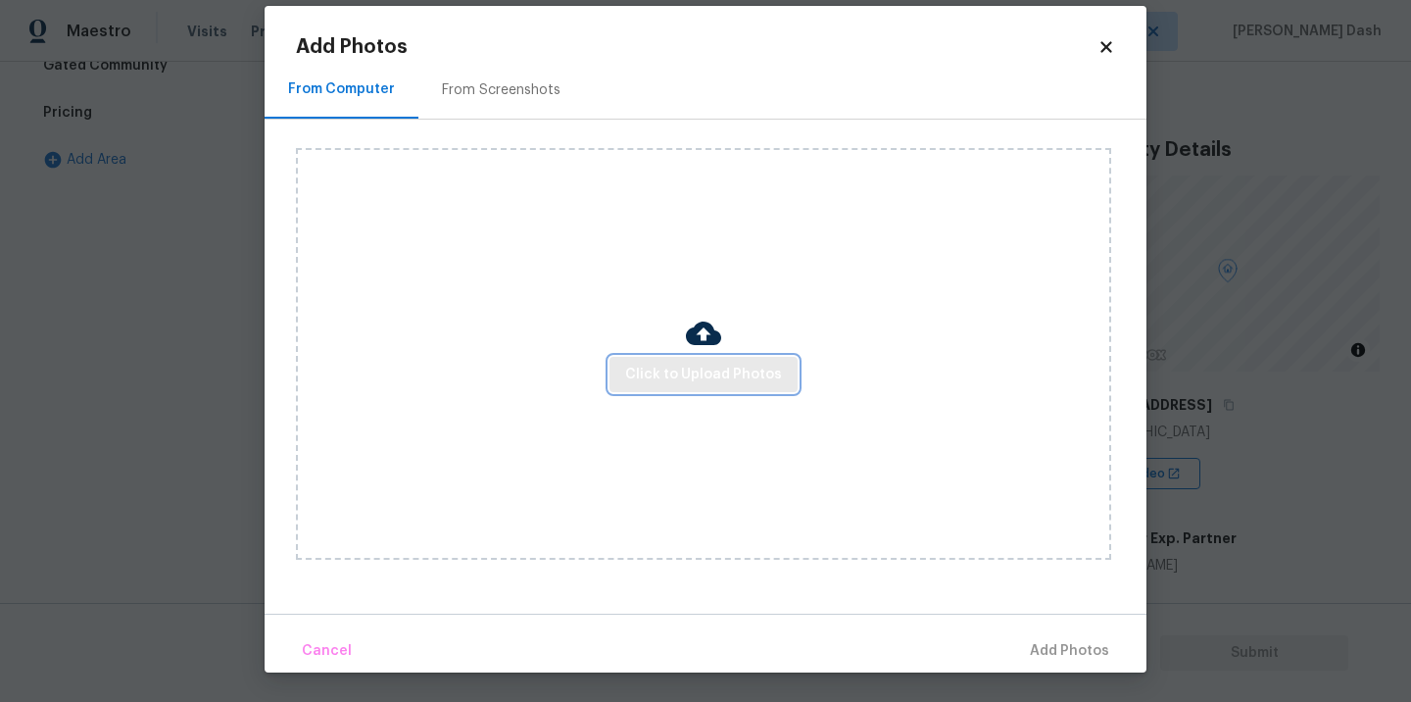
click at [650, 382] on span "Click to Upload Photos" at bounding box center [703, 375] width 157 height 25
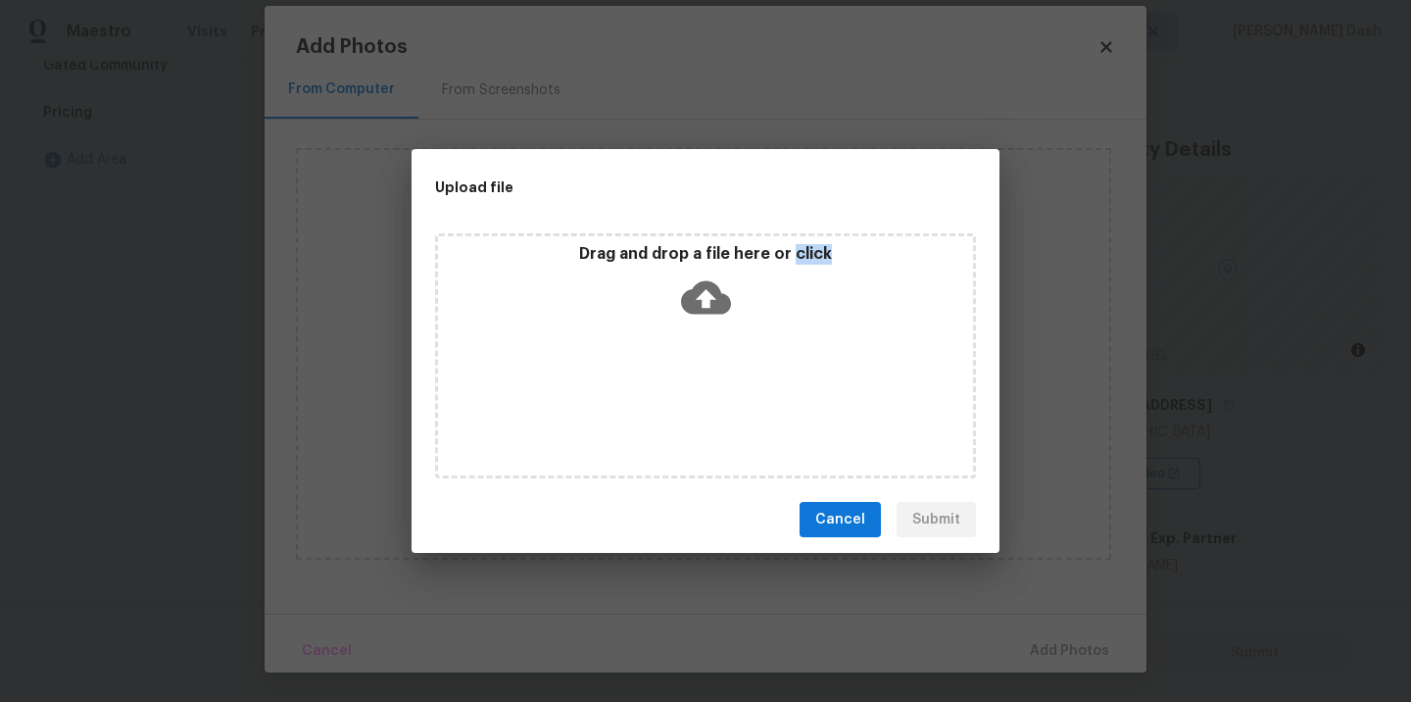
click at [650, 382] on div "Drag and drop a file here or click" at bounding box center [705, 355] width 541 height 245
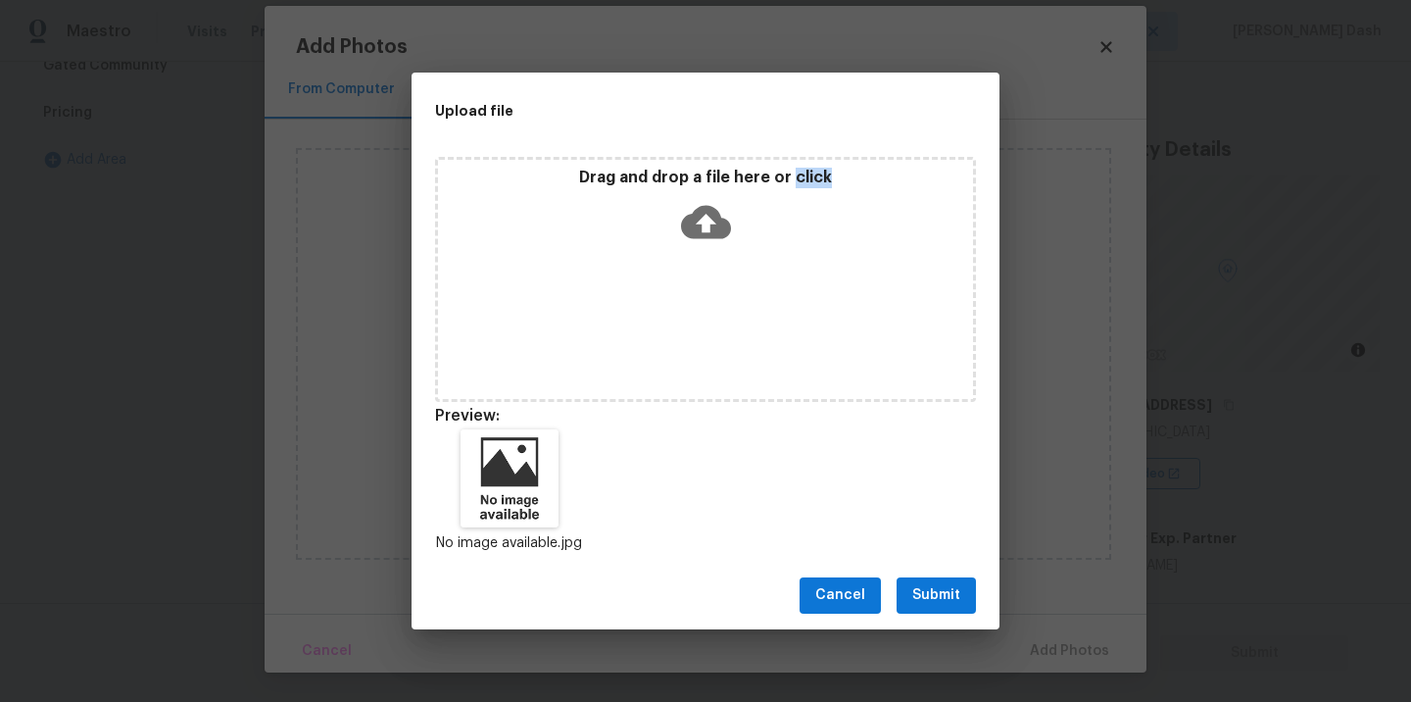
click at [952, 597] on span "Submit" at bounding box center [937, 595] width 48 height 25
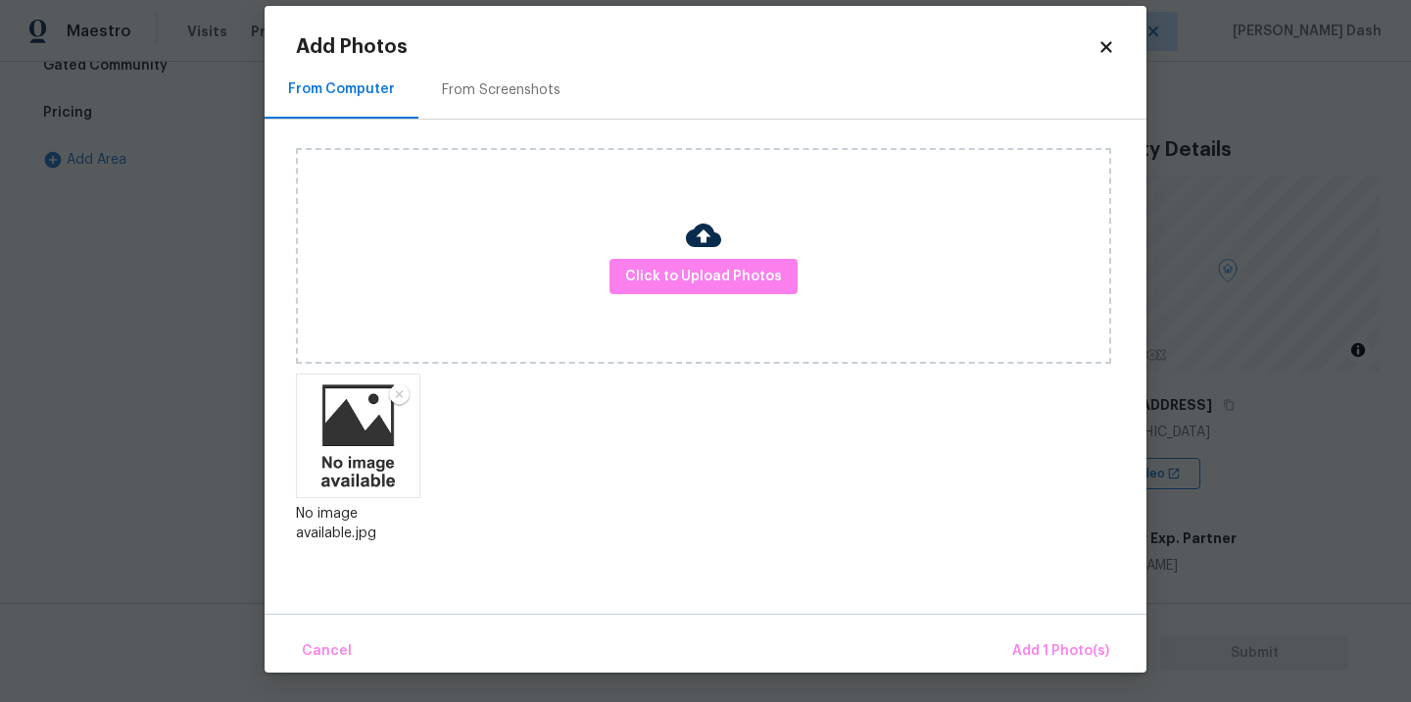
click at [1109, 679] on body "Maestro Visits Projects Work Orders Tasks 18 Properties Geo Assignments 827 Sou…" at bounding box center [705, 351] width 1411 height 702
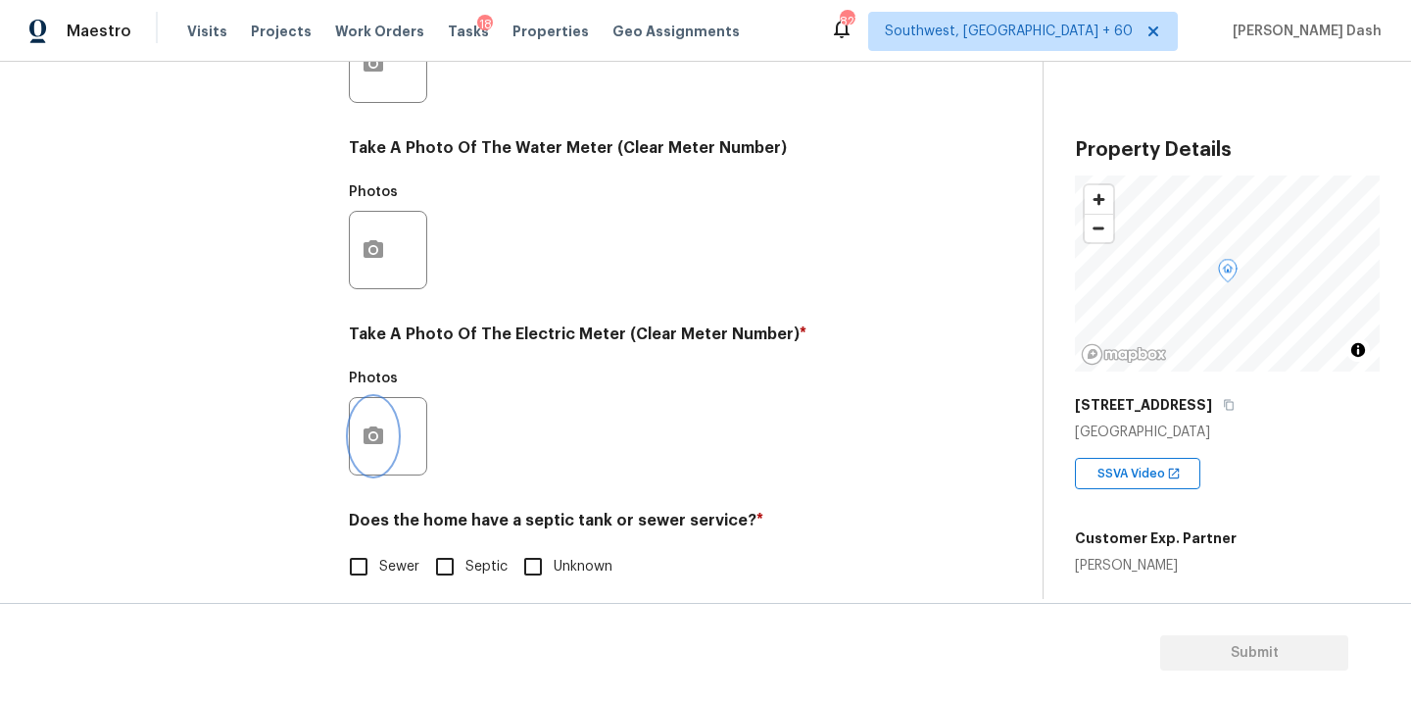
scroll to position [773, 0]
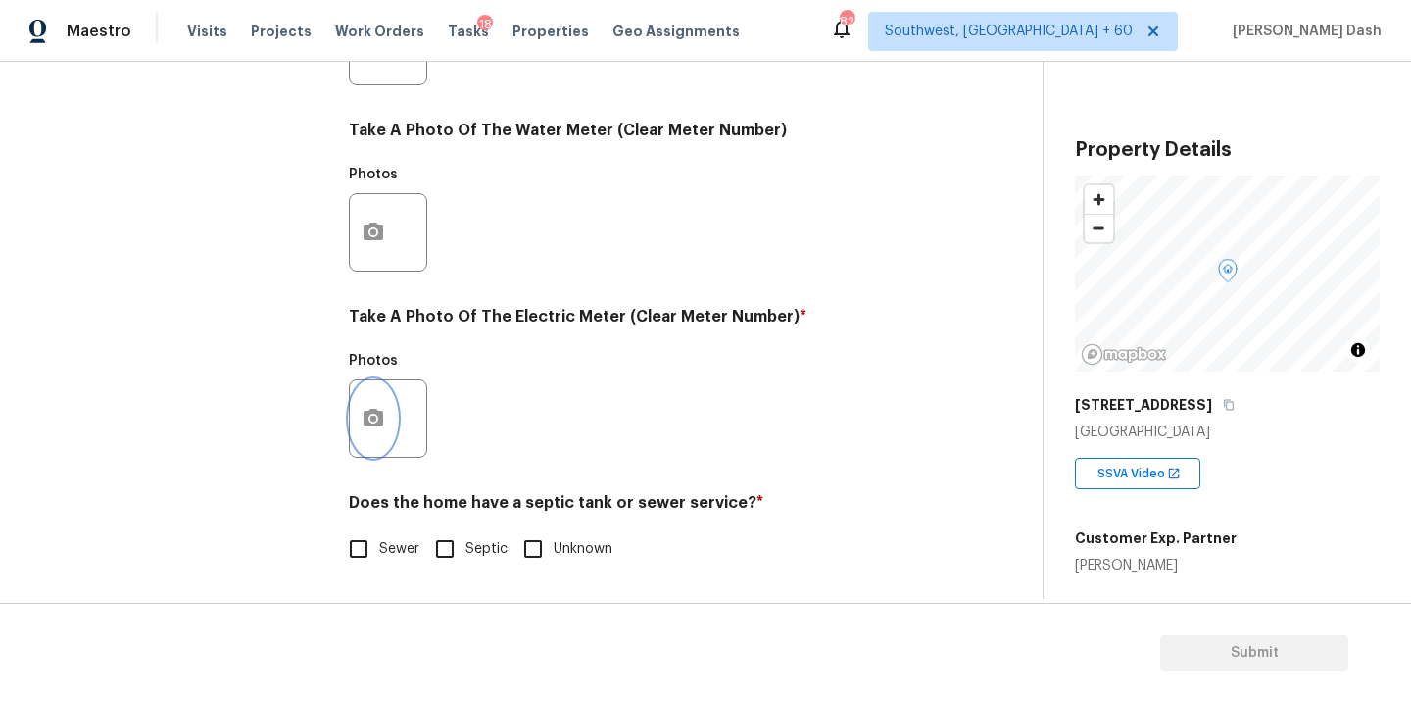
click at [371, 404] on button "button" at bounding box center [373, 418] width 47 height 76
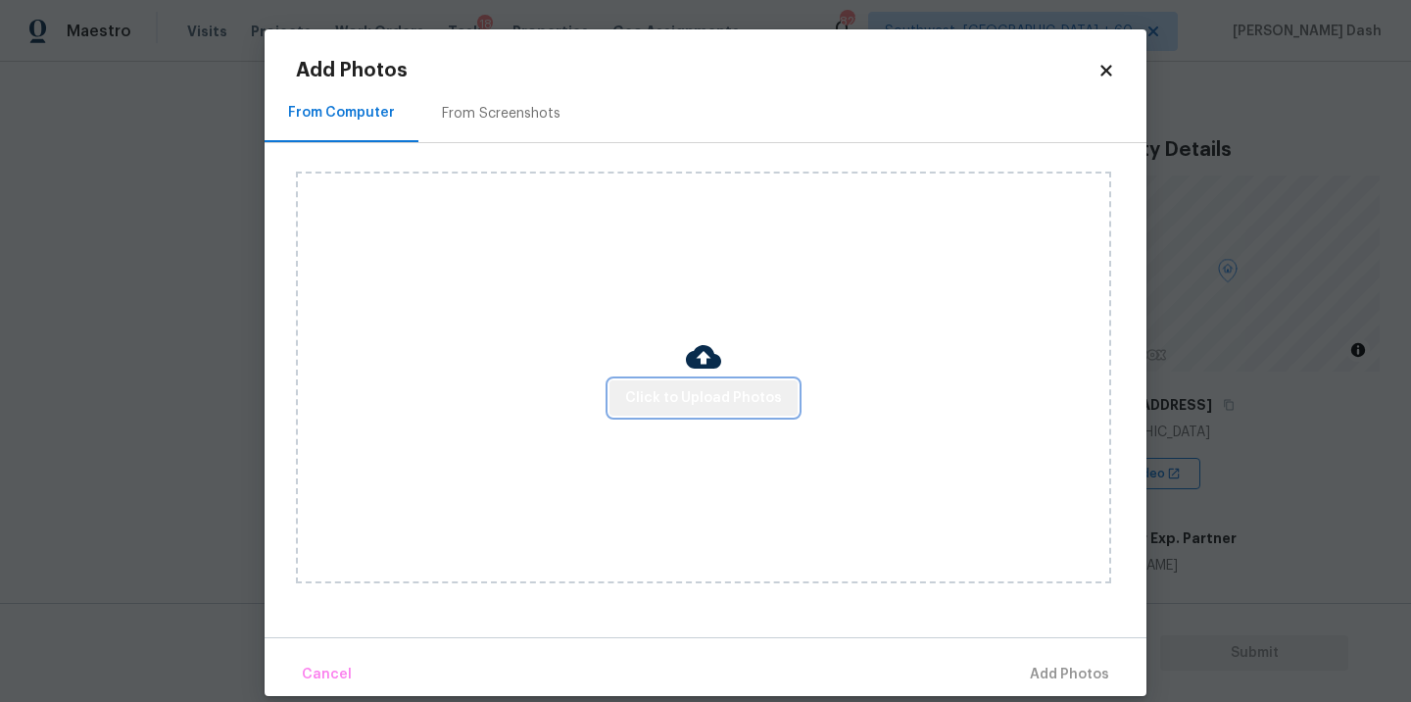
click at [716, 398] on span "Click to Upload Photos" at bounding box center [703, 398] width 157 height 25
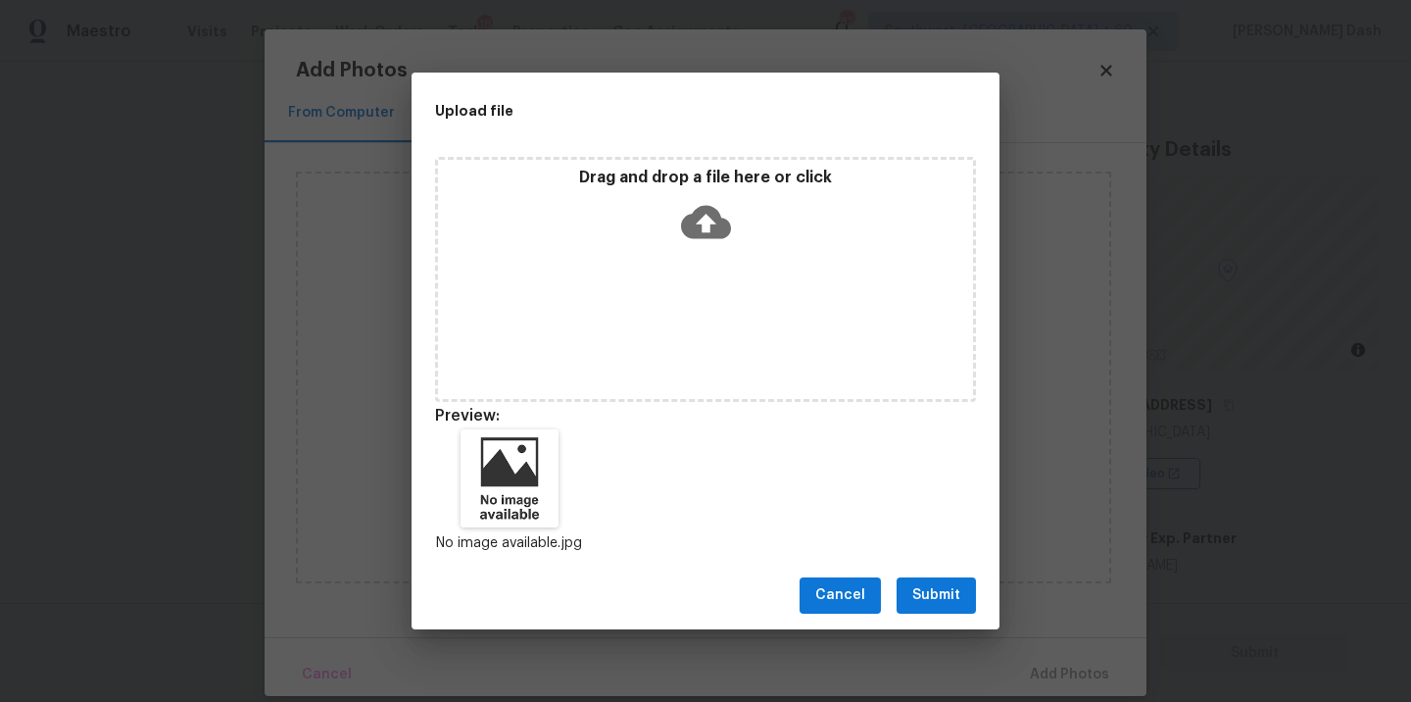
click at [924, 568] on div "Cancel Submit" at bounding box center [706, 596] width 588 height 68
click at [929, 586] on span "Submit" at bounding box center [937, 595] width 48 height 25
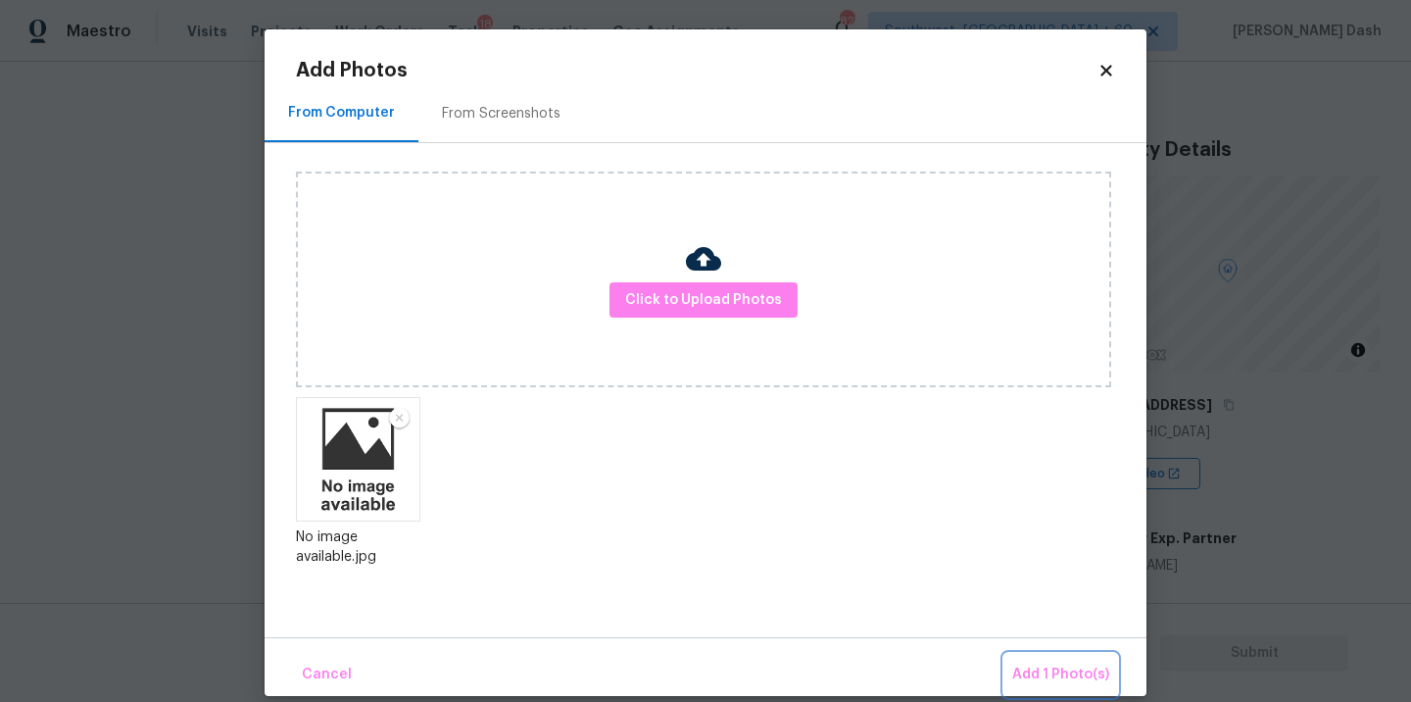
click at [1061, 668] on span "Add 1 Photo(s)" at bounding box center [1060, 675] width 97 height 25
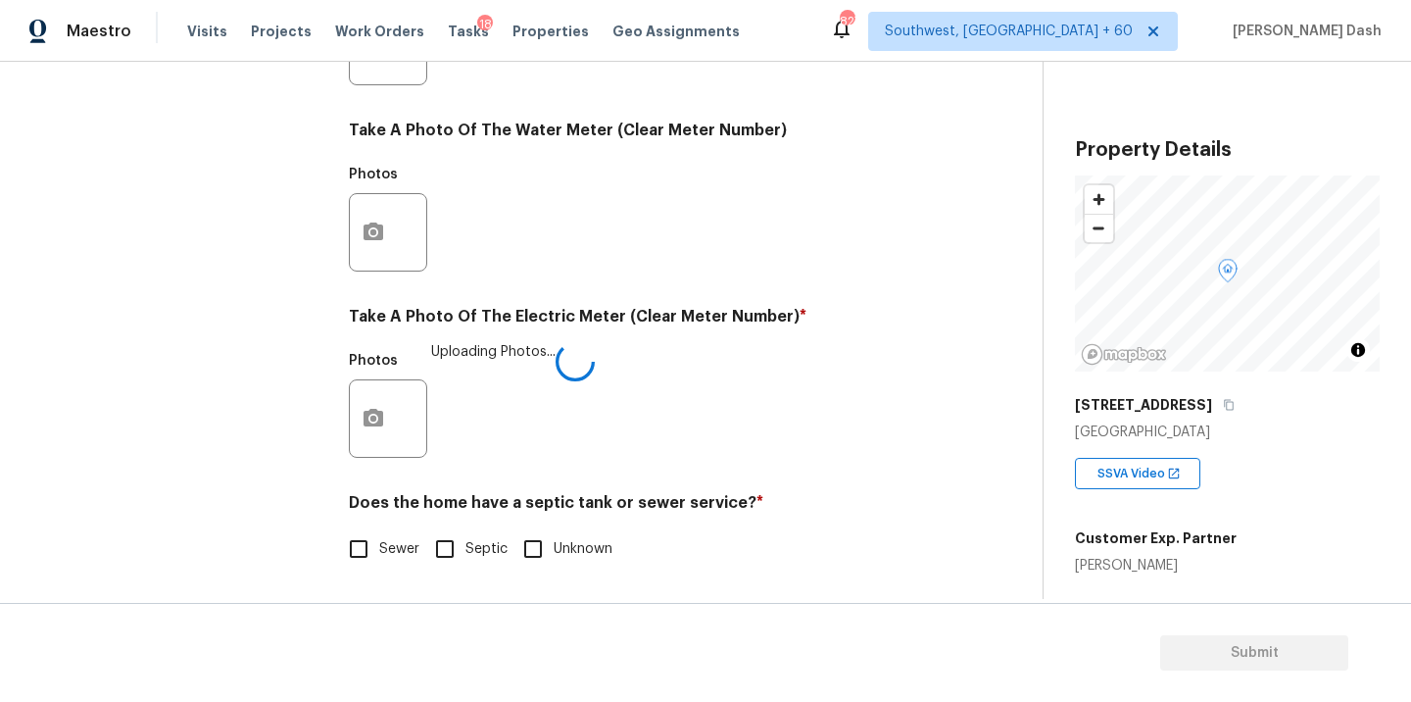
click at [398, 543] on span "Sewer" at bounding box center [399, 549] width 40 height 21
click at [379, 543] on input "Sewer" at bounding box center [358, 548] width 41 height 41
checkbox input "true"
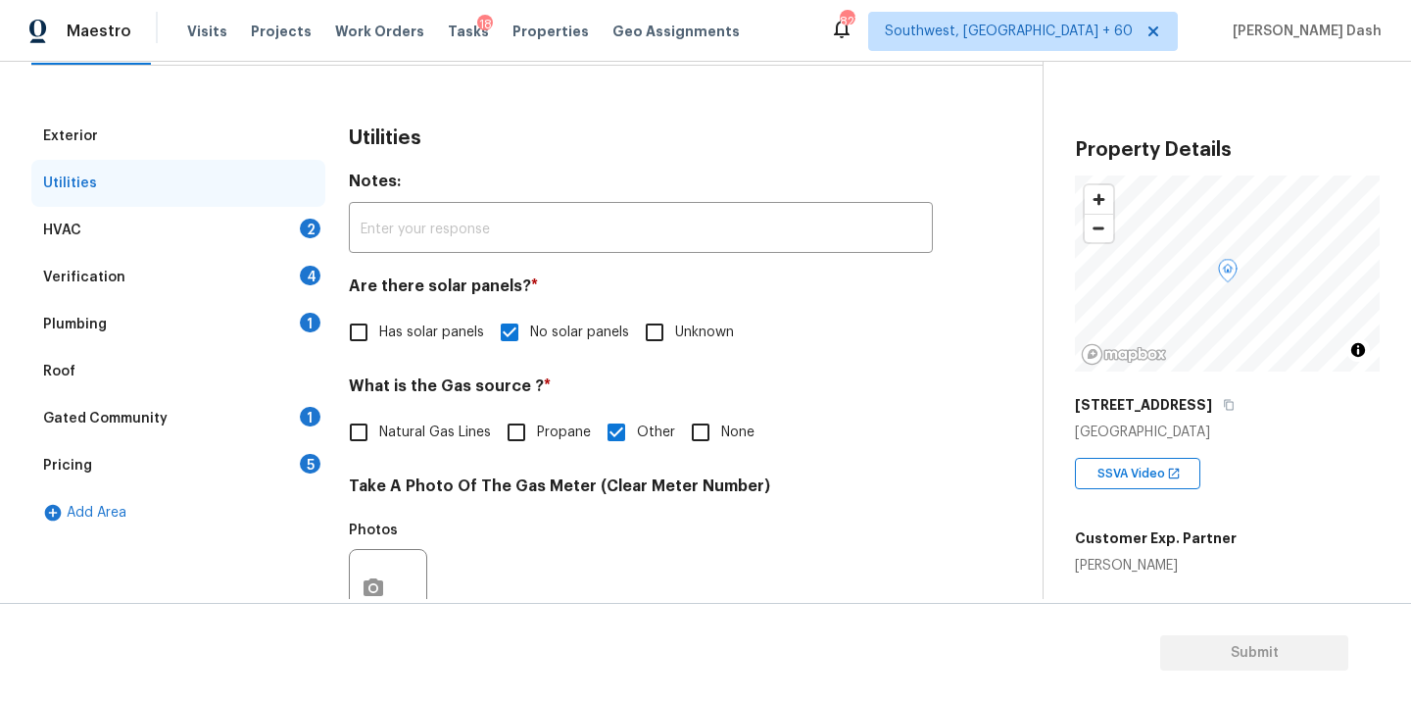
scroll to position [197, 0]
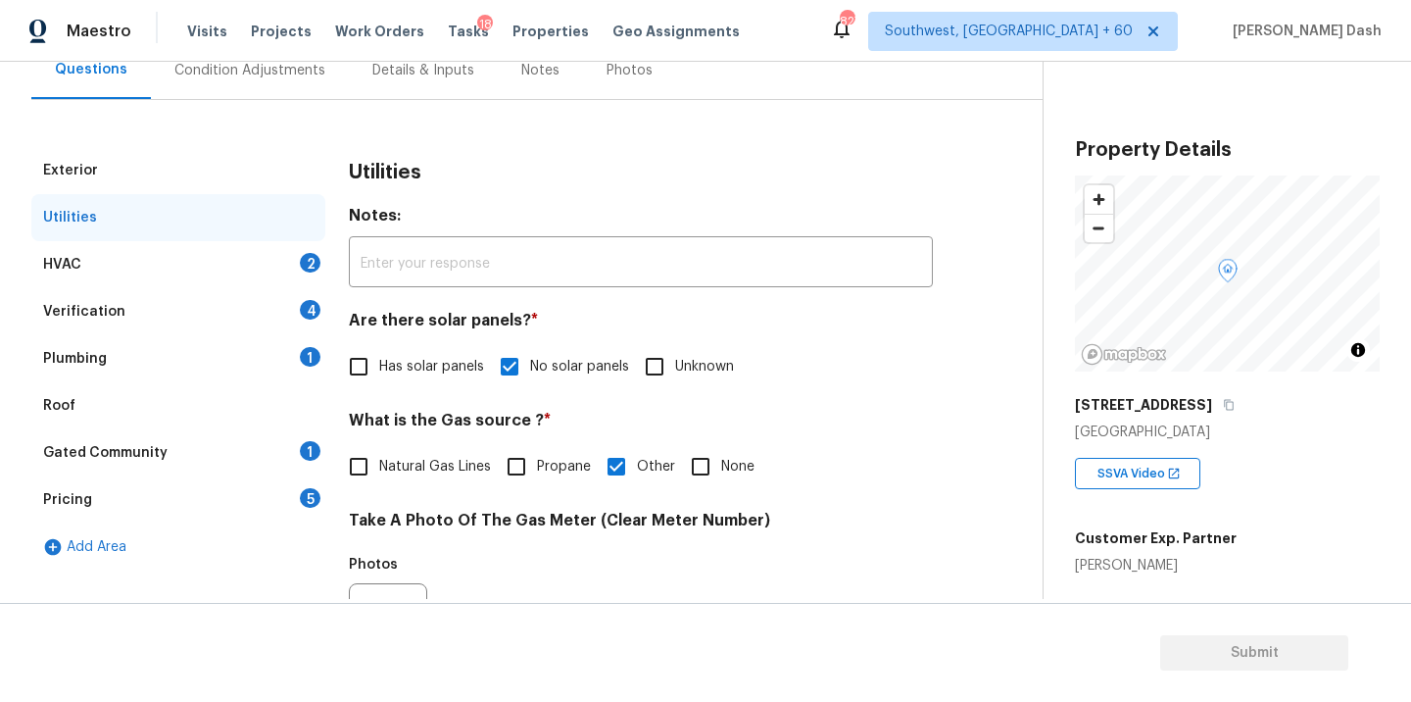
click at [278, 250] on div "HVAC 2" at bounding box center [178, 264] width 294 height 47
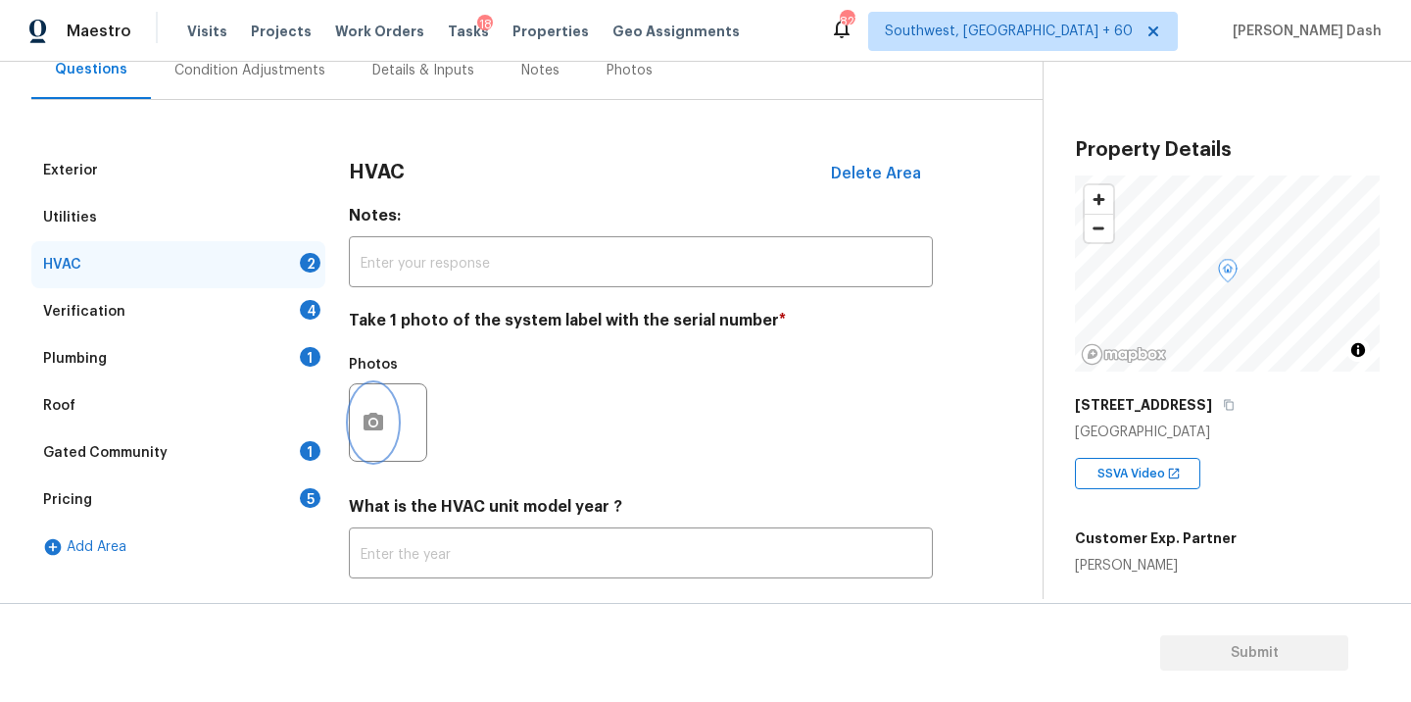
click at [375, 426] on icon "button" at bounding box center [374, 423] width 24 height 24
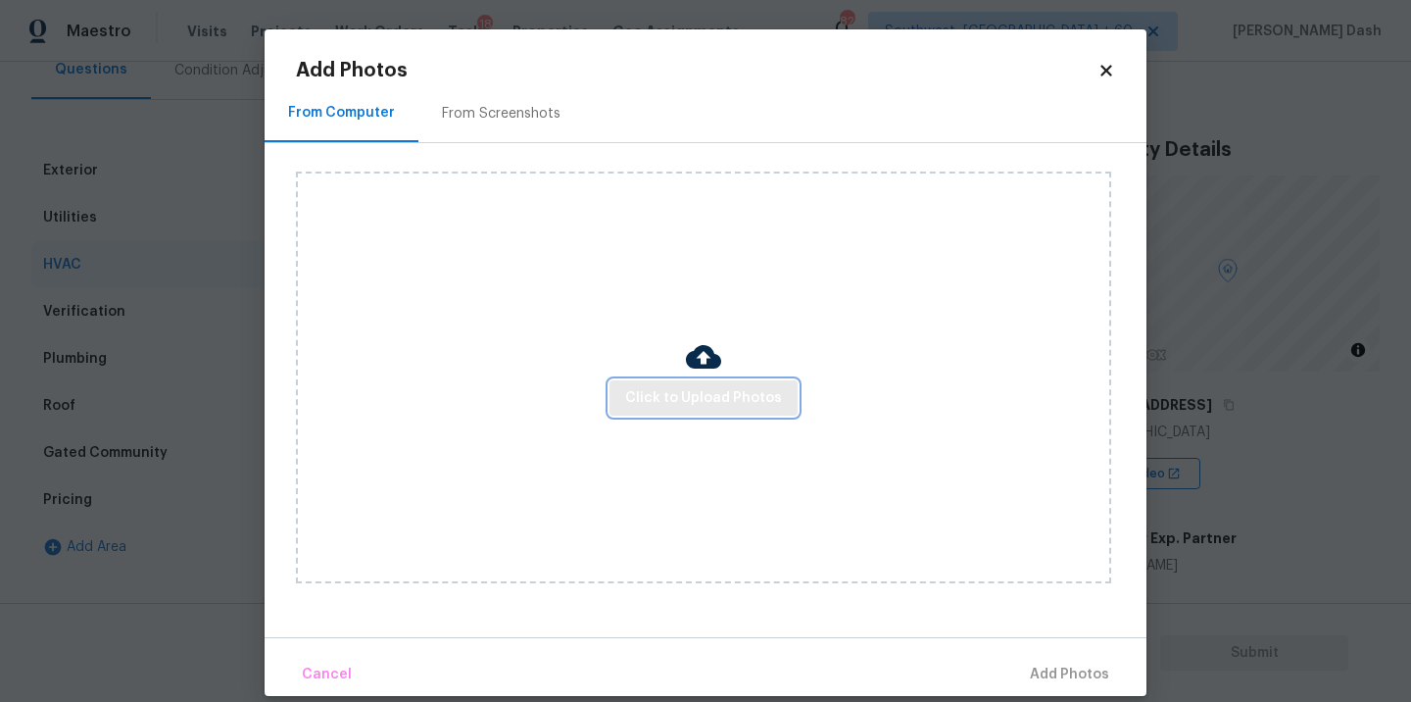
click at [661, 400] on span "Click to Upload Photos" at bounding box center [703, 398] width 157 height 25
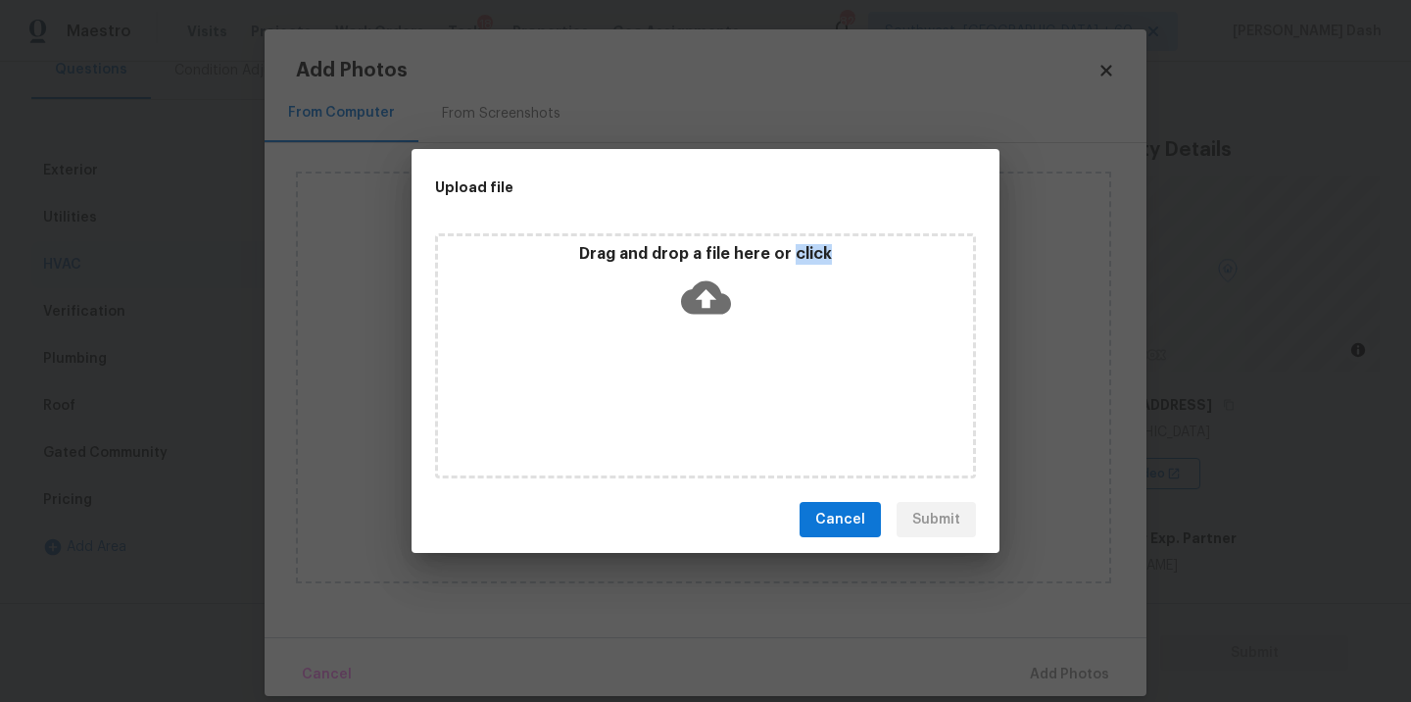
click at [661, 400] on div "Drag and drop a file here or click" at bounding box center [705, 355] width 541 height 245
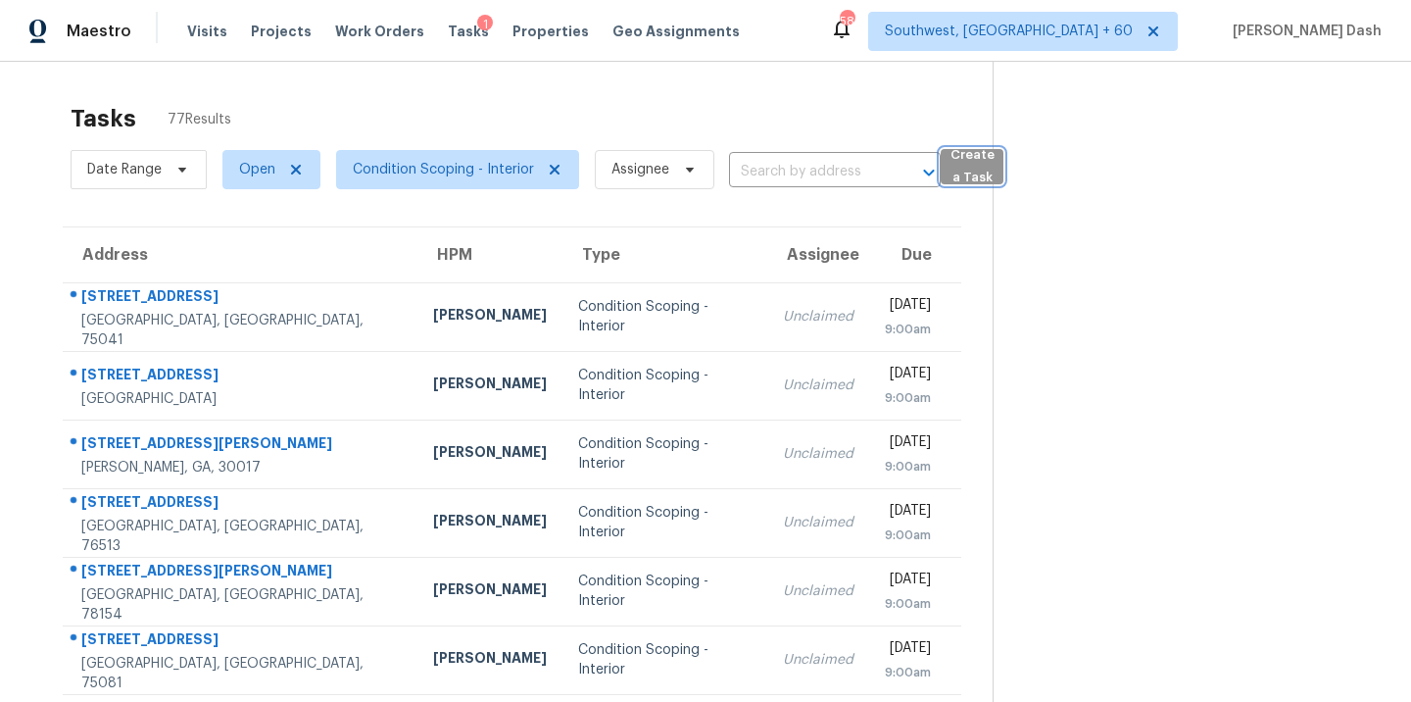
click at [978, 176] on span "Create a Task" at bounding box center [972, 166] width 43 height 45
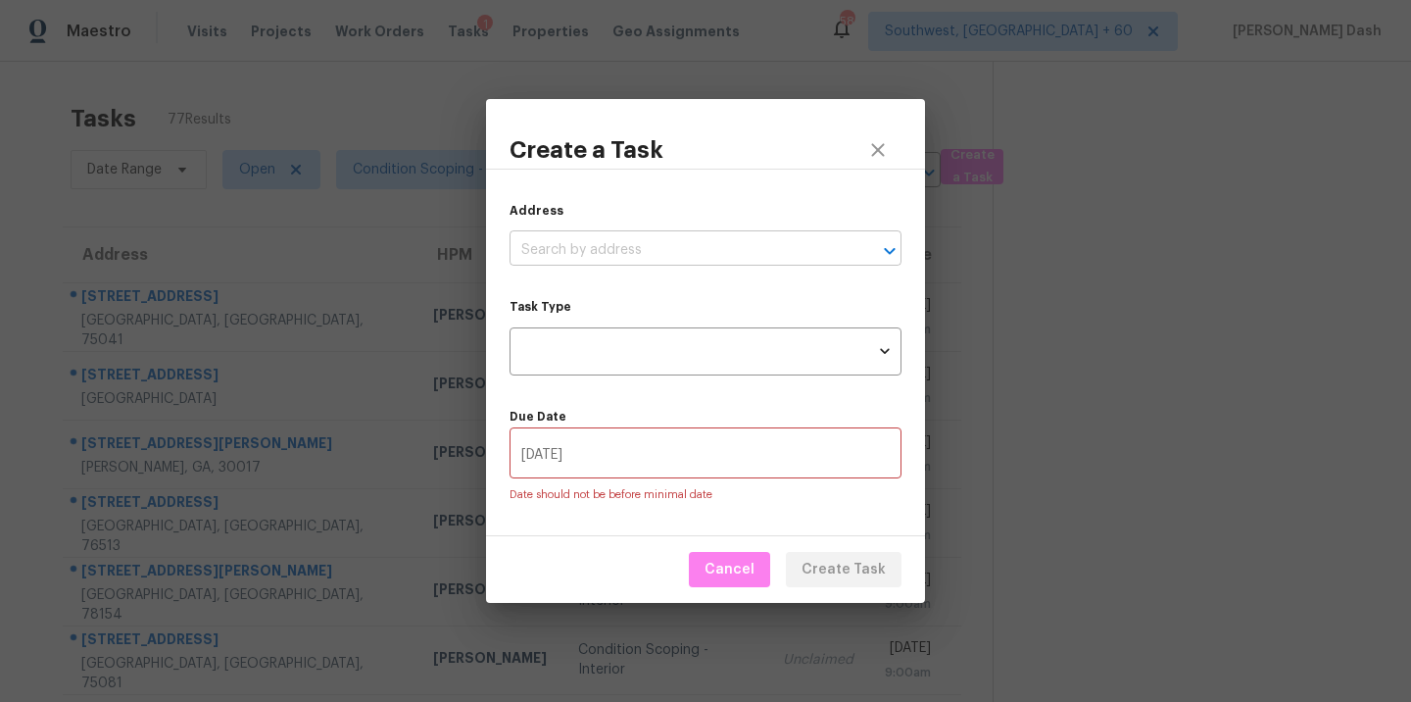
click at [641, 262] on input "text" at bounding box center [678, 250] width 337 height 30
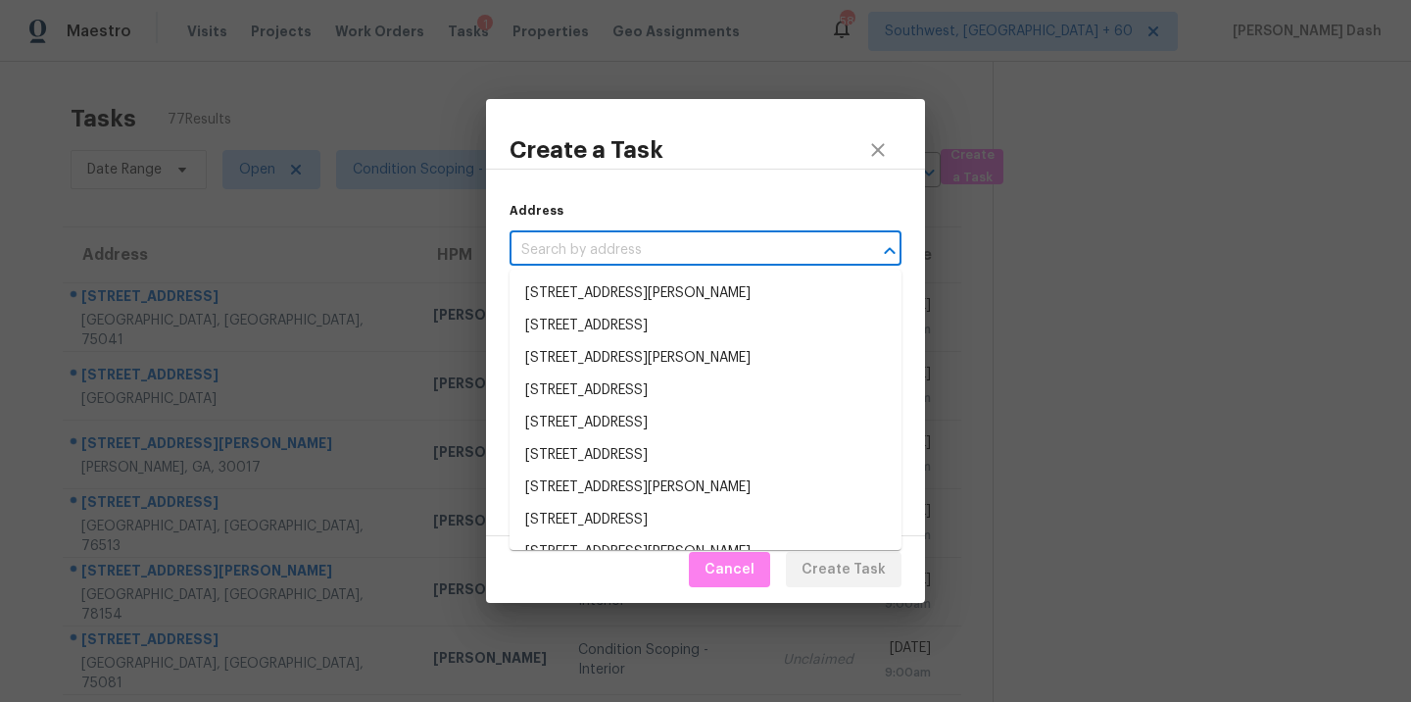
paste input "[STREET_ADDRESS]"
type input "[STREET_ADDRESS]"
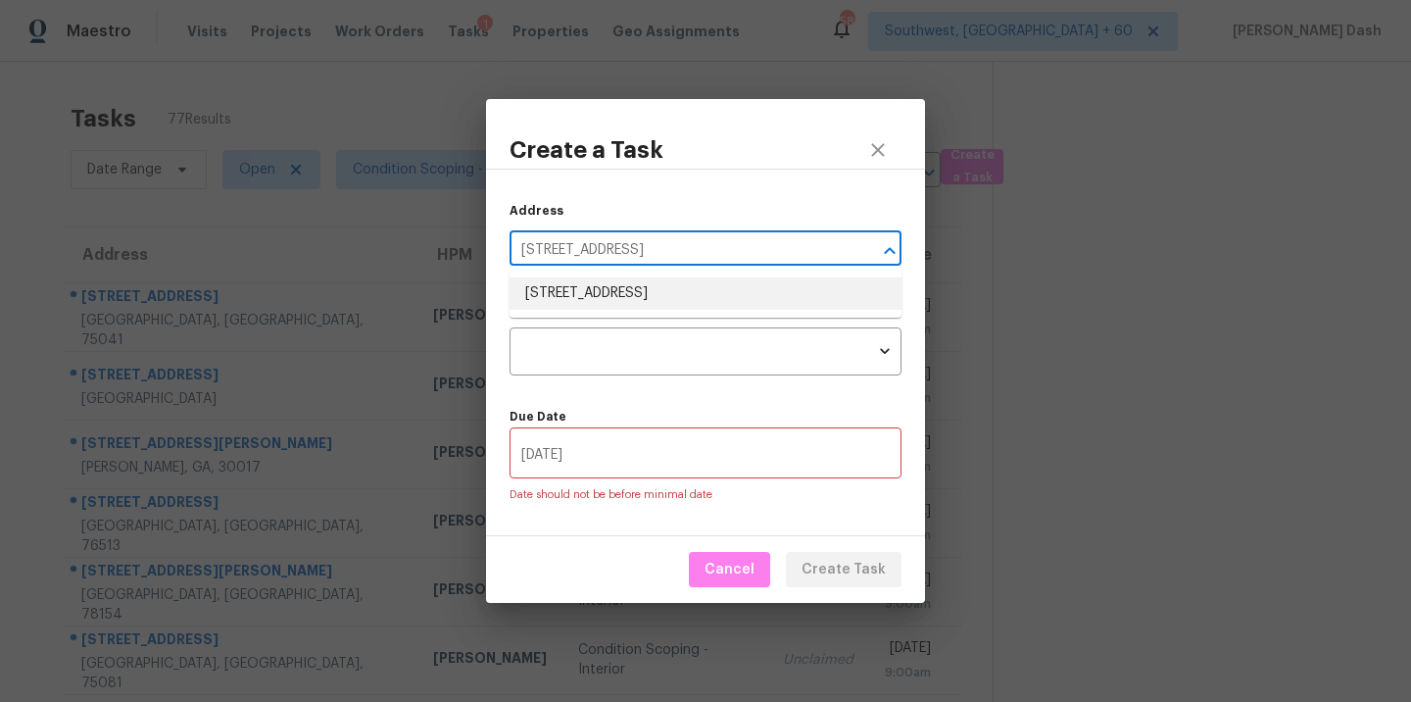
click at [650, 305] on li "2045 Theberton Trl, Locust Grove, GA 30248" at bounding box center [706, 293] width 392 height 32
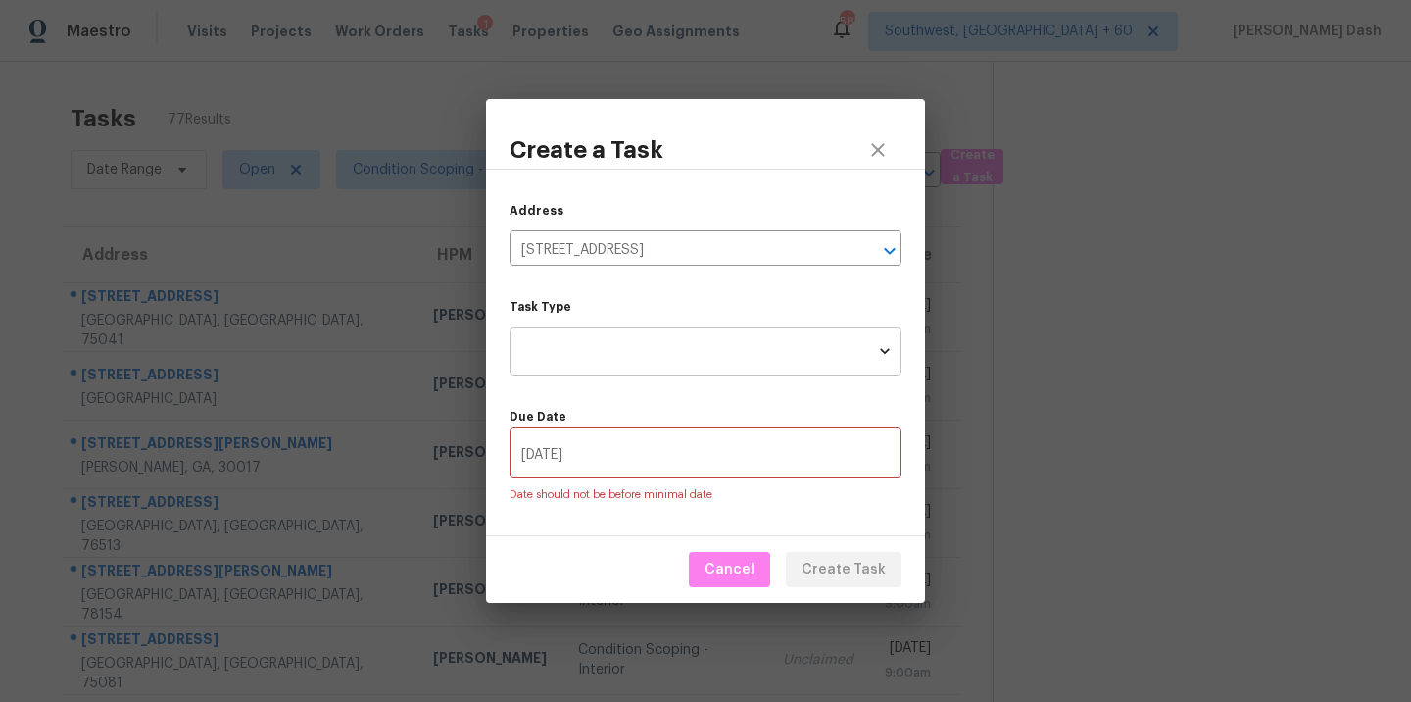
click at [610, 361] on body "Maestro Visits Projects Work Orders Tasks 1 Properties Geo Assignments 588 Sout…" at bounding box center [705, 351] width 1411 height 702
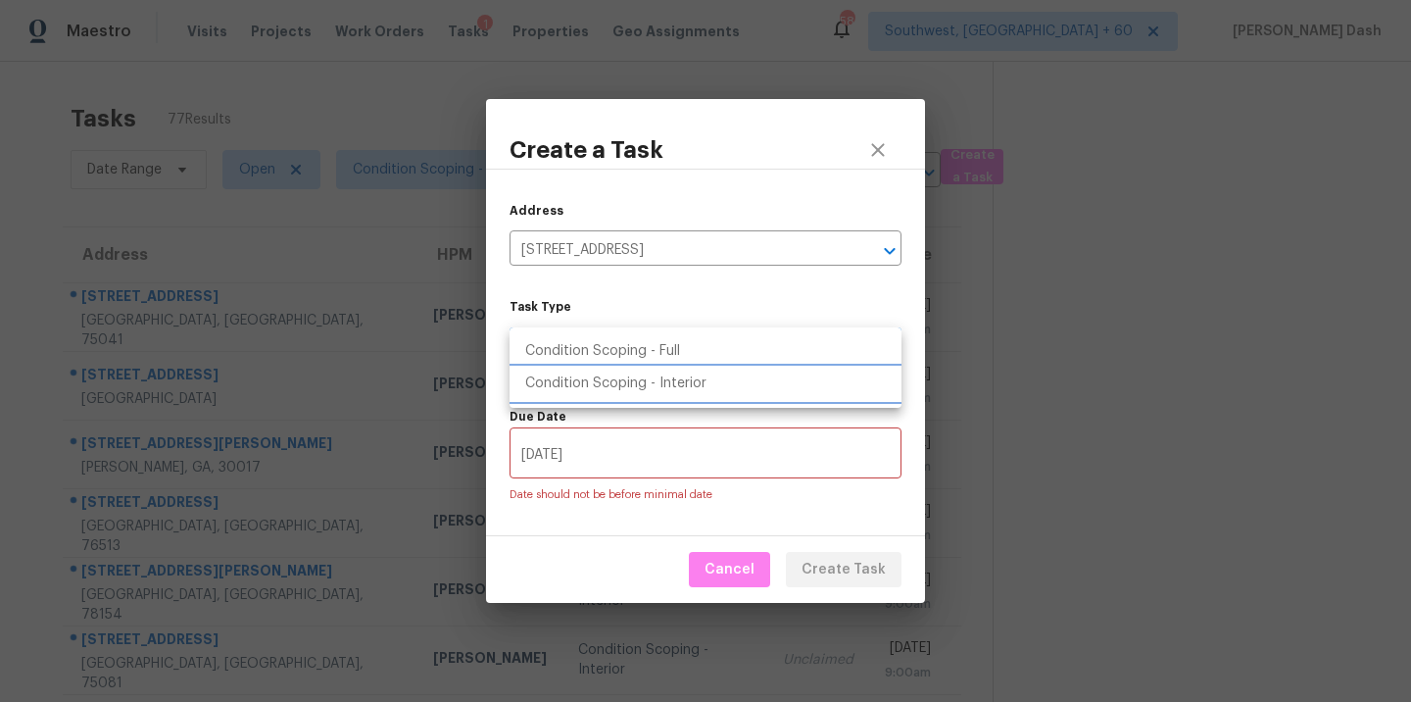
click at [615, 371] on li "Condition Scoping - Interior" at bounding box center [706, 384] width 392 height 32
type input "virtual_interior_assessment"
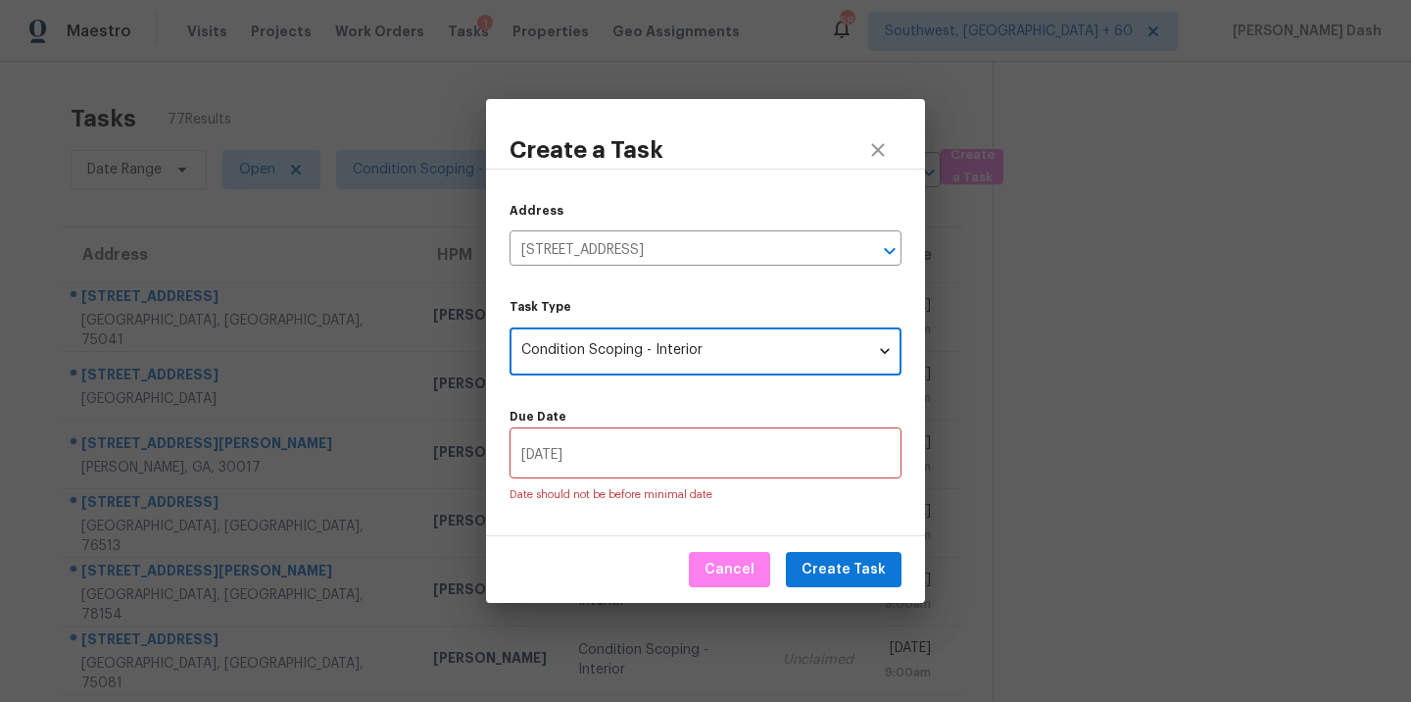
click at [602, 441] on input "08/17/2025" at bounding box center [706, 455] width 392 height 46
type input "08/18/2025"
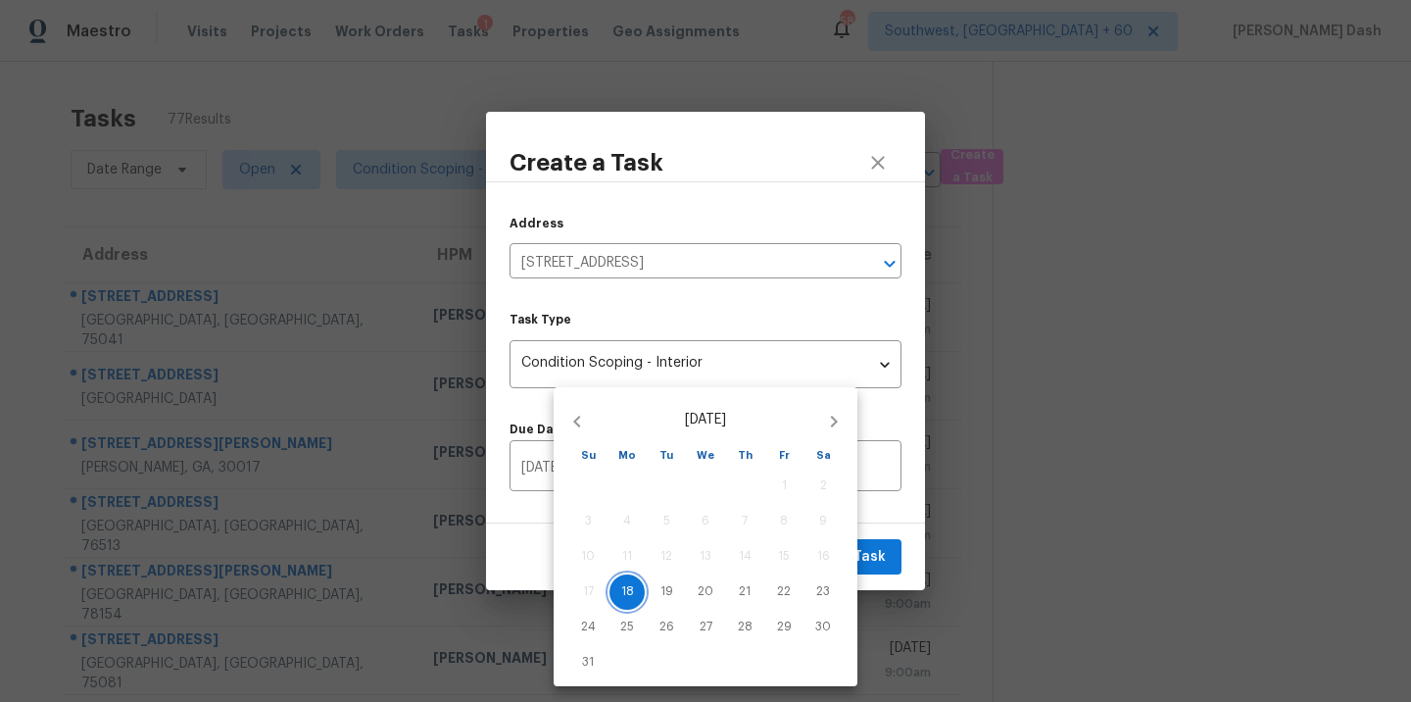
click at [642, 591] on span "18" at bounding box center [627, 591] width 35 height 17
click at [889, 561] on div at bounding box center [705, 351] width 1411 height 702
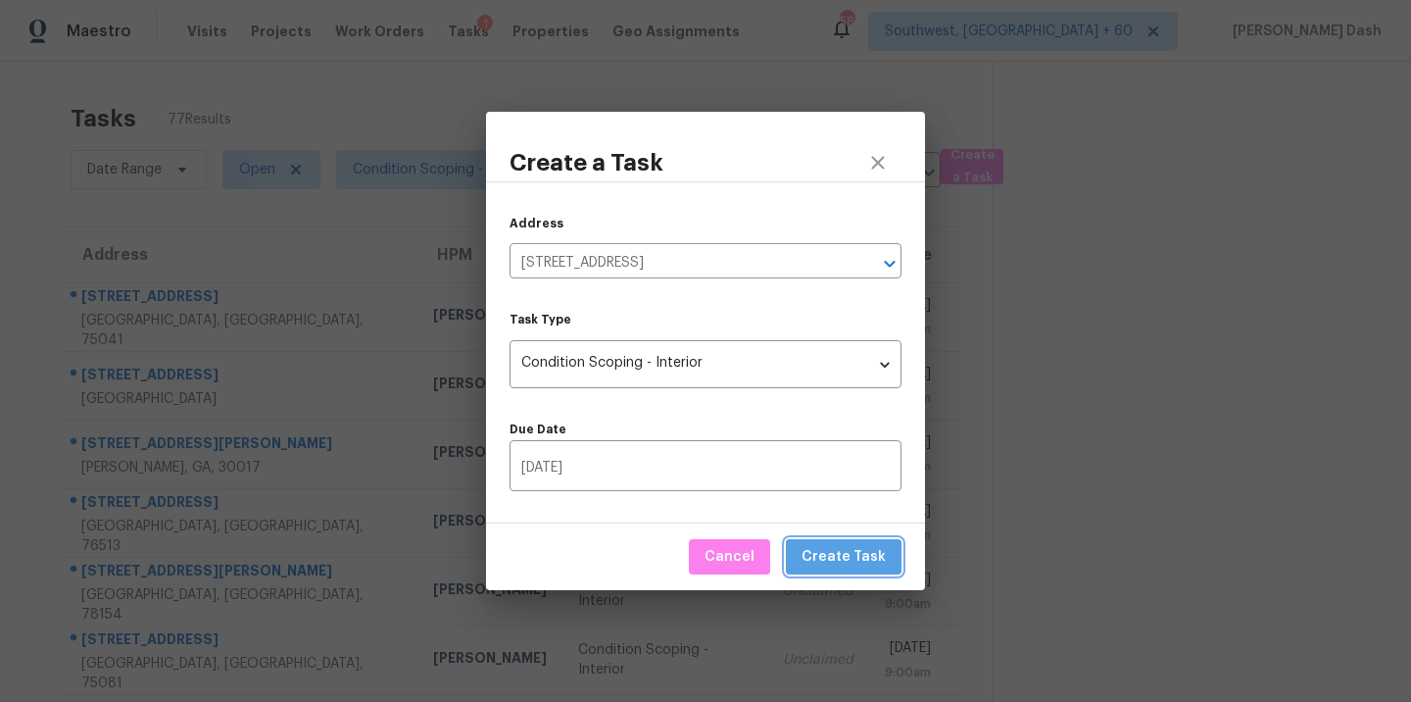
click at [889, 561] on button "Create Task" at bounding box center [844, 557] width 116 height 36
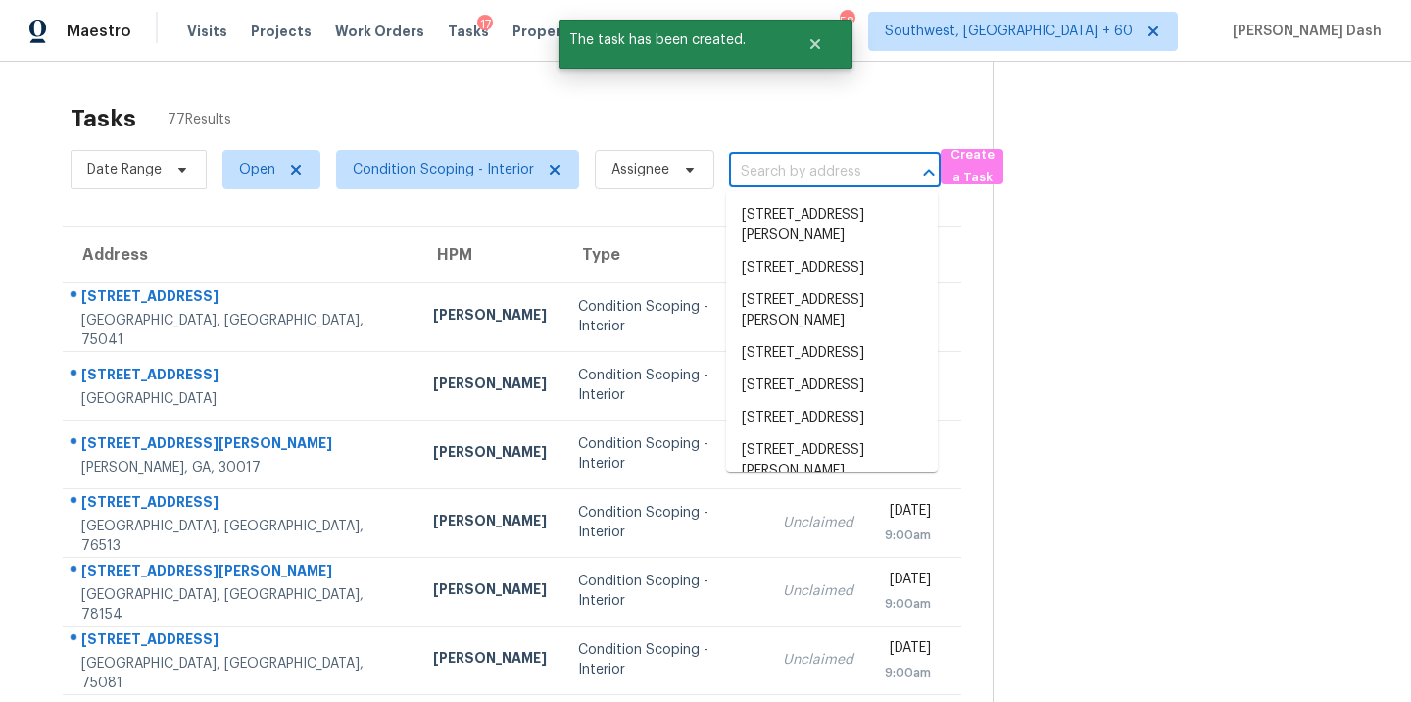
click at [770, 169] on input "text" at bounding box center [807, 172] width 157 height 30
paste input "2045 Theberton Trl, Locust Grove, GA 30248"
type input "2045 Theberton Trl, Locust Grove, GA 30248"
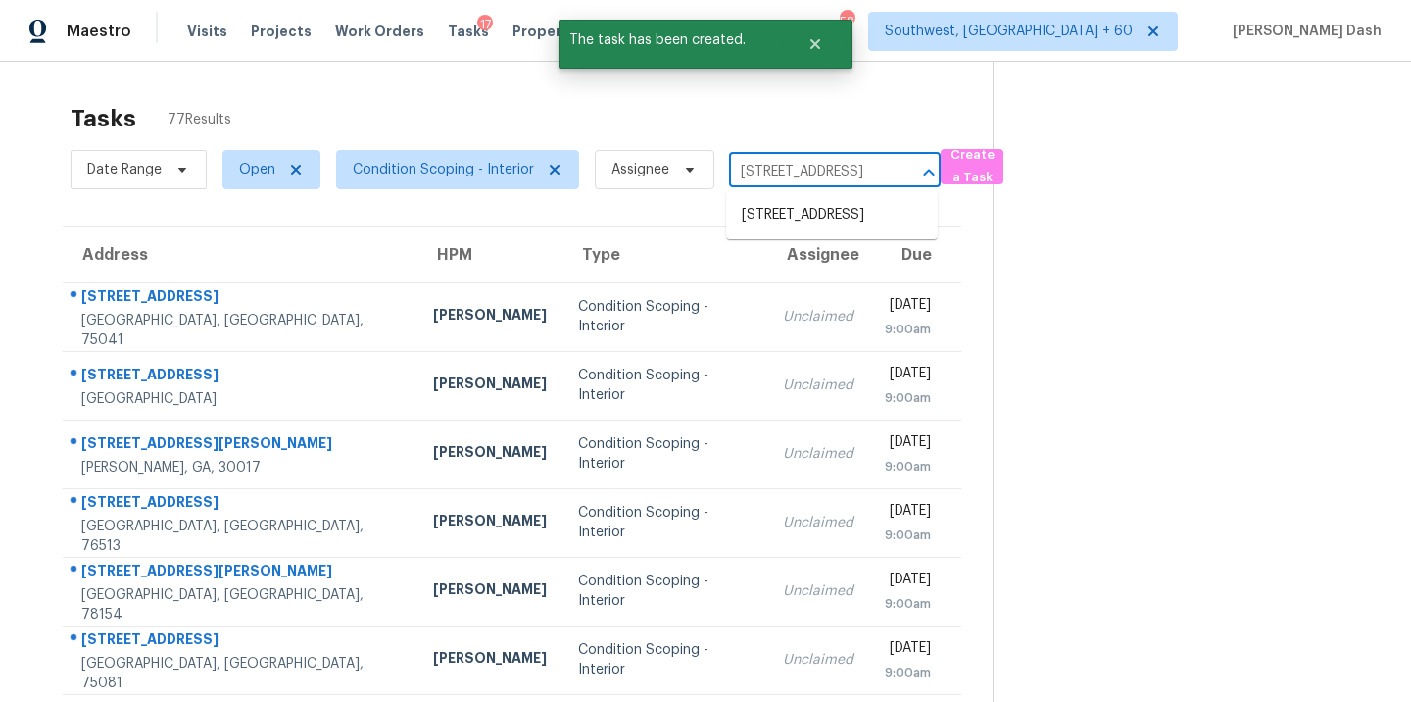
scroll to position [0, 142]
click at [788, 206] on li "2045 Theberton Trl, Locust Grove, GA 30248" at bounding box center [832, 215] width 212 height 32
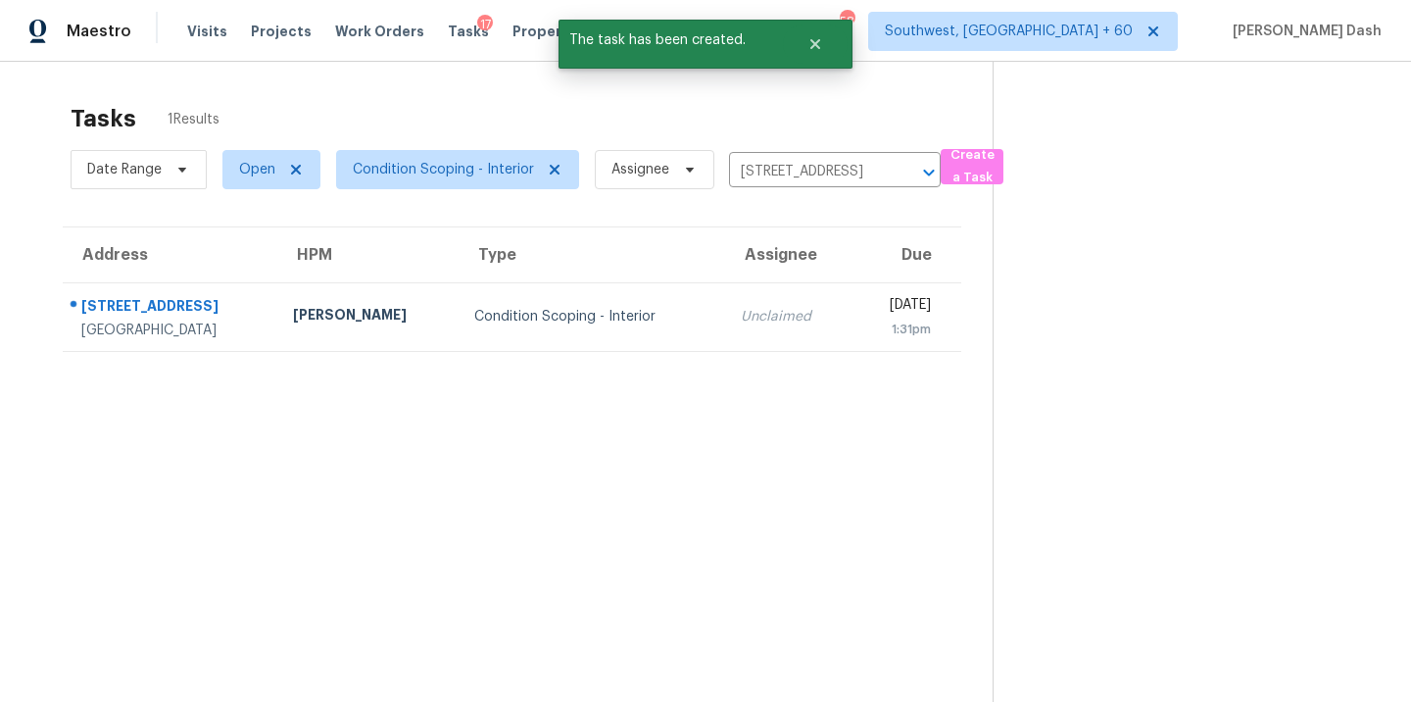
click at [518, 336] on td "Condition Scoping - Interior" at bounding box center [592, 316] width 266 height 69
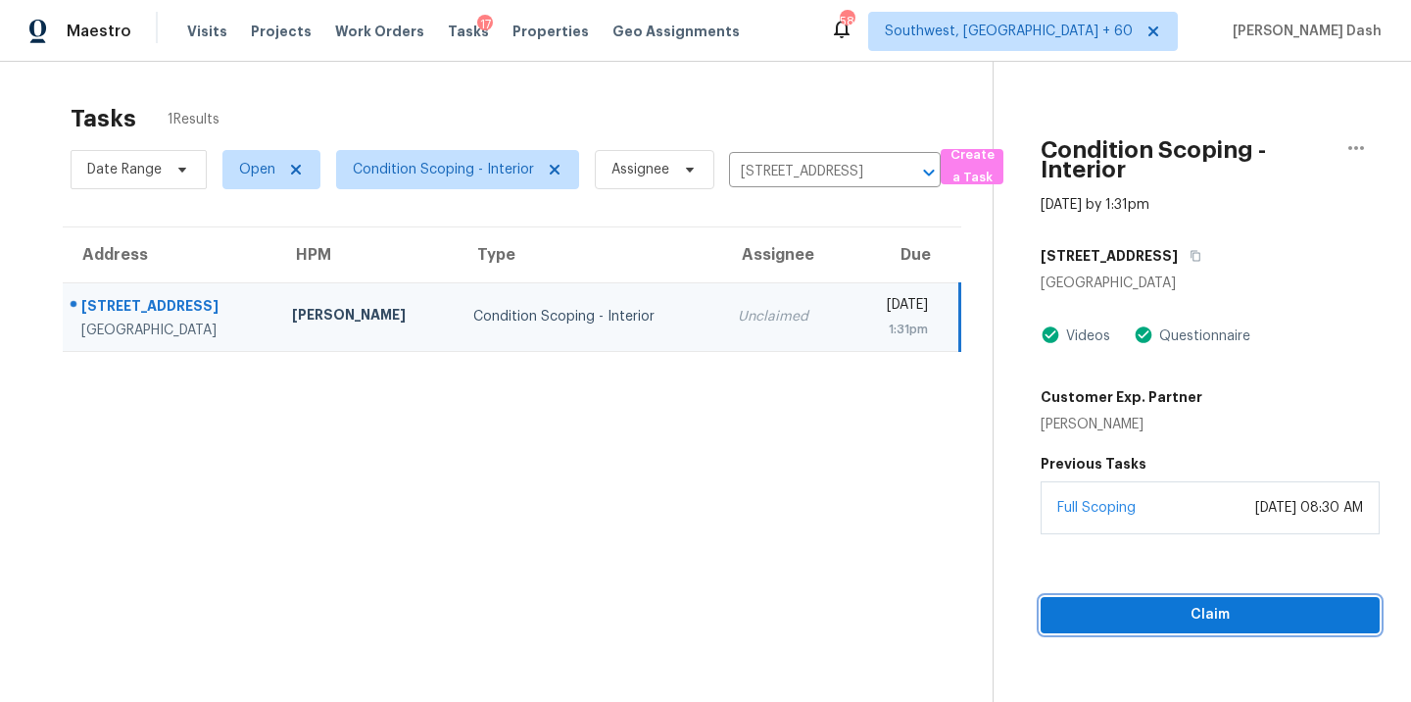
click at [1190, 608] on span "Claim" at bounding box center [1211, 615] width 308 height 25
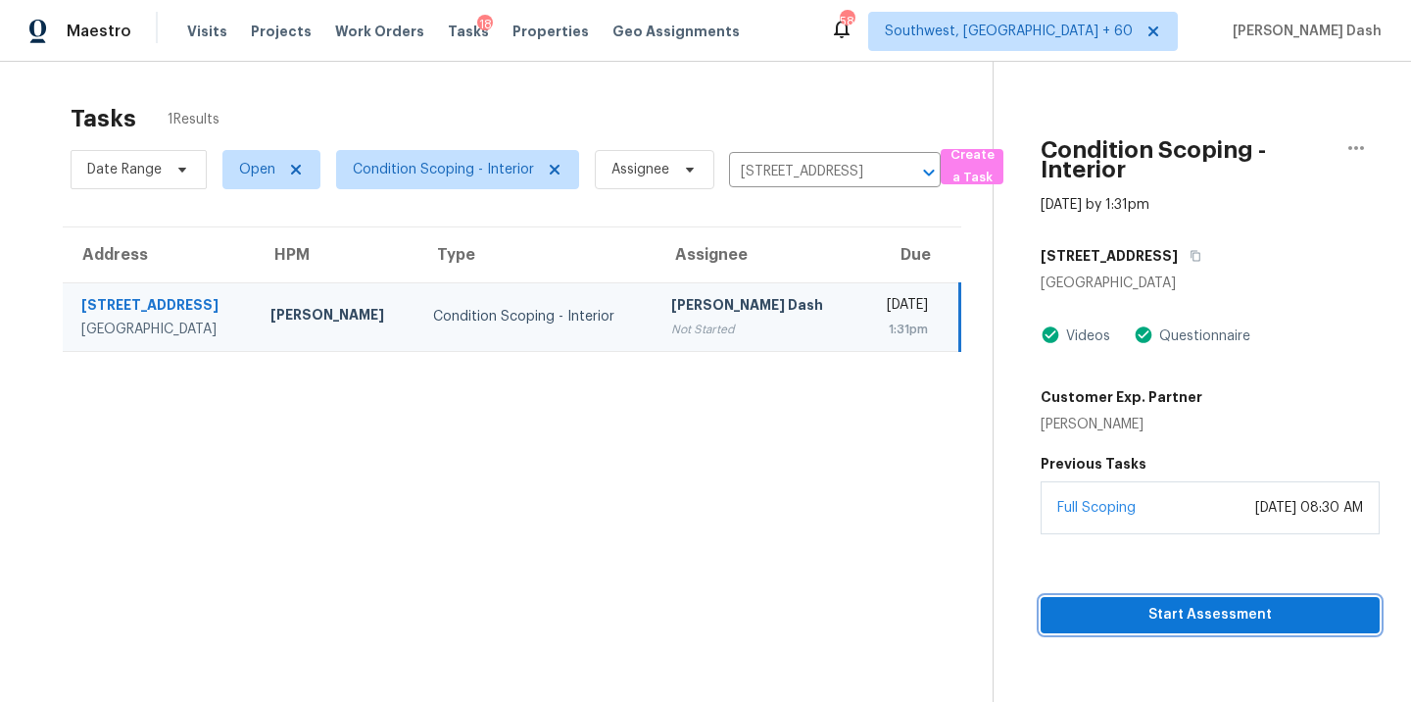
click at [1171, 607] on span "Start Assessment" at bounding box center [1211, 615] width 308 height 25
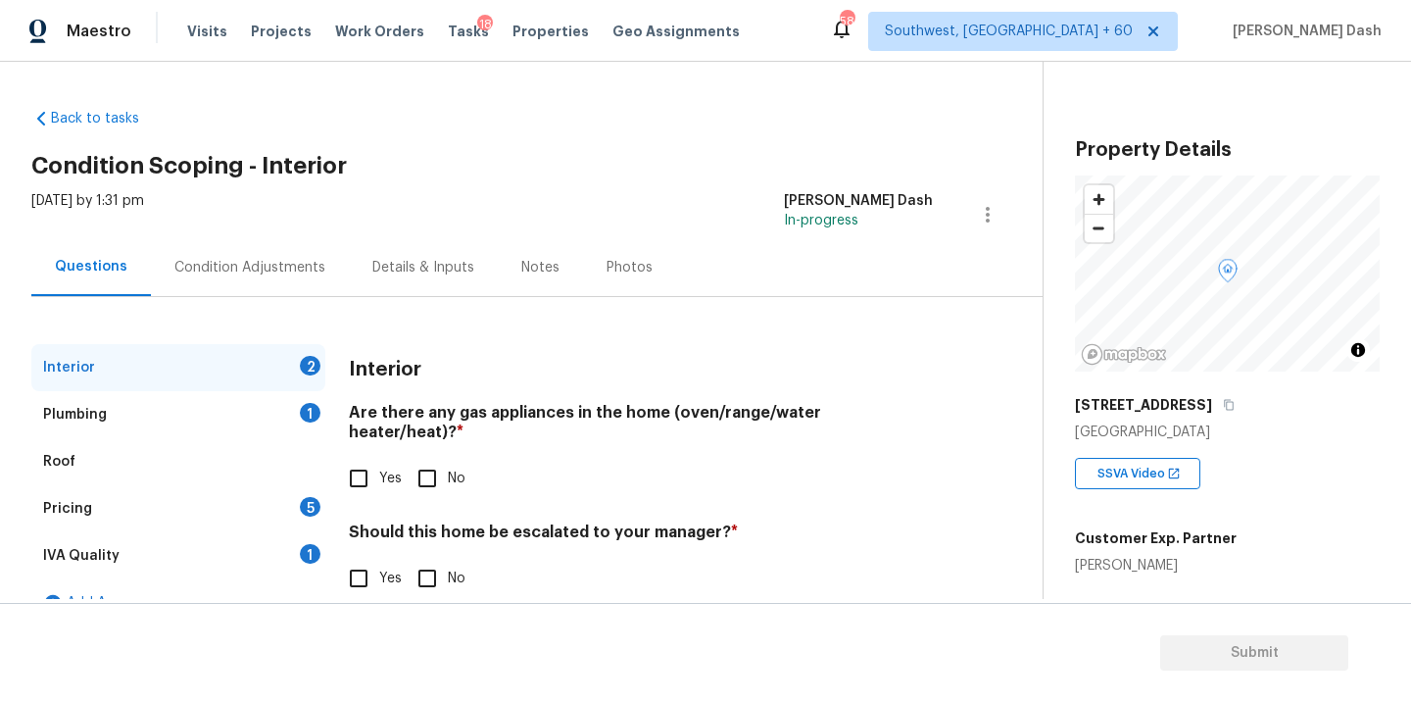
click at [276, 267] on div "Condition Adjustments" at bounding box center [249, 268] width 151 height 20
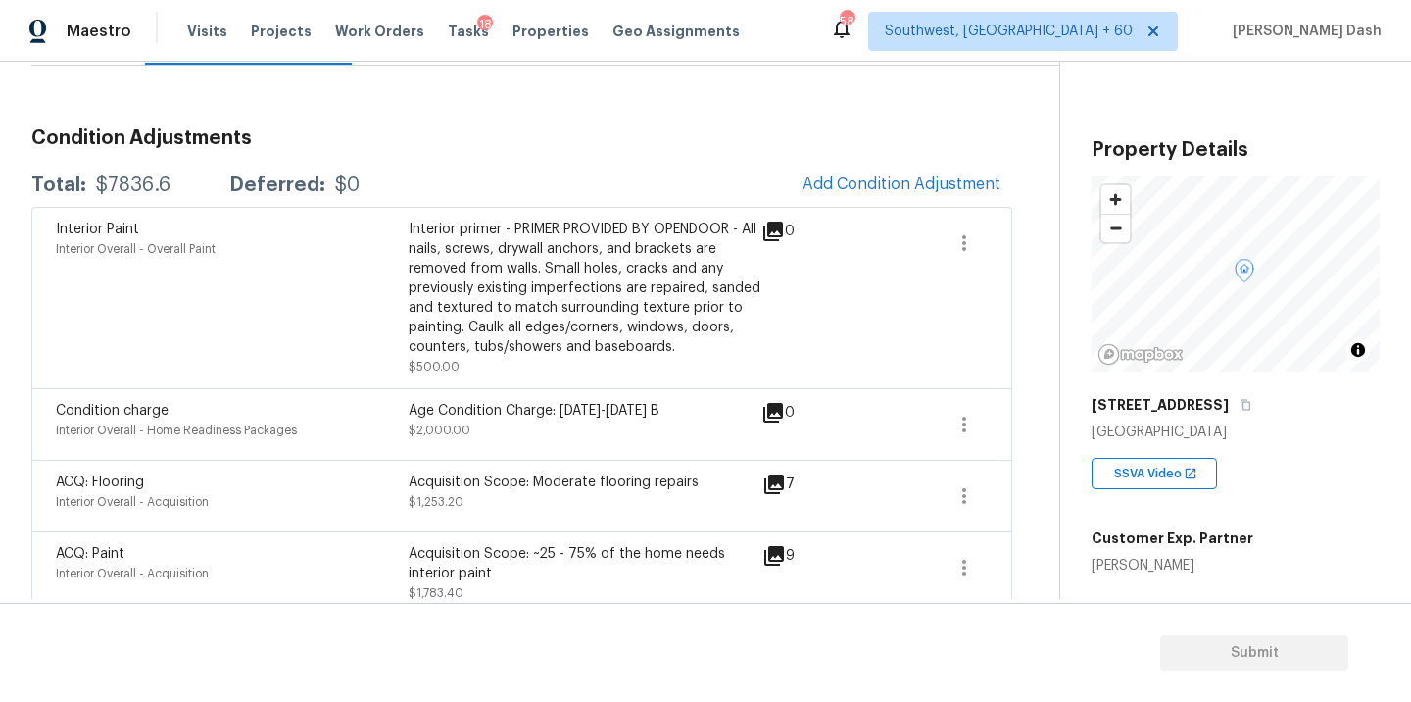
scroll to position [233, 0]
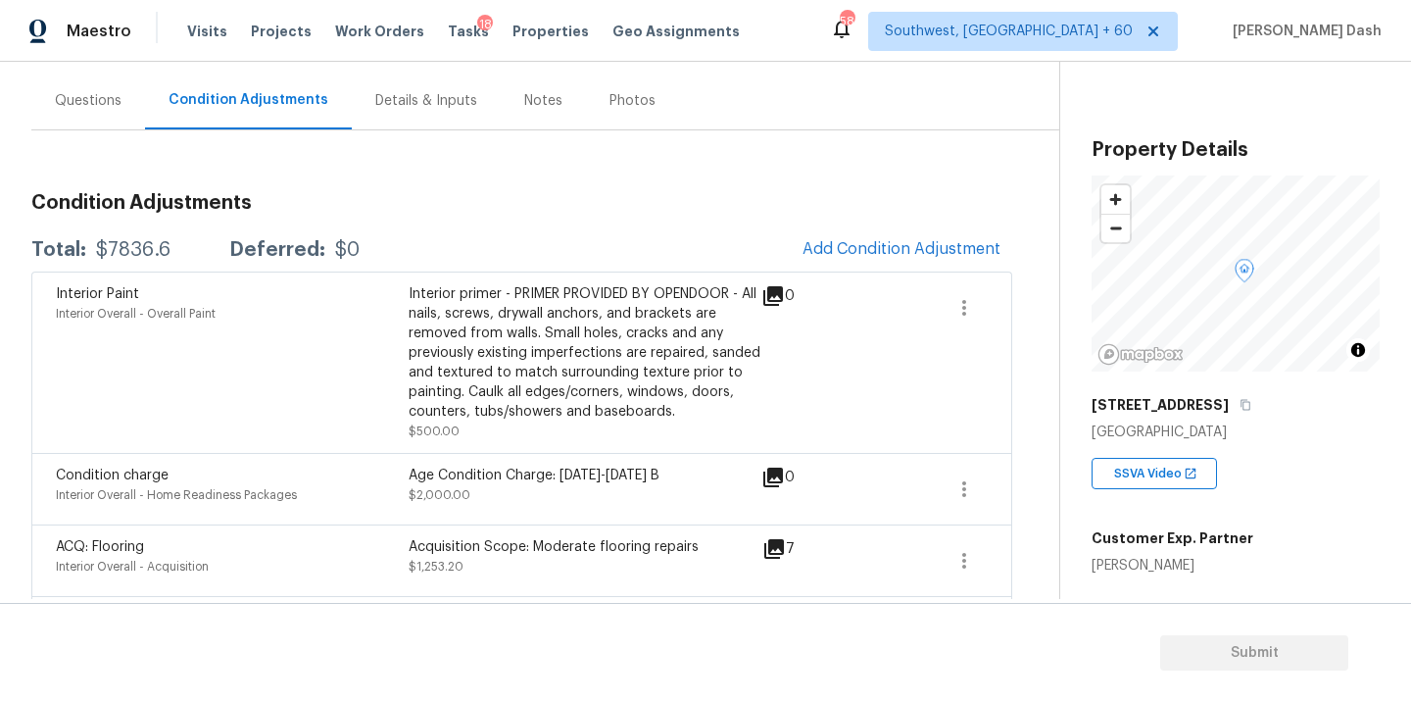
click at [97, 110] on div "Questions" at bounding box center [88, 101] width 67 height 20
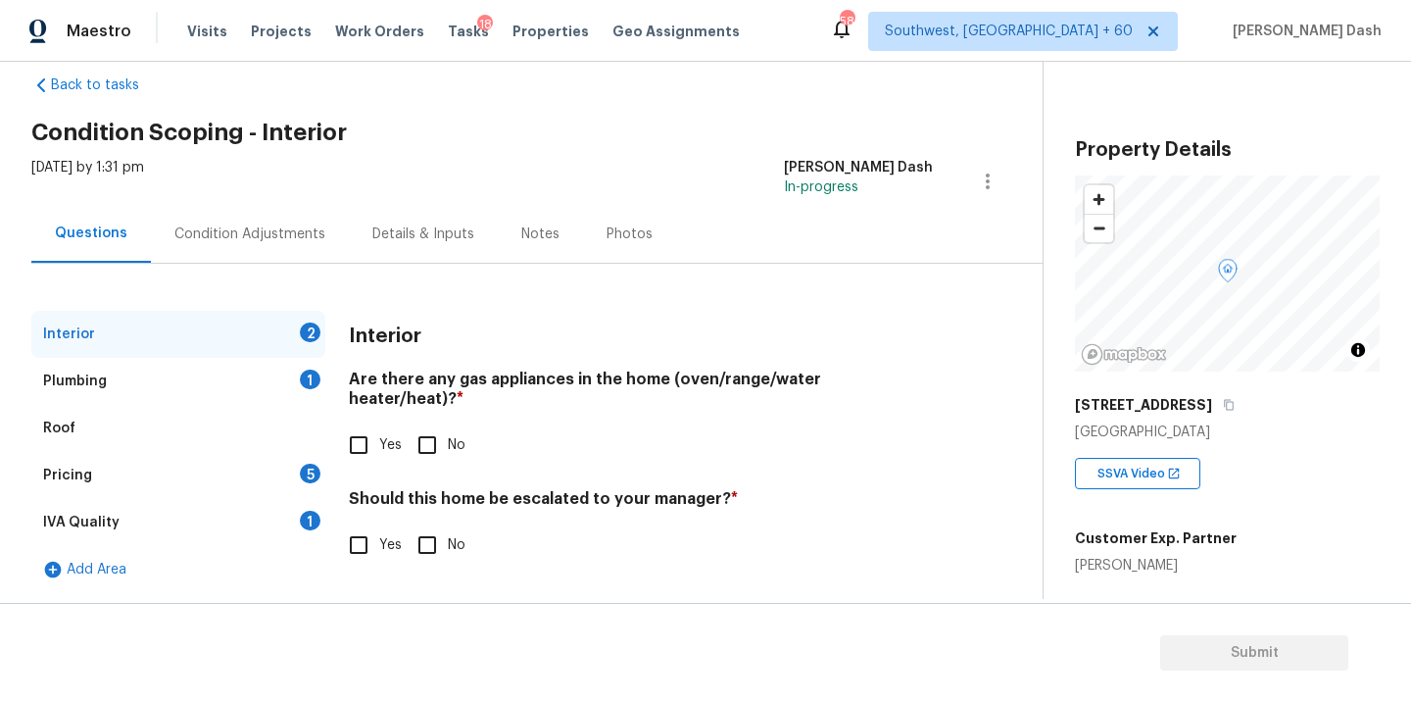
scroll to position [33, 0]
click at [415, 433] on input "No" at bounding box center [427, 444] width 41 height 41
checkbox input "true"
click at [427, 524] on input "No" at bounding box center [427, 544] width 41 height 41
checkbox input "true"
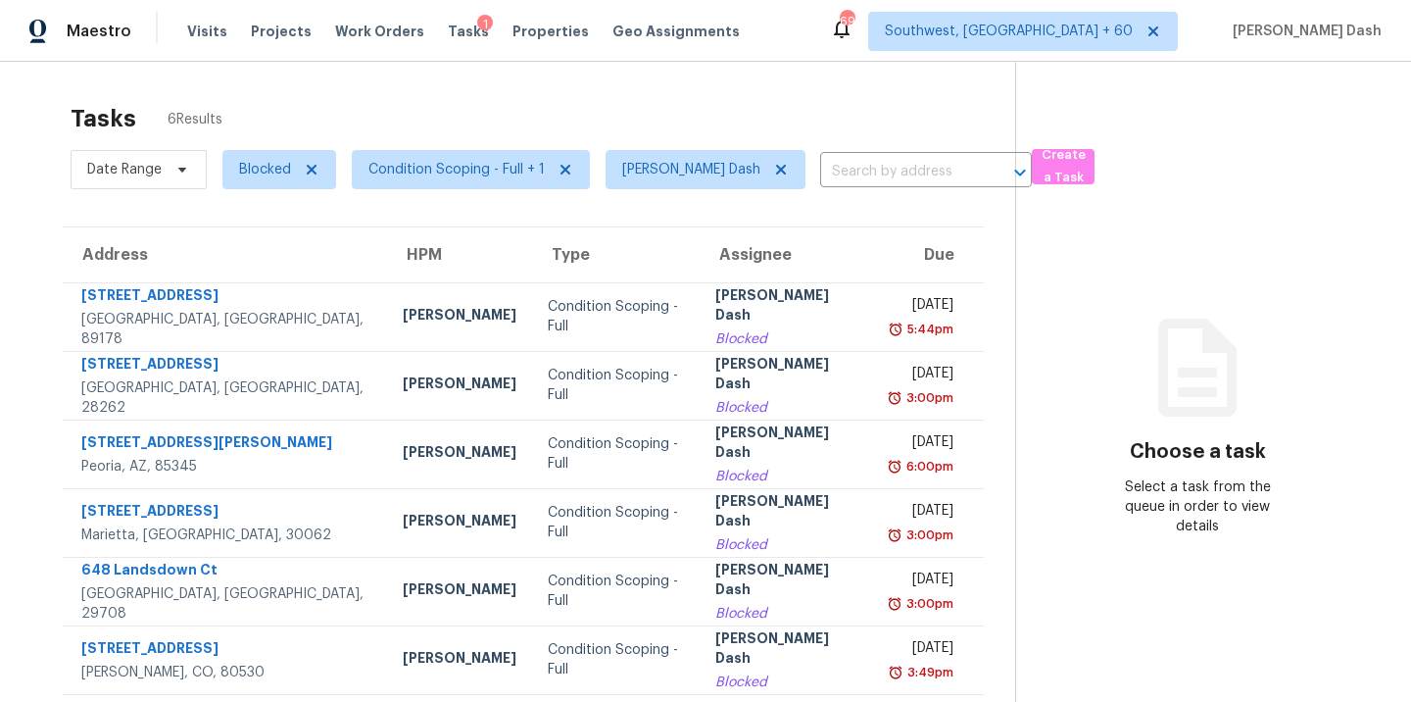
scroll to position [58, 0]
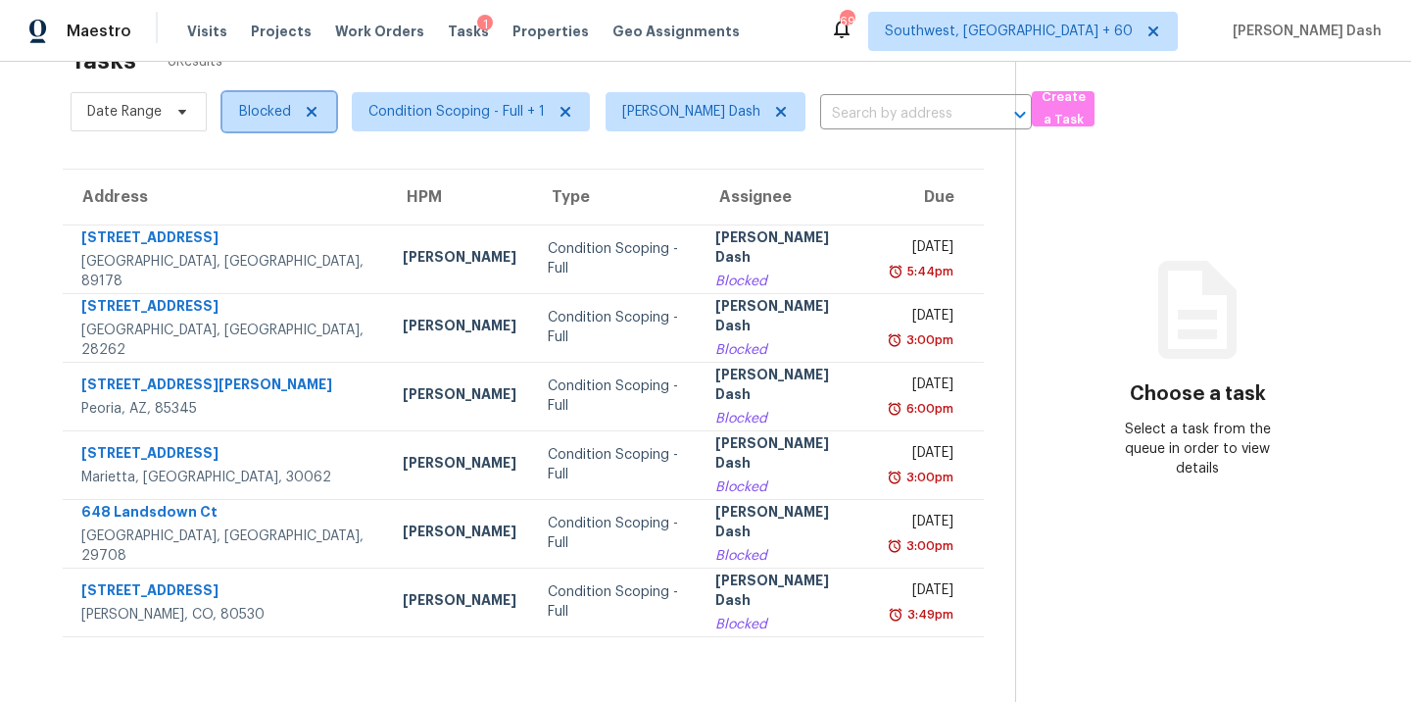
click at [277, 108] on span "Blocked" at bounding box center [265, 112] width 52 height 20
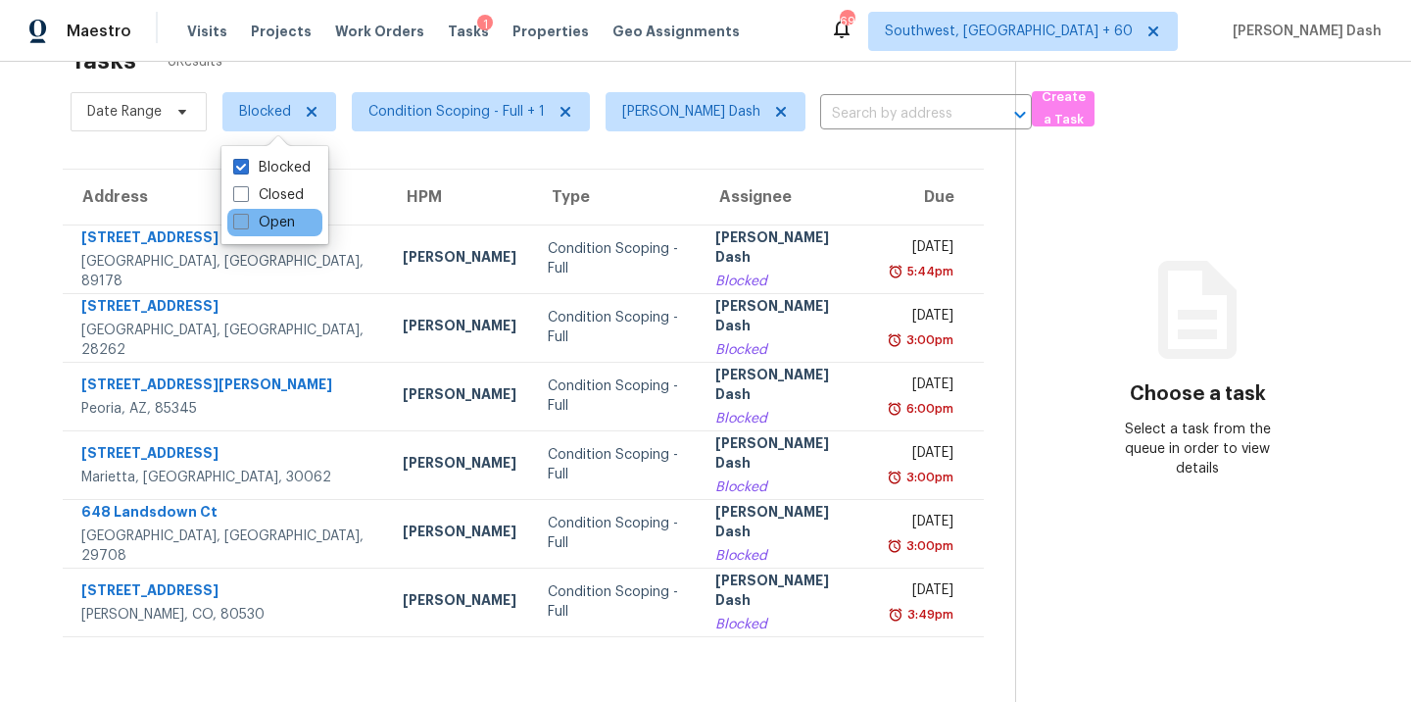
click at [279, 219] on label "Open" at bounding box center [264, 223] width 62 height 20
click at [246, 219] on input "Open" at bounding box center [239, 219] width 13 height 13
checkbox input "true"
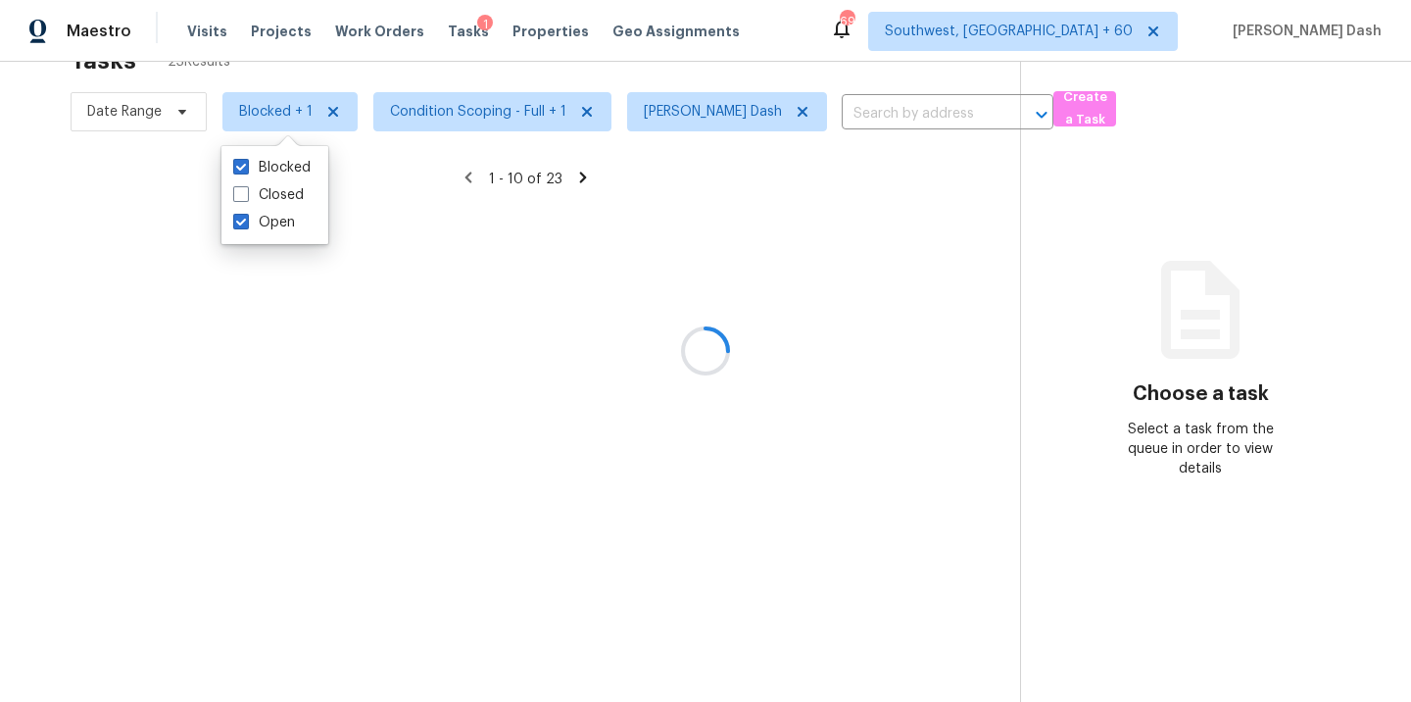
click at [279, 153] on div "Blocked Closed Open" at bounding box center [275, 195] width 107 height 98
click at [279, 160] on label "Blocked" at bounding box center [271, 168] width 77 height 20
click at [246, 160] on input "Blocked" at bounding box center [239, 164] width 13 height 13
checkbox input "false"
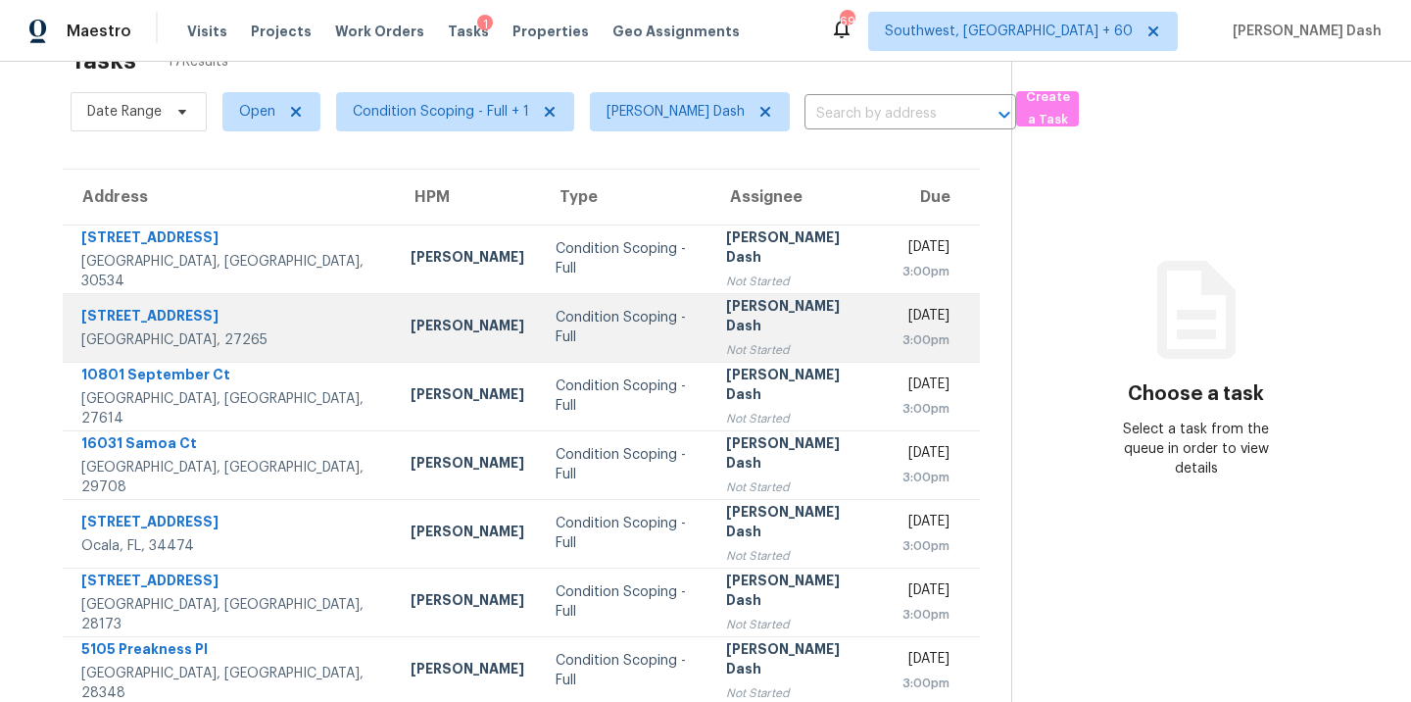
scroll to position [319, 0]
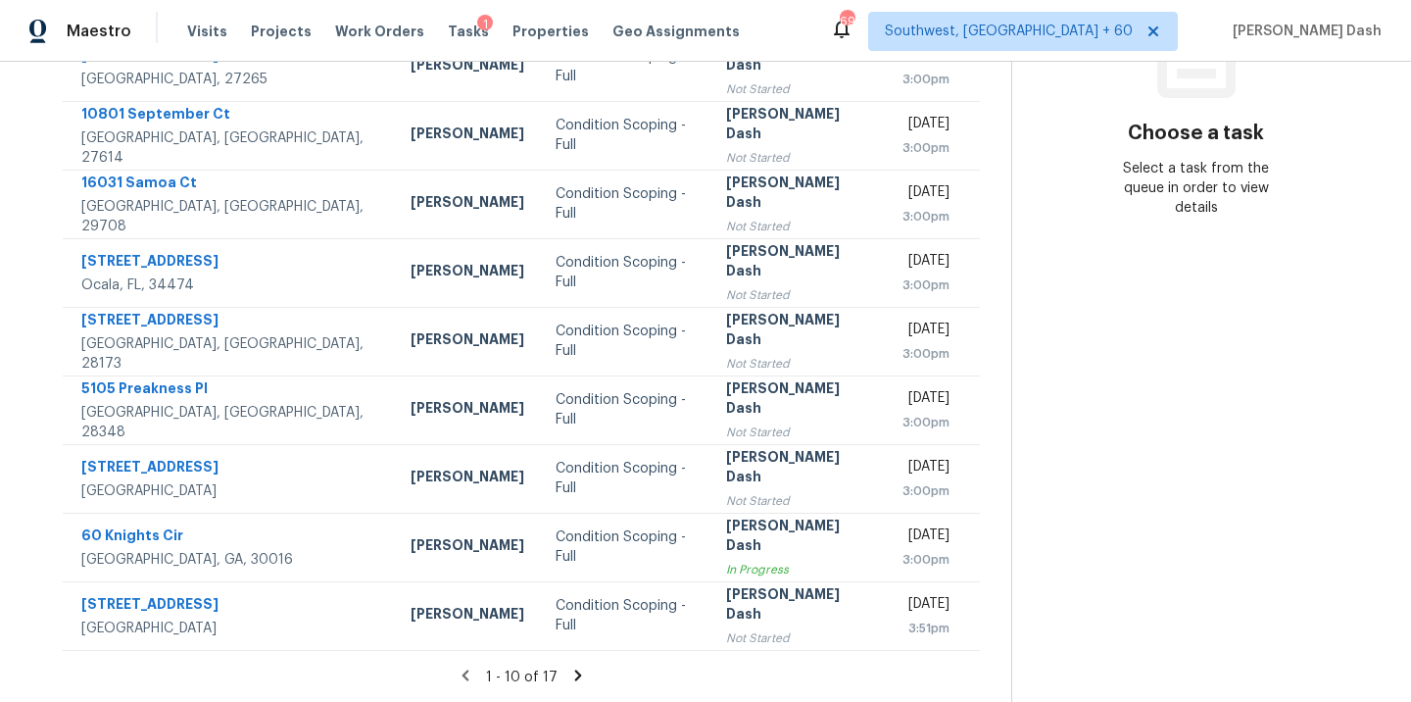
click at [569, 679] on icon at bounding box center [578, 675] width 18 height 18
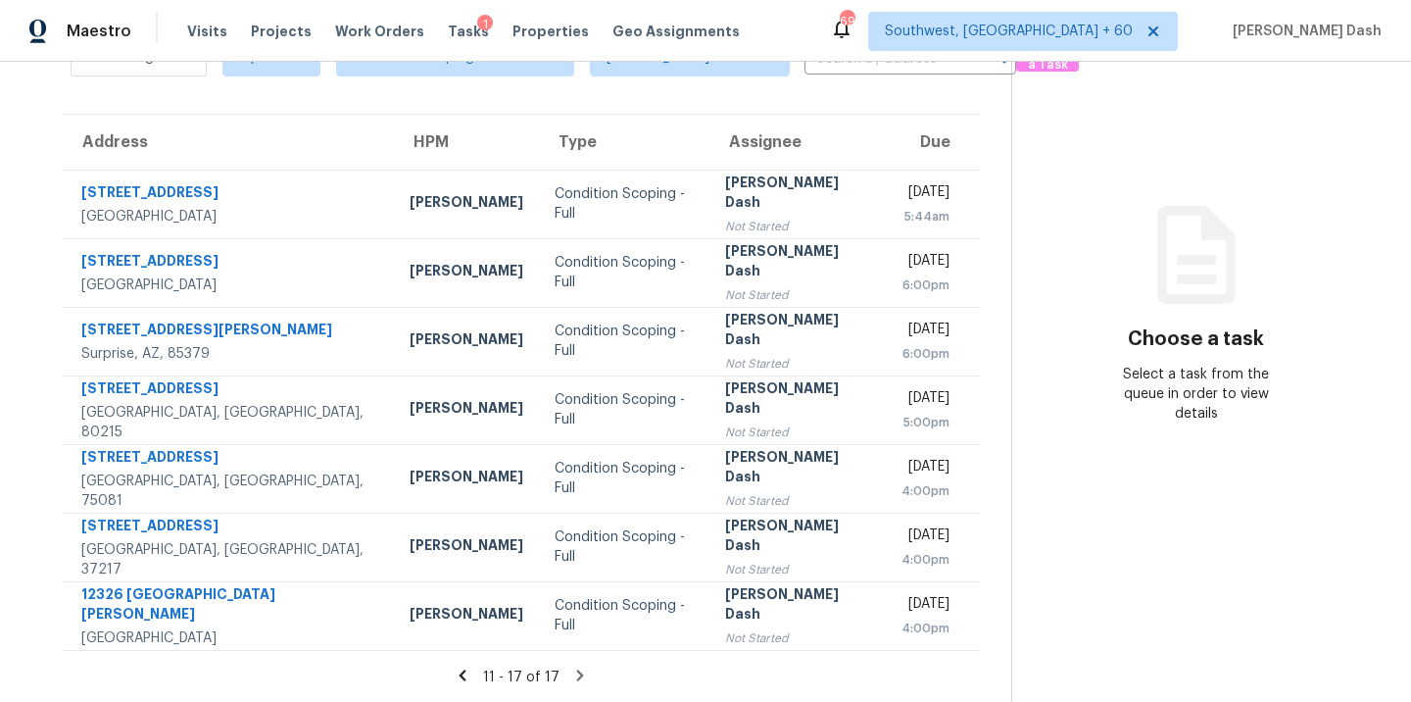
scroll to position [0, 0]
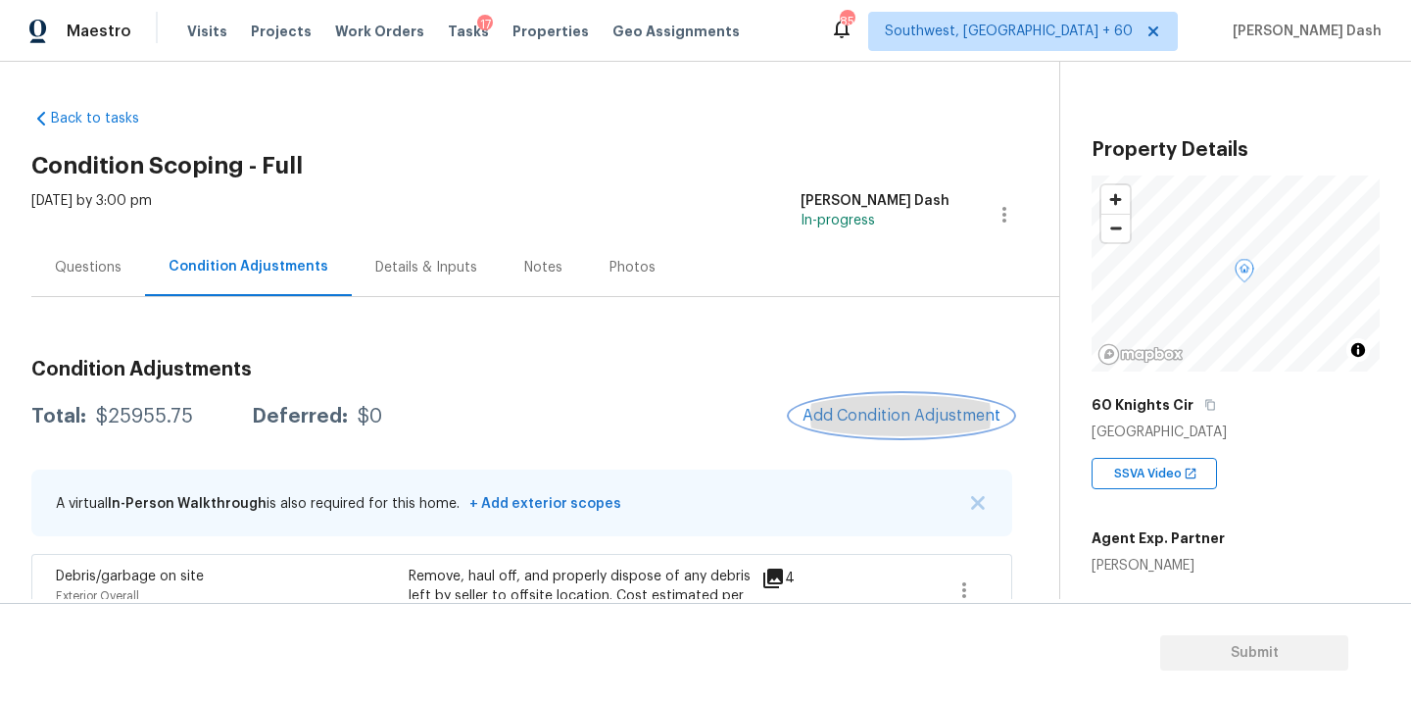
click at [871, 419] on span "Add Condition Adjustment" at bounding box center [902, 416] width 198 height 18
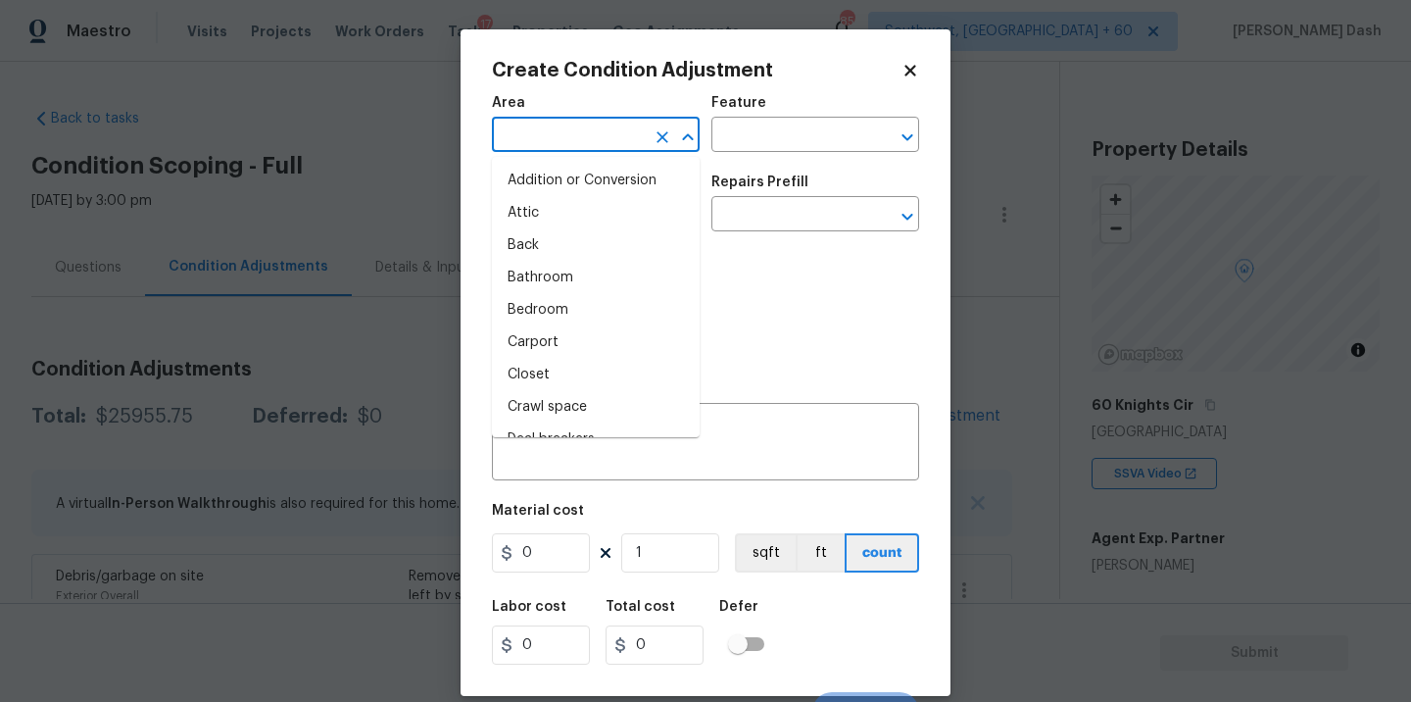
click at [609, 151] on input "text" at bounding box center [568, 137] width 153 height 30
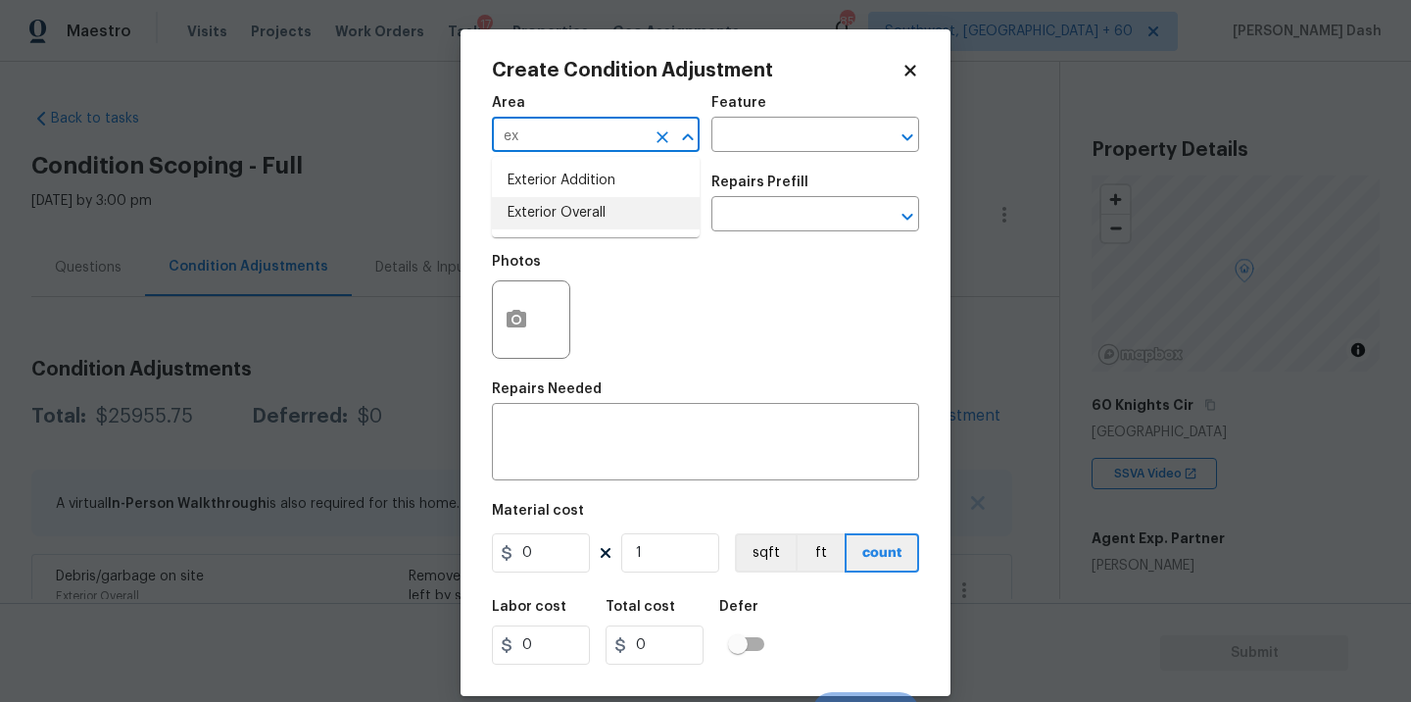
click at [598, 214] on li "Exterior Overall" at bounding box center [596, 213] width 208 height 32
type input "Exterior Overall"
click at [725, 137] on input "text" at bounding box center [788, 137] width 153 height 30
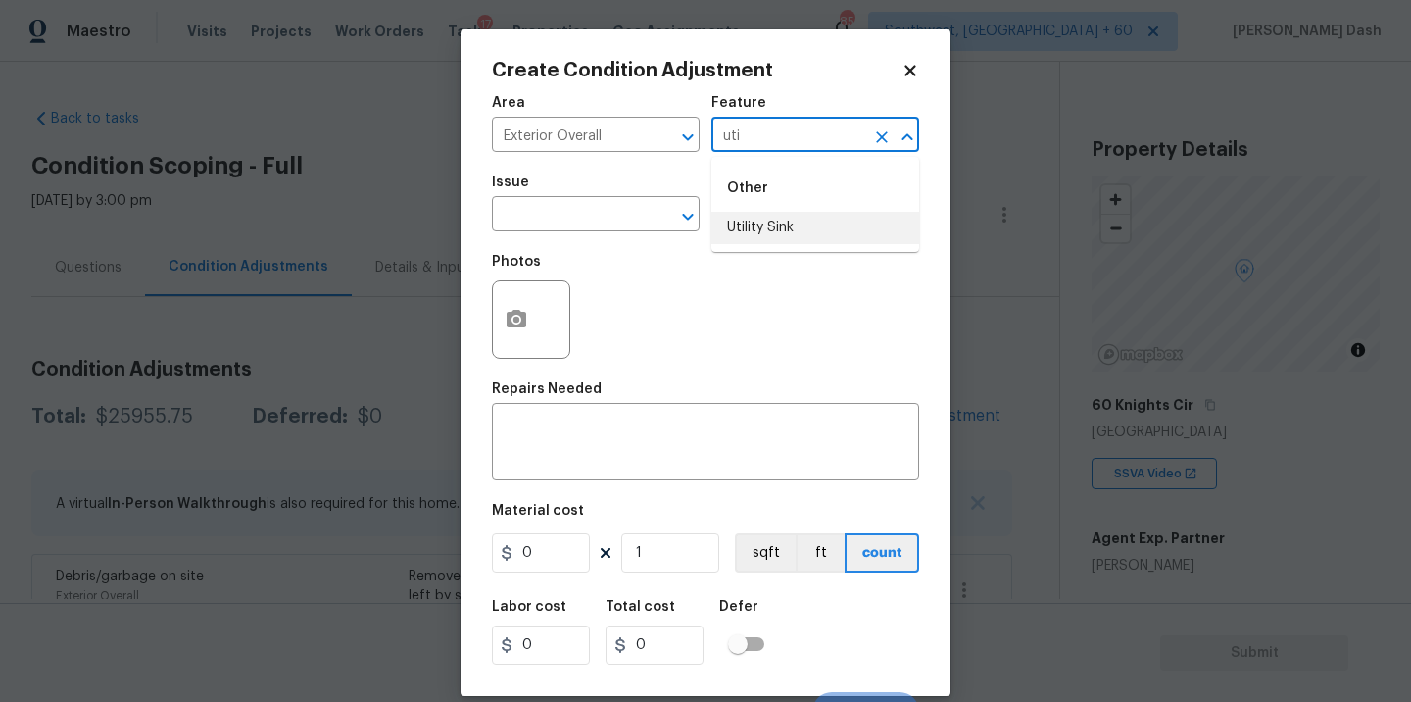
click at [756, 224] on li "Utility Sink" at bounding box center [816, 228] width 208 height 32
type input "Utility Sink"
click at [564, 220] on input "text" at bounding box center [568, 216] width 153 height 30
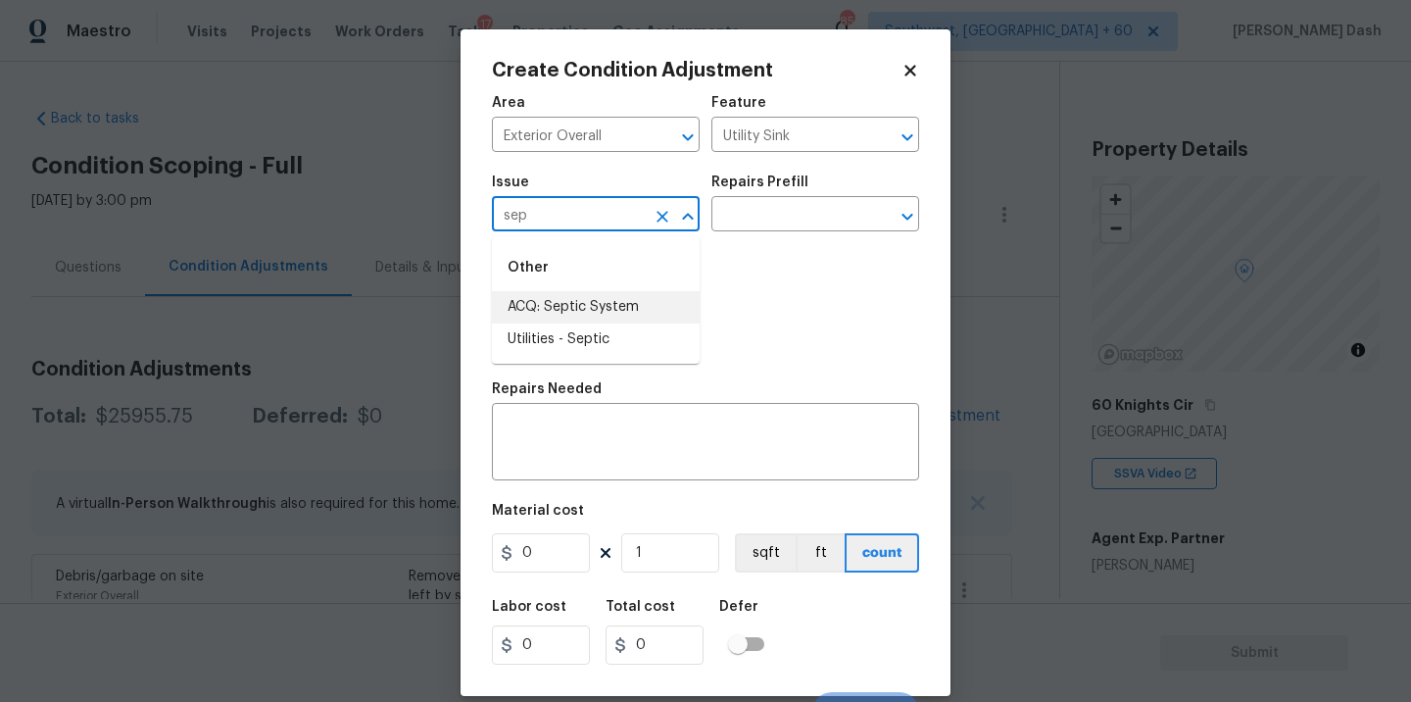
click at [584, 299] on li "ACQ: Septic System" at bounding box center [596, 307] width 208 height 32
type input "ACQ: Septic System"
click at [766, 229] on input "text" at bounding box center [788, 216] width 153 height 30
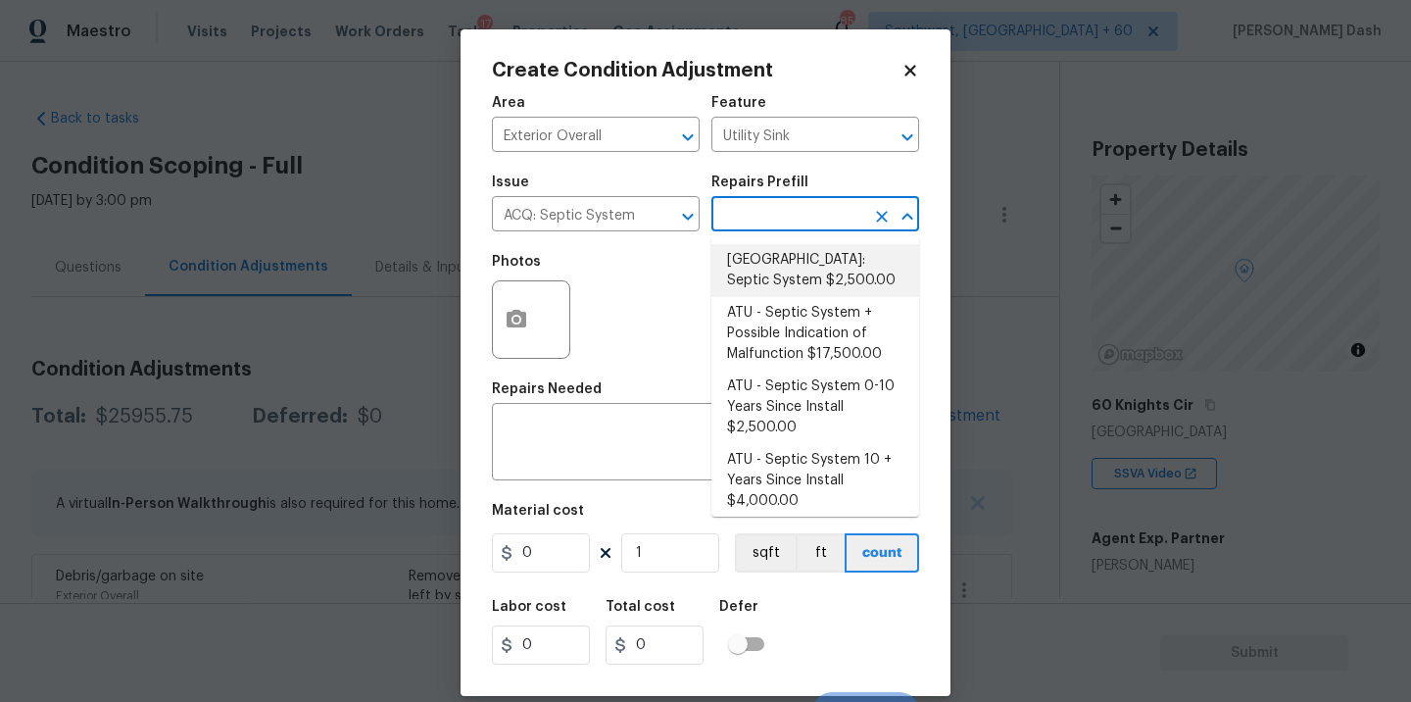
click at [805, 268] on li "[GEOGRAPHIC_DATA]: Septic System $2,500.00" at bounding box center [816, 270] width 208 height 53
type input "Acquisition"
type textarea "Septic system repairs and certification charge. **Charge can be reviewed if sel…"
type input "2500"
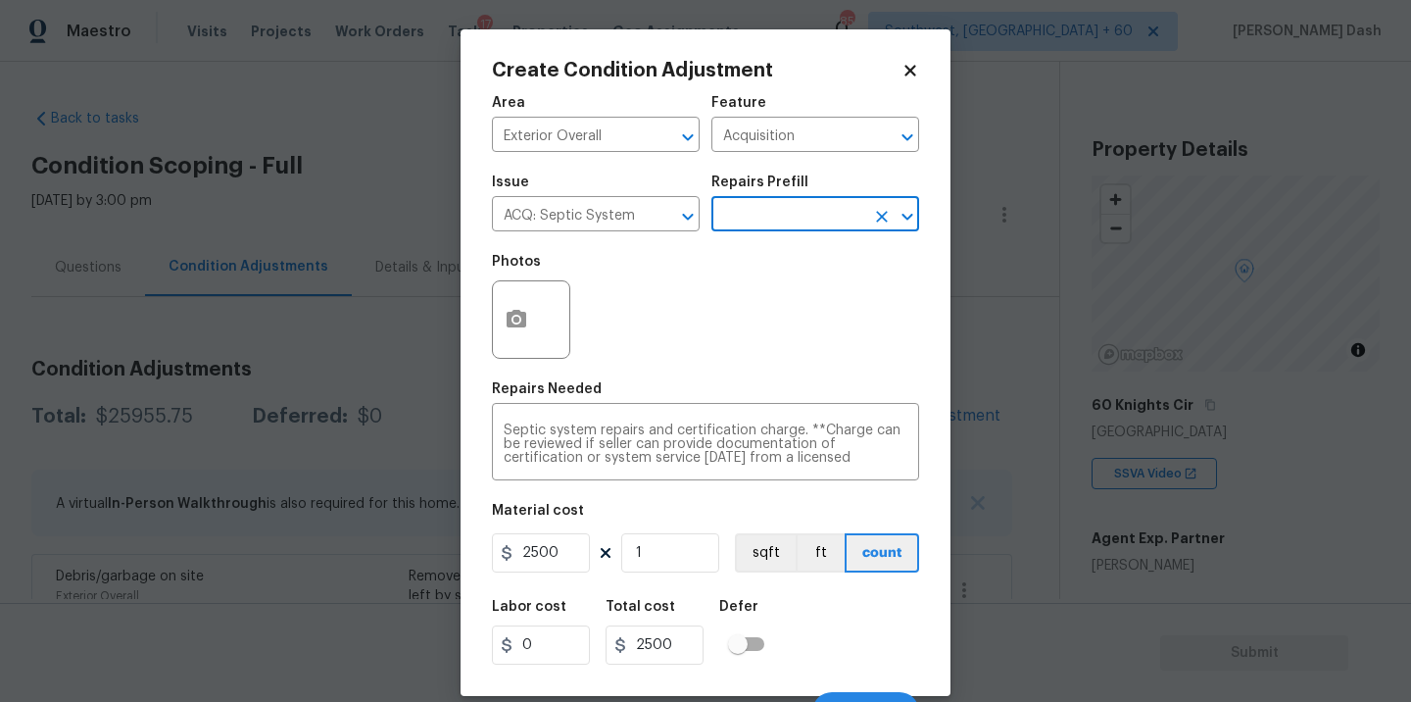
scroll to position [30, 0]
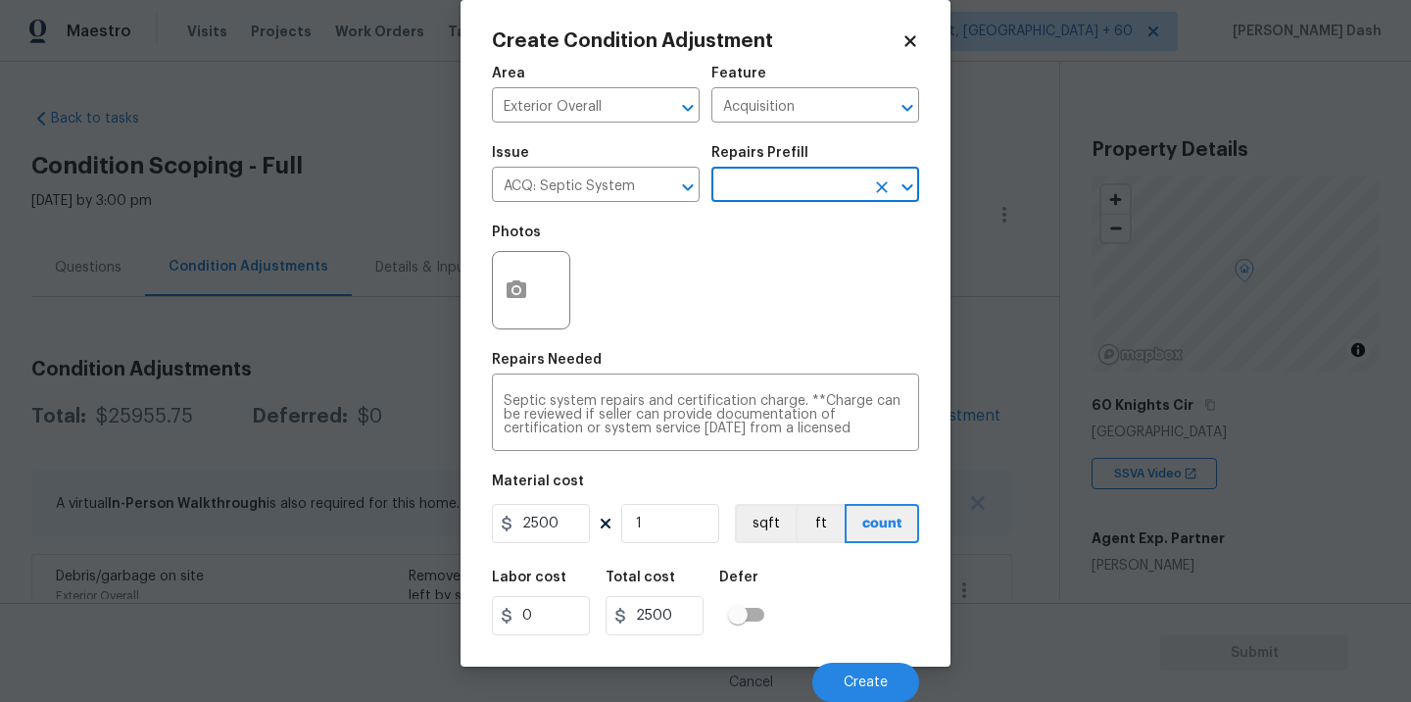
click at [828, 652] on div "Cancel Create" at bounding box center [705, 674] width 427 height 55
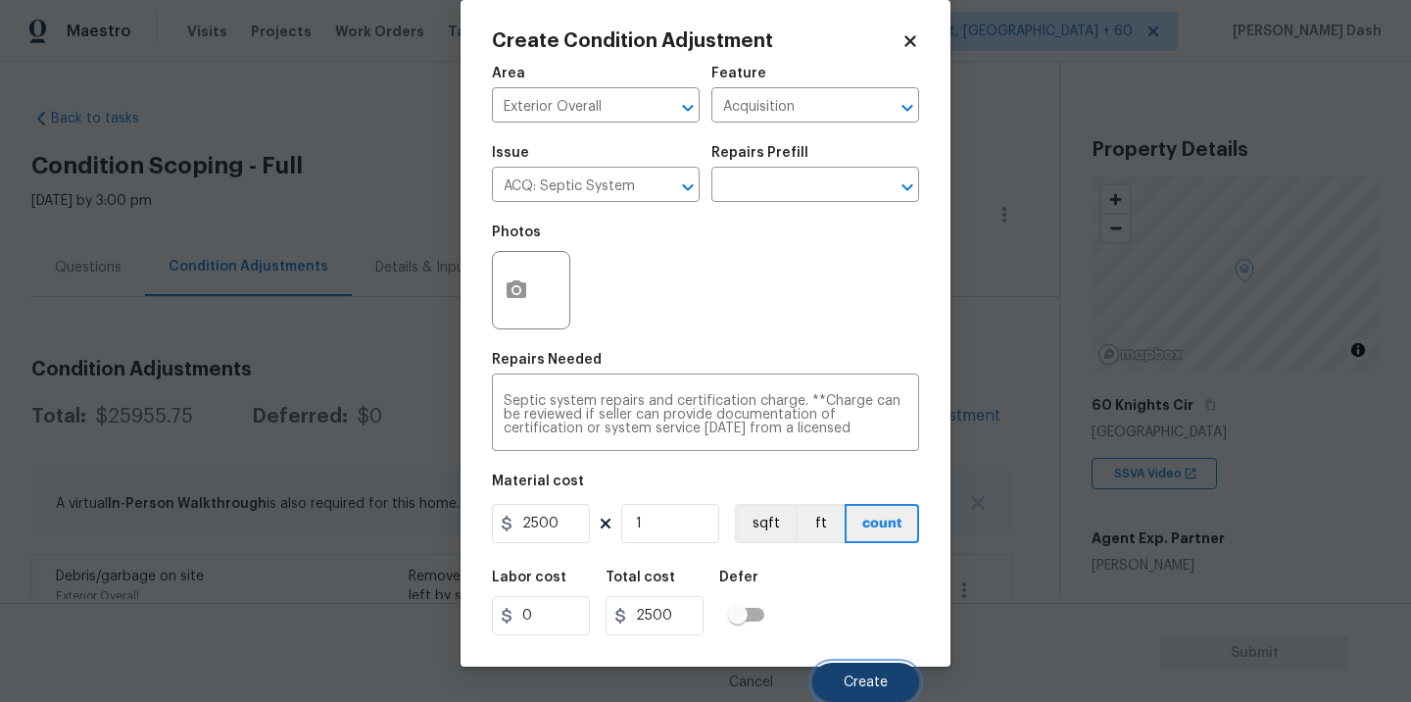
click at [839, 664] on button "Create" at bounding box center [866, 682] width 107 height 39
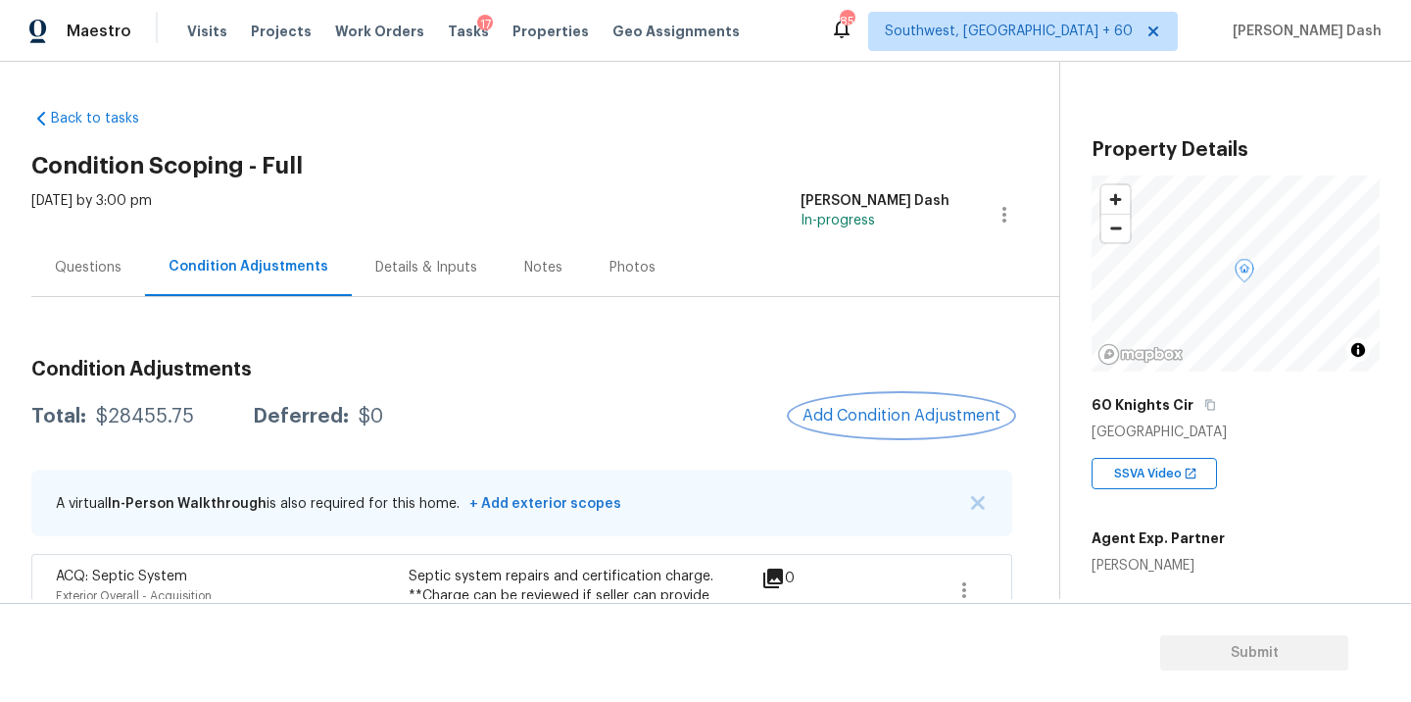
scroll to position [216, 0]
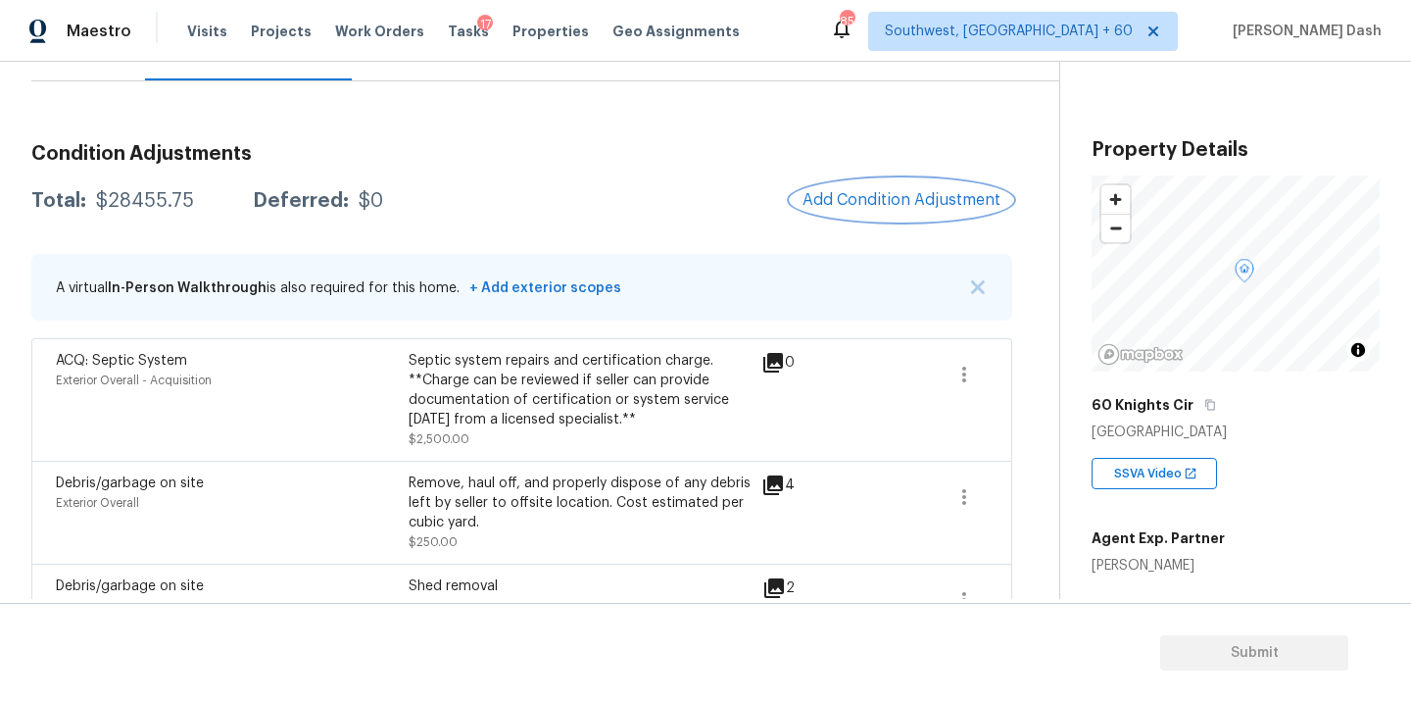
click at [834, 186] on button "Add Condition Adjustment" at bounding box center [902, 199] width 222 height 41
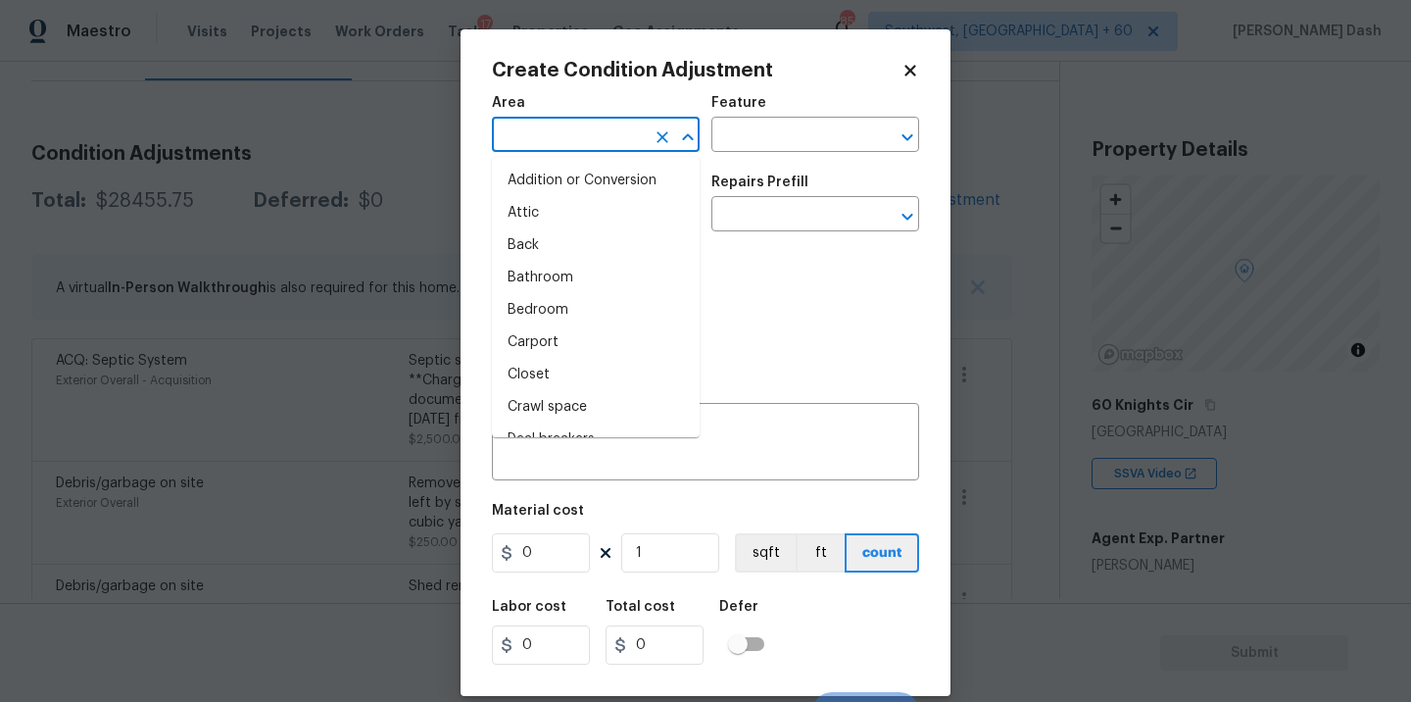
click at [544, 125] on input "text" at bounding box center [568, 137] width 153 height 30
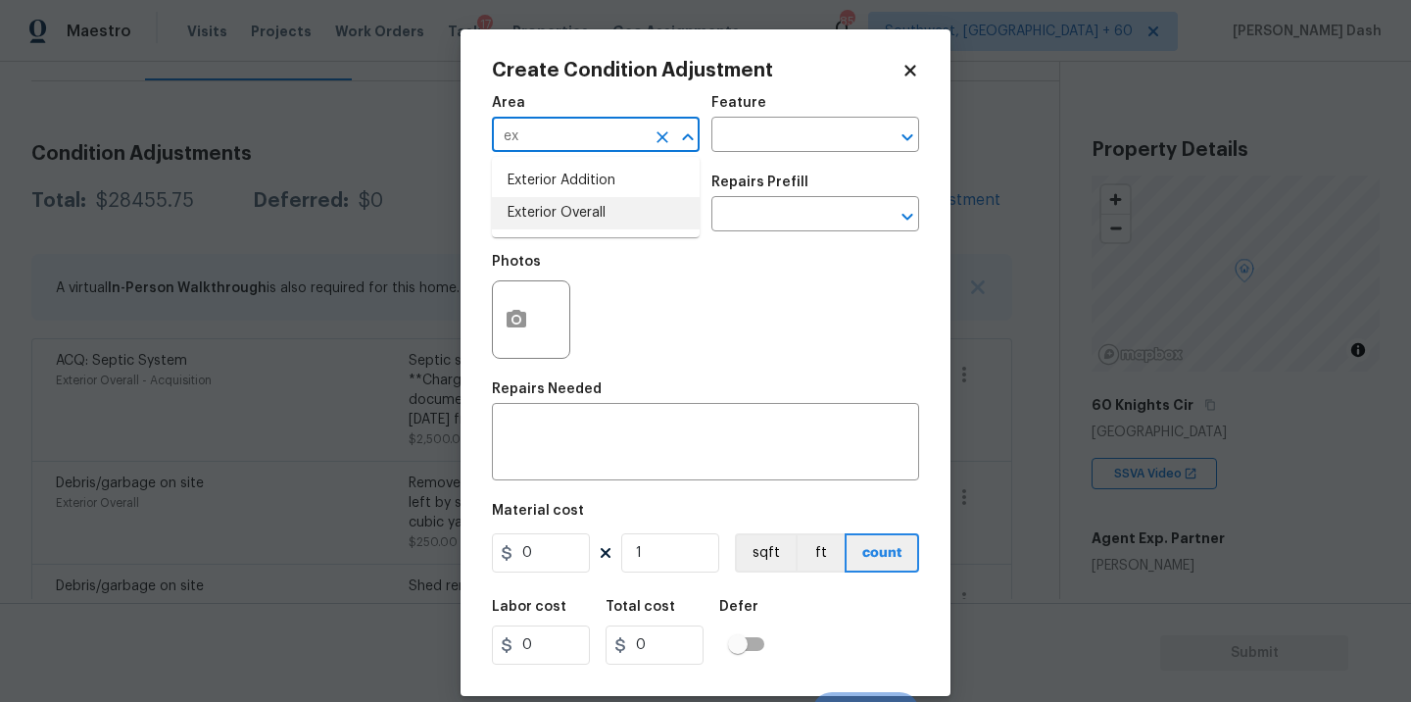
click at [528, 221] on li "Exterior Overall" at bounding box center [596, 213] width 208 height 32
type input "Exterior Overall"
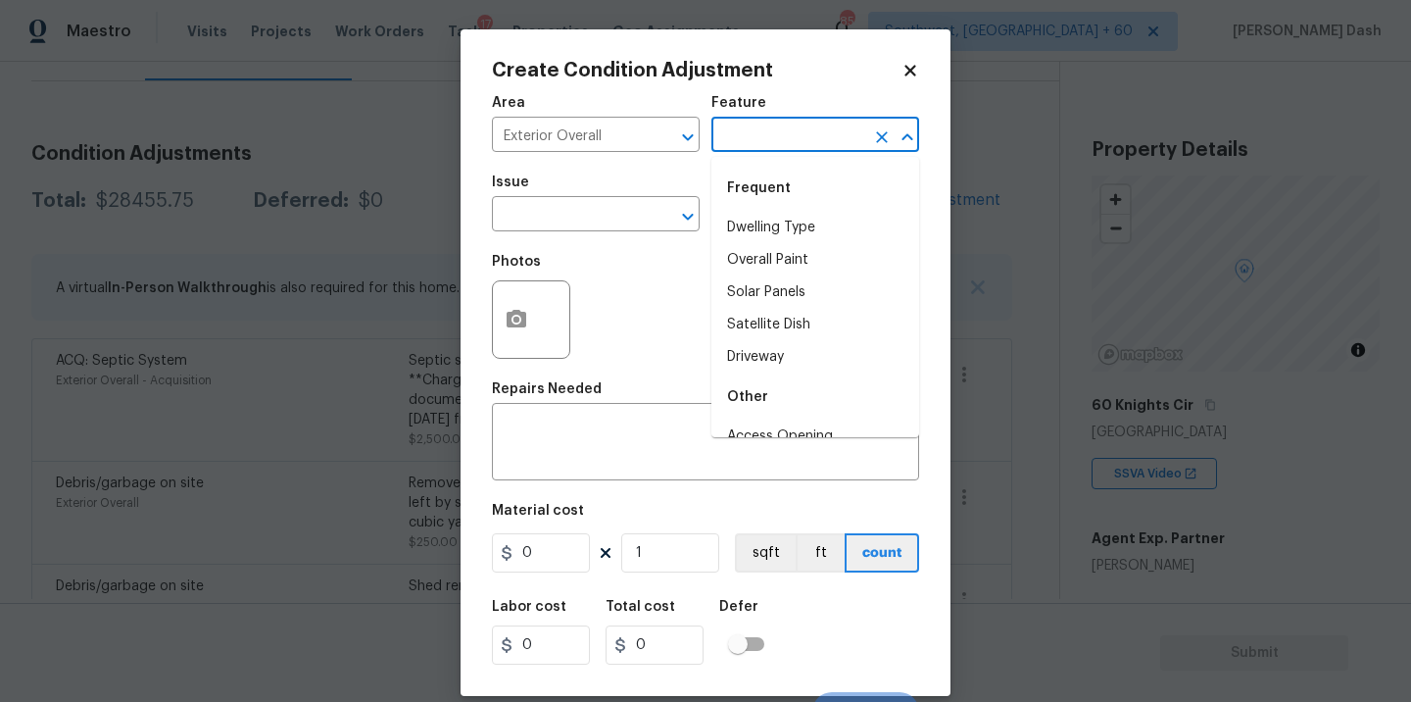
click at [783, 151] on input "text" at bounding box center [788, 137] width 153 height 30
click at [518, 335] on button "button" at bounding box center [516, 319] width 47 height 76
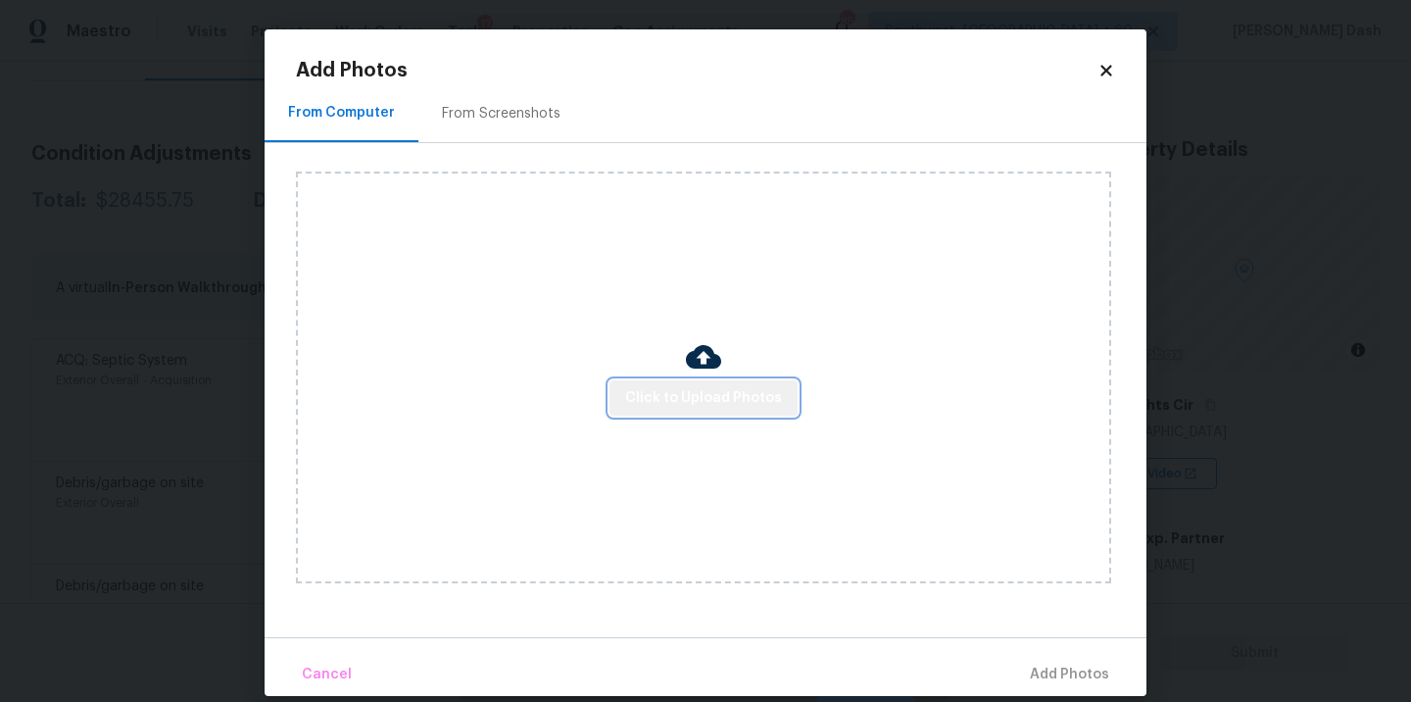
click at [729, 404] on span "Click to Upload Photos" at bounding box center [703, 398] width 157 height 25
